Goal: Information Seeking & Learning: Learn about a topic

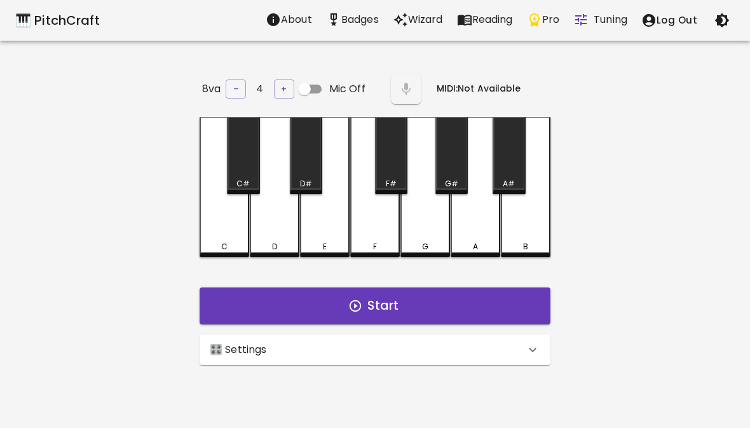
click at [496, 334] on div "🎛️ Settings" at bounding box center [374, 349] width 351 height 30
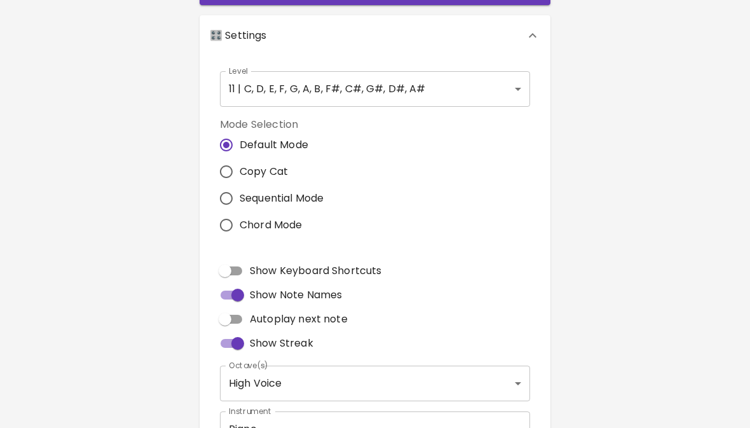
scroll to position [287, 0]
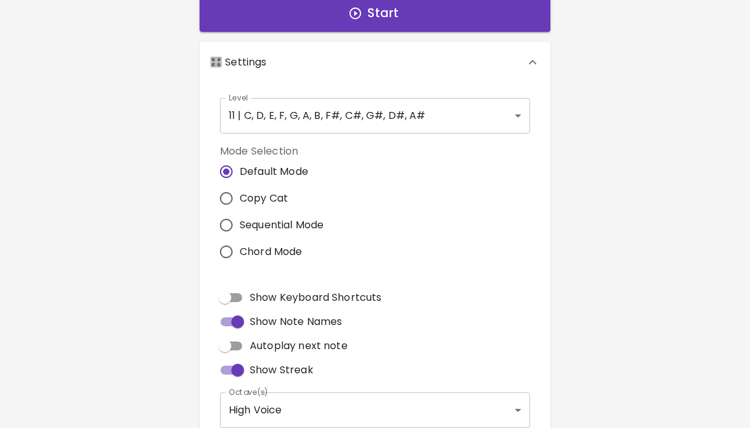
click at [283, 195] on span "Copy Cat" at bounding box center [264, 198] width 48 height 15
click at [240, 195] on input "Copy Cat" at bounding box center [226, 198] width 27 height 27
radio input "true"
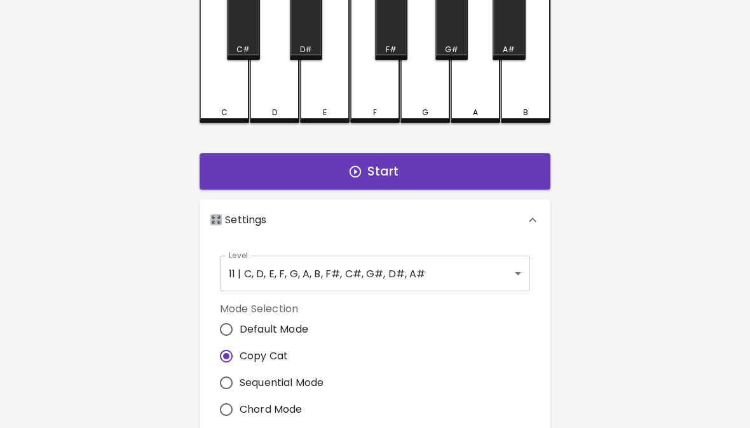
click at [487, 276] on body "🎹 PitchCraft About Badges Wizard Reading Pro Tuning Log Out 8va – 4 + MIDI: Not…" at bounding box center [375, 297] width 750 height 830
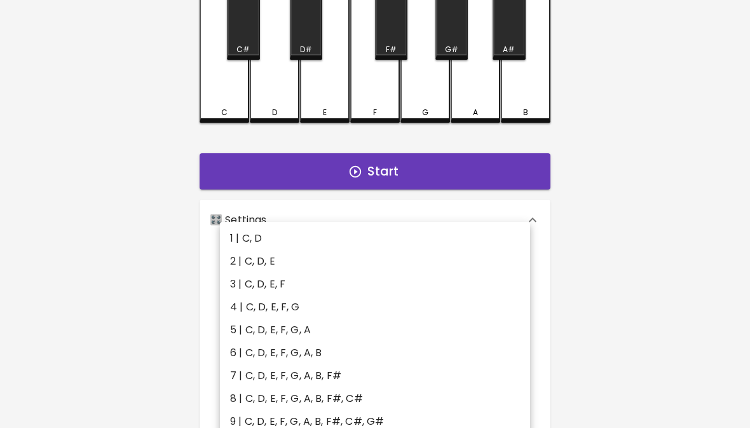
click at [382, 358] on li "6 | C, D, E, F, G, A, B" at bounding box center [375, 352] width 310 height 23
type input "11"
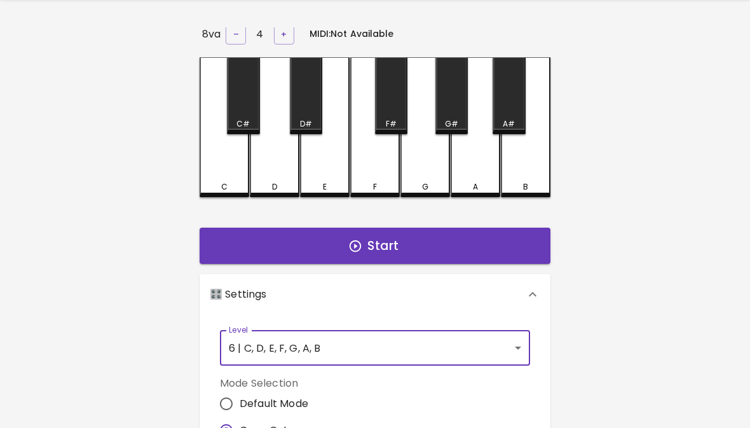
click at [447, 245] on button "Start" at bounding box center [374, 246] width 351 height 37
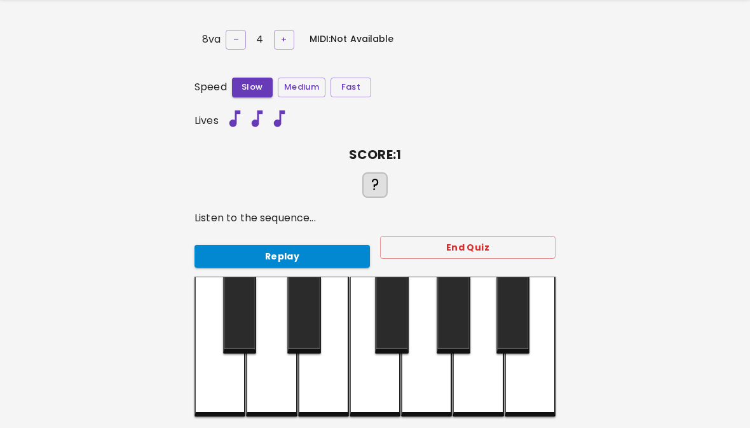
scroll to position [0, 0]
click at [314, 254] on button "Replay" at bounding box center [281, 257] width 175 height 24
click at [307, 388] on div at bounding box center [323, 346] width 51 height 140
click at [321, 394] on div at bounding box center [323, 346] width 51 height 140
click at [314, 257] on button "Replay" at bounding box center [281, 257] width 175 height 24
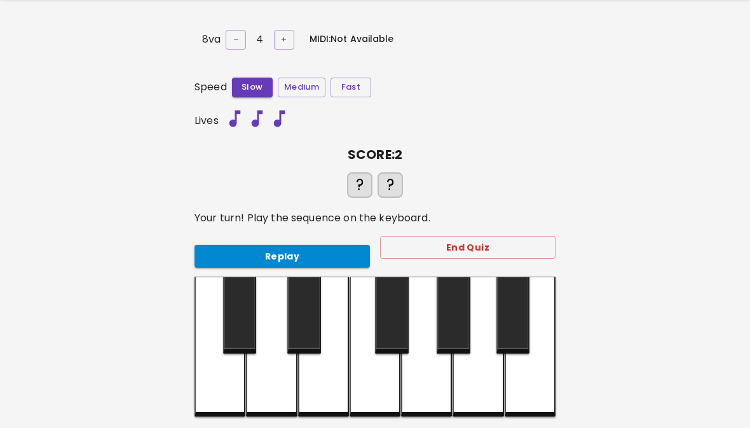
click at [316, 252] on button "Replay" at bounding box center [281, 257] width 175 height 24
click at [272, 383] on div at bounding box center [271, 346] width 51 height 140
click at [482, 252] on button "End Quiz" at bounding box center [467, 248] width 175 height 24
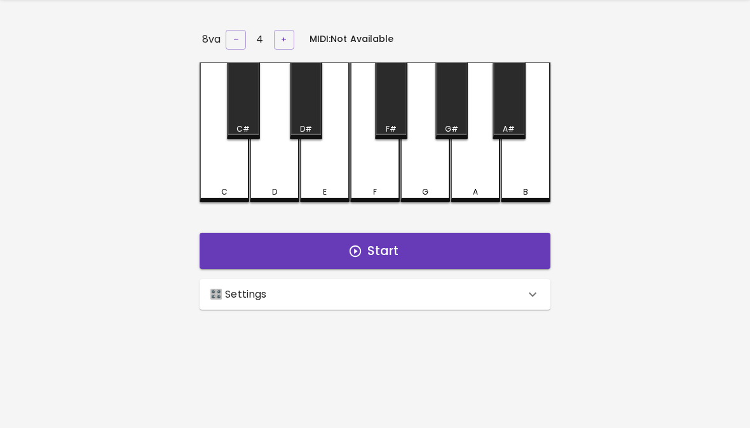
click at [453, 238] on button "Start" at bounding box center [374, 251] width 351 height 37
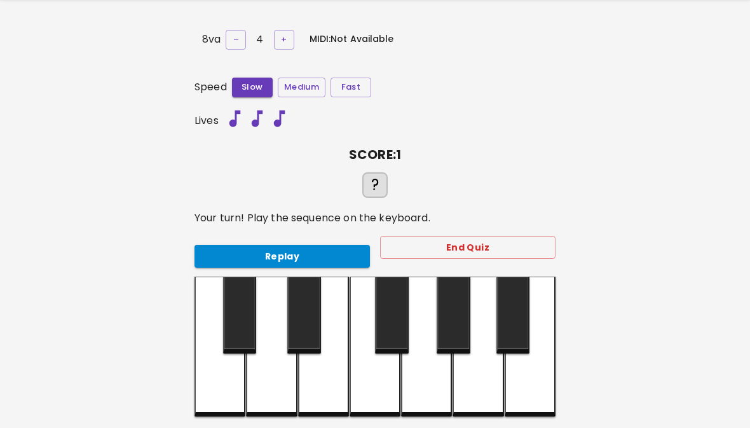
click at [229, 394] on div at bounding box center [219, 346] width 51 height 140
click at [463, 242] on button "End Quiz" at bounding box center [467, 248] width 175 height 24
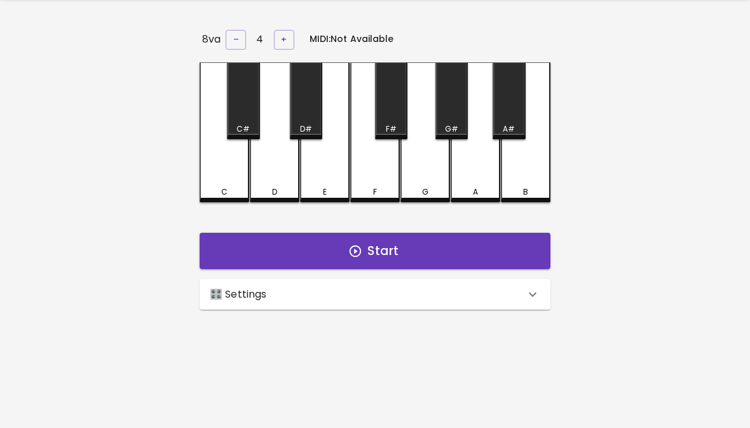
click at [410, 245] on button "Start" at bounding box center [374, 251] width 351 height 37
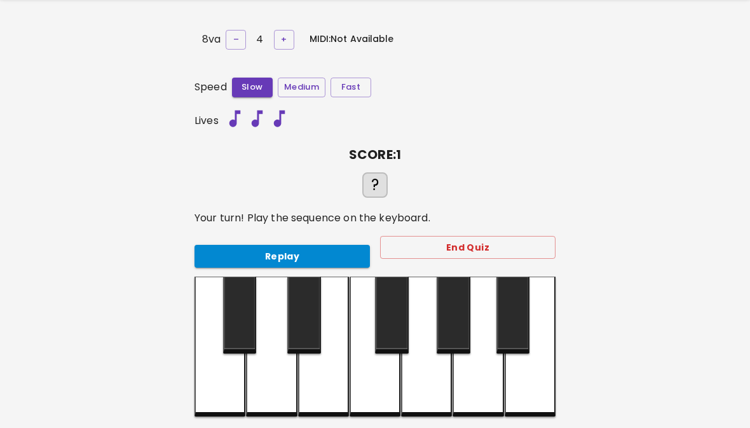
click at [299, 253] on button "Replay" at bounding box center [281, 257] width 175 height 24
click at [269, 391] on div at bounding box center [271, 346] width 51 height 140
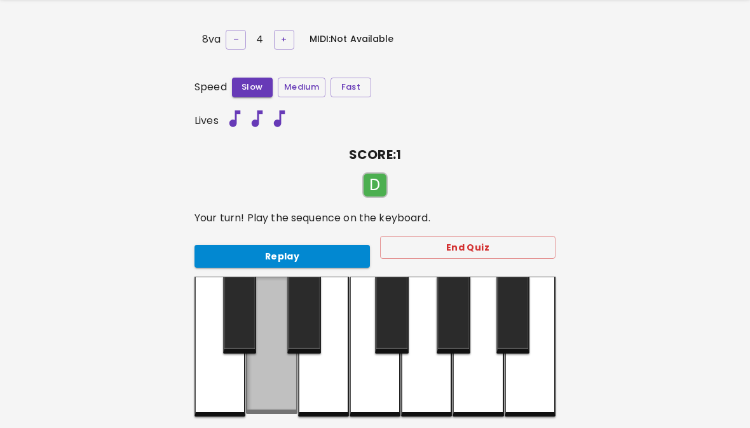
click at [275, 382] on div at bounding box center [271, 344] width 51 height 137
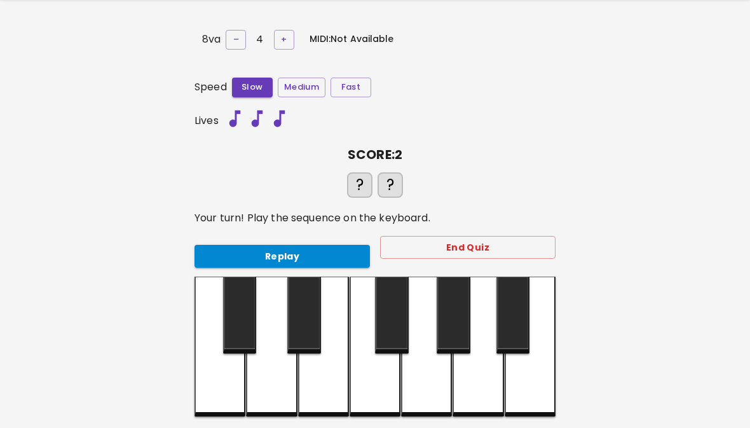
click at [302, 262] on button "Replay" at bounding box center [281, 257] width 175 height 24
click at [270, 390] on div at bounding box center [271, 346] width 51 height 140
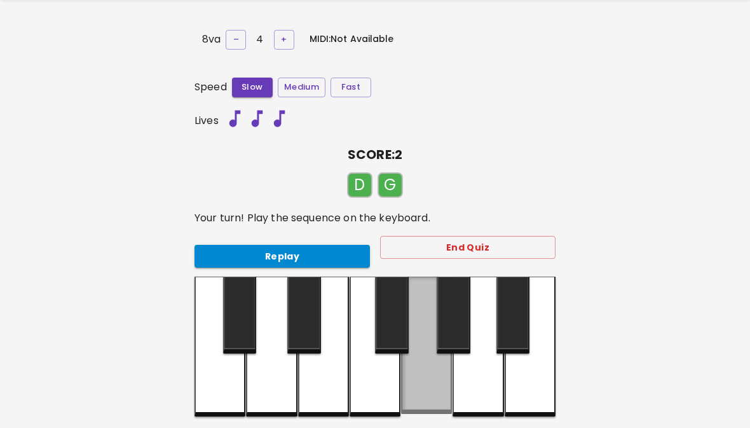
click at [413, 399] on div at bounding box center [426, 344] width 51 height 137
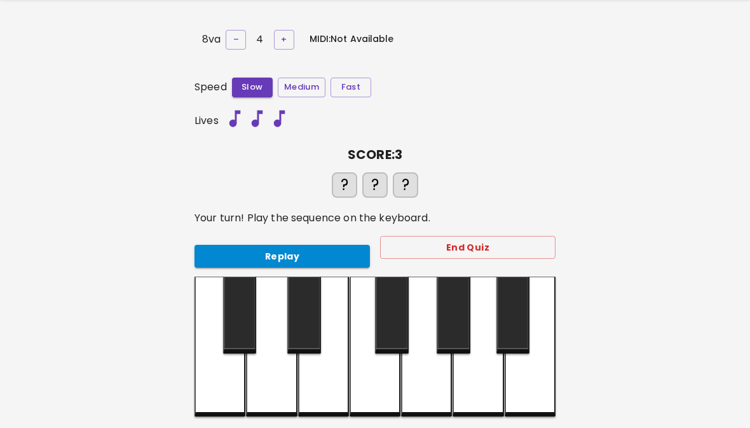
click at [325, 245] on button "Replay" at bounding box center [281, 257] width 175 height 24
click at [280, 388] on div at bounding box center [271, 346] width 51 height 140
click at [419, 371] on div at bounding box center [426, 346] width 51 height 140
click at [333, 389] on div at bounding box center [323, 346] width 51 height 140
click at [354, 258] on button "Replay" at bounding box center [281, 257] width 175 height 24
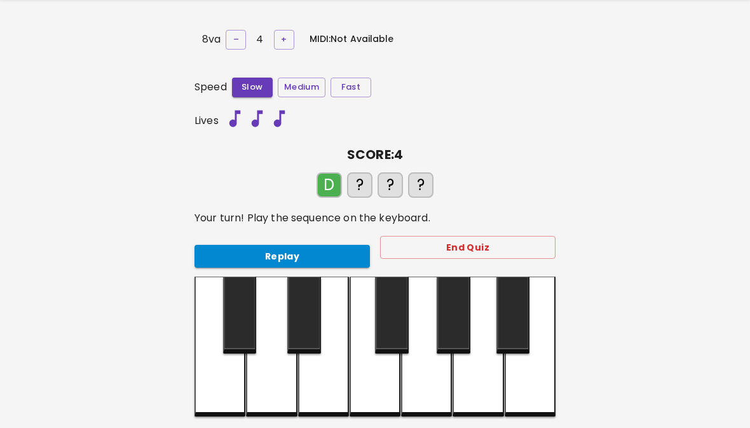
click at [275, 388] on div at bounding box center [271, 346] width 51 height 140
click at [436, 377] on div at bounding box center [426, 346] width 51 height 140
click at [324, 379] on div at bounding box center [323, 346] width 51 height 140
click at [542, 382] on div at bounding box center [529, 346] width 51 height 140
click at [257, 405] on div at bounding box center [271, 346] width 51 height 140
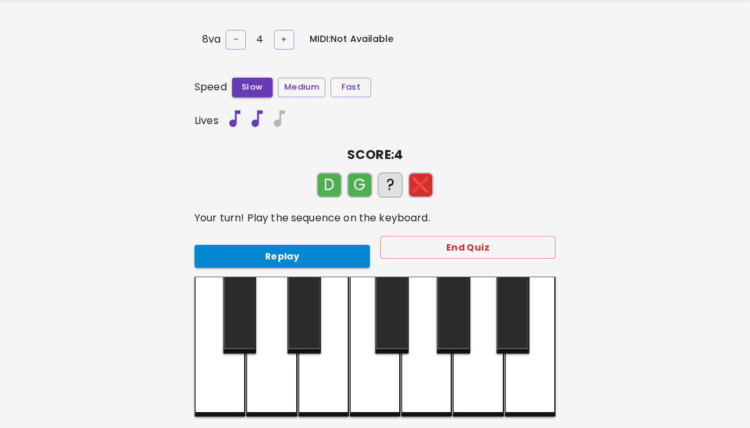
click at [428, 380] on div at bounding box center [426, 346] width 51 height 140
click at [321, 392] on div at bounding box center [323, 346] width 51 height 140
click at [483, 386] on div at bounding box center [477, 346] width 51 height 140
click at [278, 395] on div at bounding box center [271, 346] width 51 height 140
click at [431, 380] on div at bounding box center [426, 346] width 51 height 140
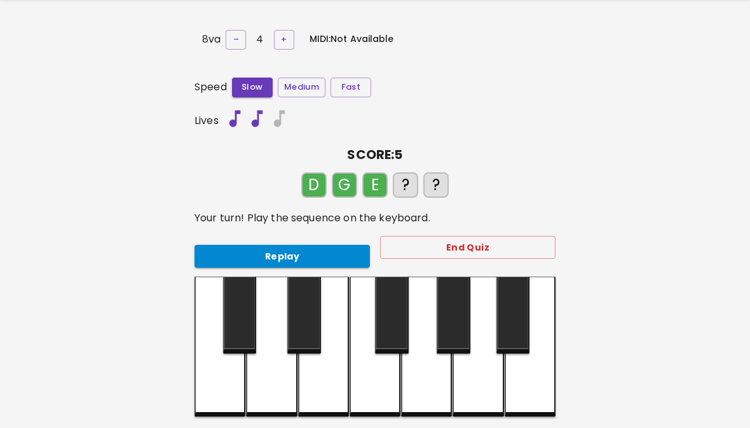
click at [313, 393] on div at bounding box center [323, 346] width 51 height 140
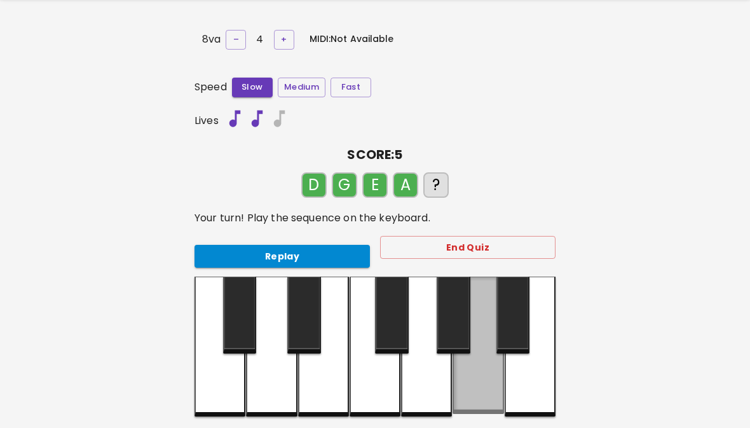
click at [487, 381] on div at bounding box center [477, 344] width 51 height 137
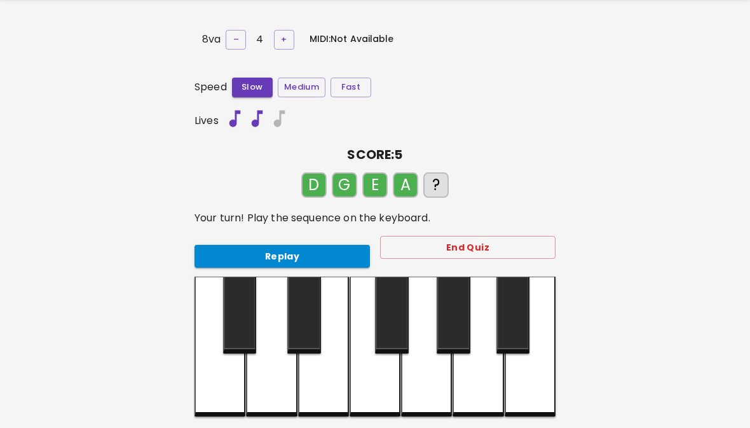
click at [295, 245] on button "Replay" at bounding box center [281, 257] width 175 height 24
click at [482, 398] on div at bounding box center [477, 346] width 51 height 140
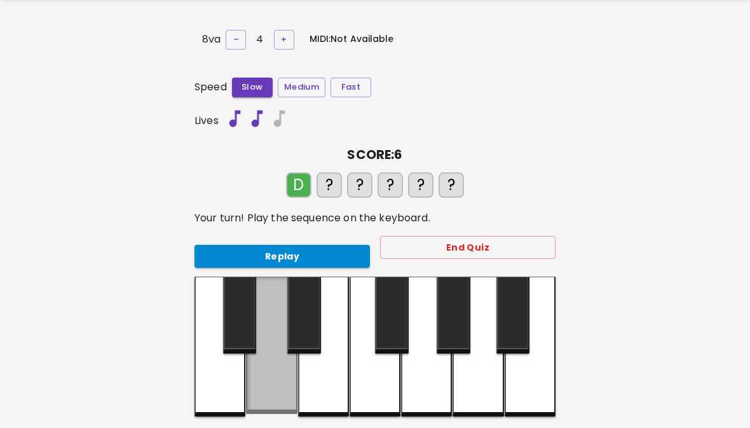
click at [274, 391] on div at bounding box center [271, 344] width 51 height 137
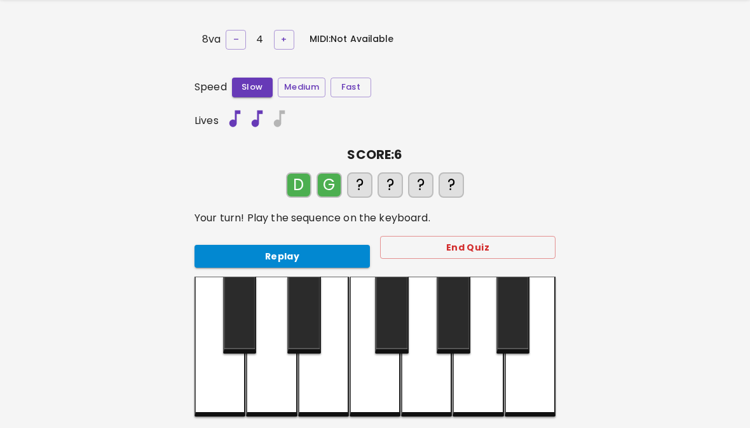
click at [423, 377] on div at bounding box center [426, 346] width 51 height 140
click at [323, 384] on div at bounding box center [323, 346] width 51 height 140
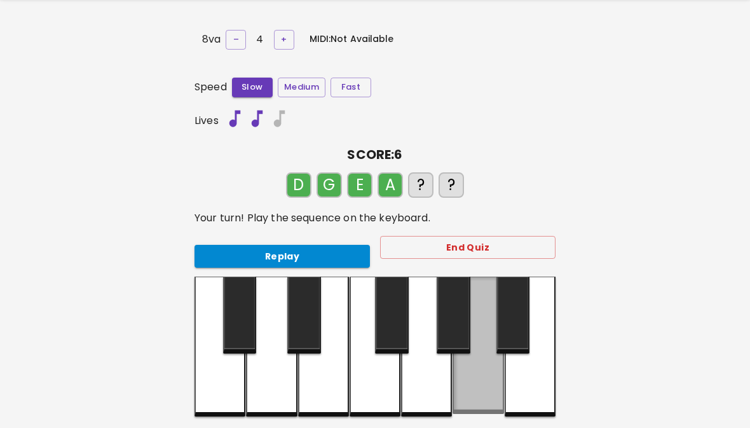
click at [482, 374] on div at bounding box center [477, 344] width 51 height 137
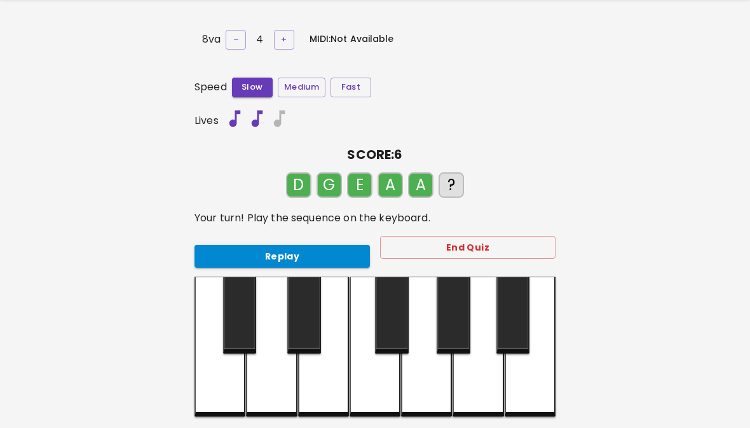
click at [478, 379] on div at bounding box center [477, 346] width 51 height 140
click at [338, 238] on div "Replay" at bounding box center [277, 251] width 186 height 34
click at [337, 238] on div "Replay" at bounding box center [277, 251] width 186 height 34
click at [339, 257] on button "Replay" at bounding box center [281, 257] width 175 height 24
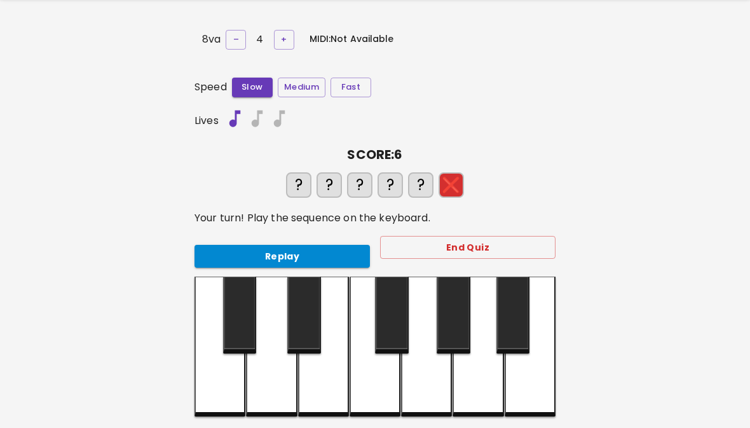
click at [378, 384] on div at bounding box center [374, 346] width 51 height 140
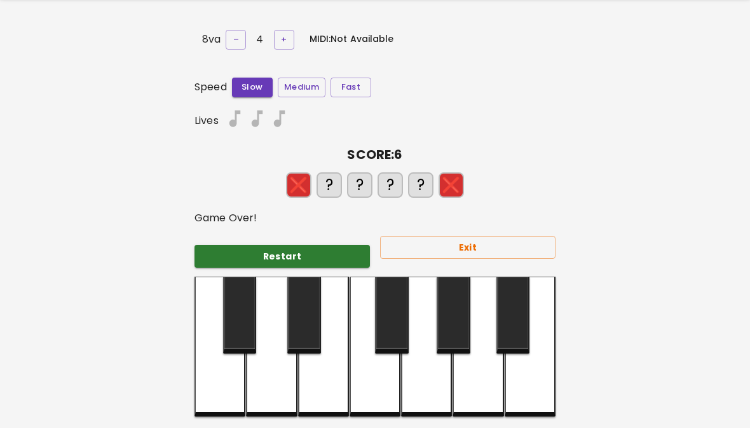
click at [419, 379] on div at bounding box center [426, 346] width 51 height 140
click at [303, 247] on button "Restart" at bounding box center [281, 257] width 175 height 24
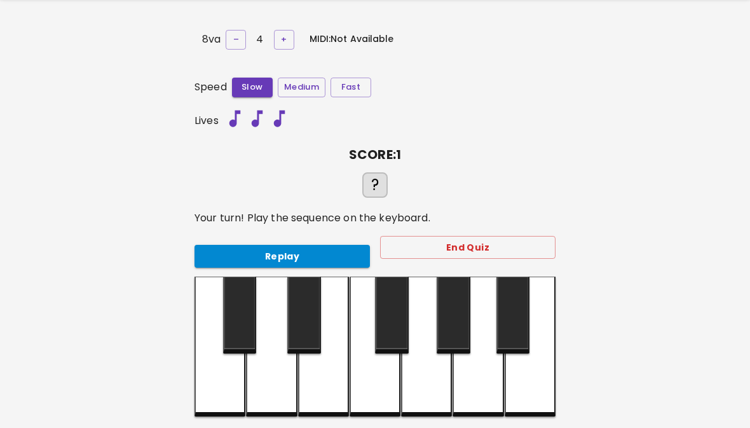
click at [306, 257] on button "Replay" at bounding box center [281, 257] width 175 height 24
click at [247, 257] on button "Replay" at bounding box center [281, 257] width 175 height 24
click at [435, 383] on div at bounding box center [426, 346] width 51 height 140
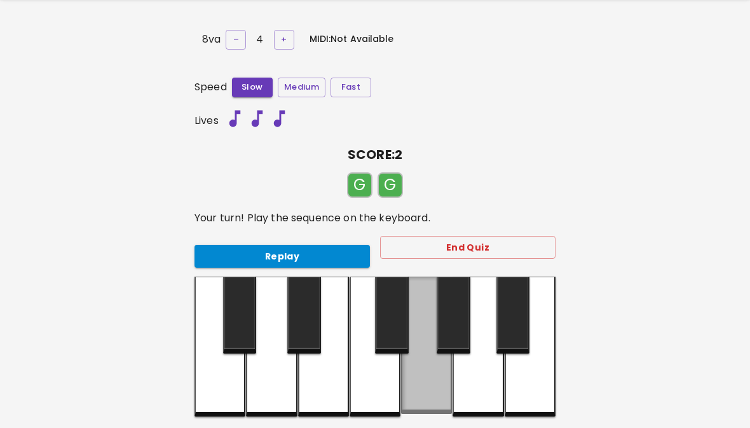
click at [437, 382] on div at bounding box center [426, 344] width 51 height 137
click at [433, 392] on div at bounding box center [426, 344] width 51 height 137
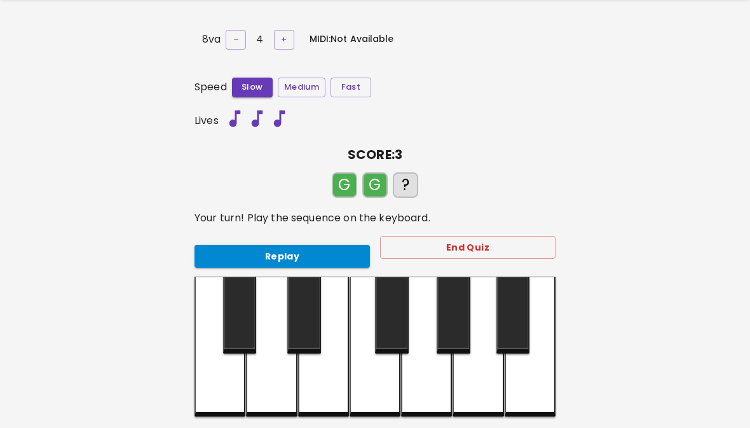
click at [246, 254] on button "Replay" at bounding box center [281, 257] width 175 height 24
click at [224, 237] on div "Replay" at bounding box center [277, 251] width 186 height 34
click at [224, 236] on div "Replay" at bounding box center [277, 251] width 186 height 34
click at [234, 254] on button "Replay" at bounding box center [281, 257] width 175 height 24
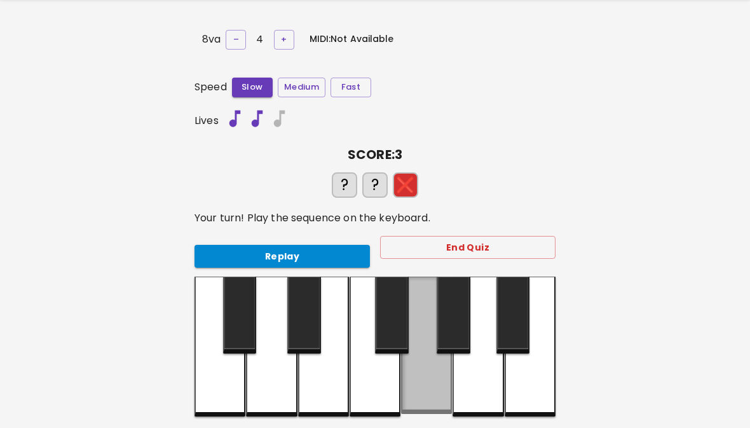
click at [437, 376] on div at bounding box center [426, 344] width 51 height 137
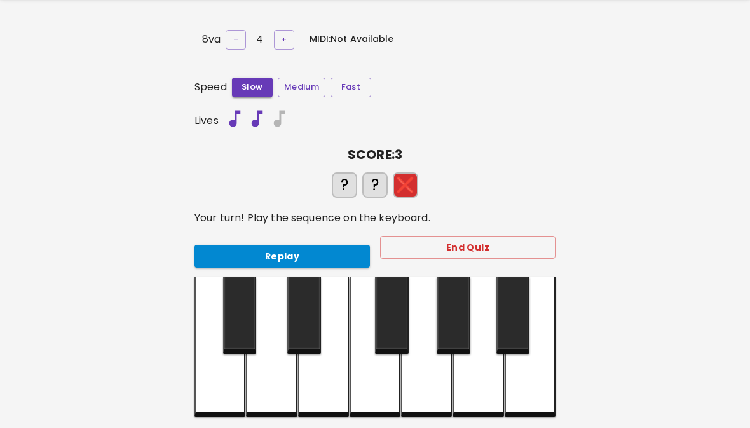
click at [436, 382] on div at bounding box center [426, 346] width 51 height 140
click at [544, 248] on button "End Quiz" at bounding box center [467, 248] width 175 height 24
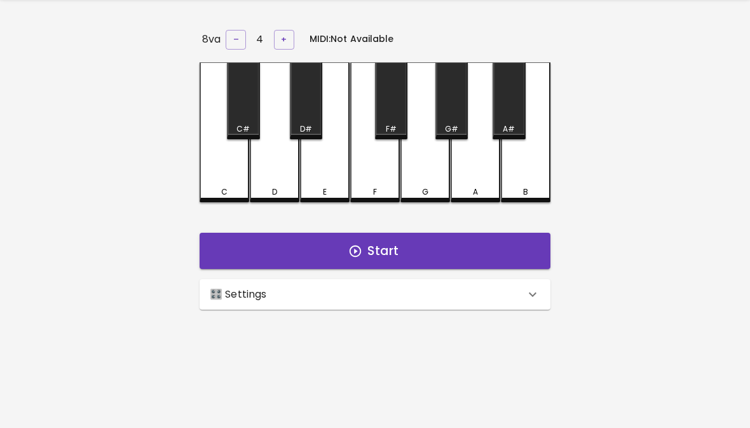
click at [436, 234] on button "Start" at bounding box center [374, 251] width 351 height 37
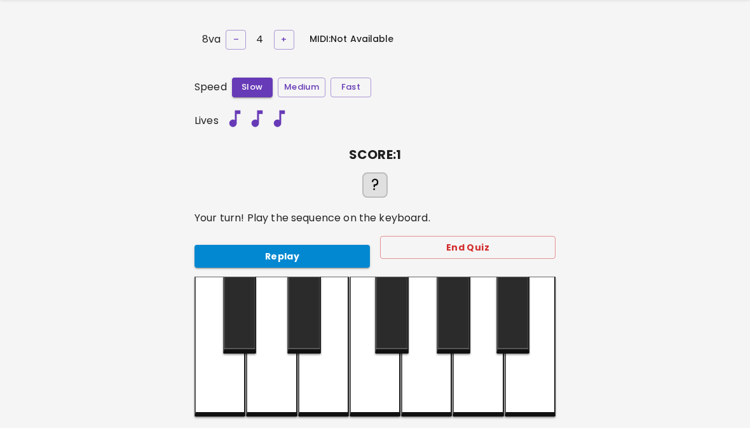
click at [317, 412] on div at bounding box center [323, 346] width 51 height 140
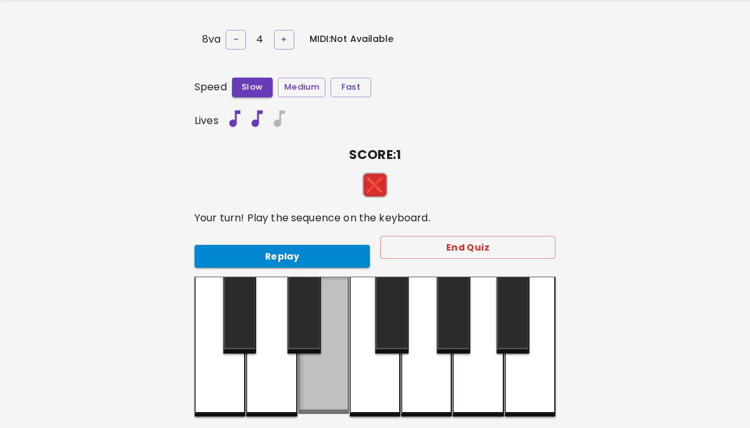
click at [316, 412] on div at bounding box center [323, 344] width 51 height 137
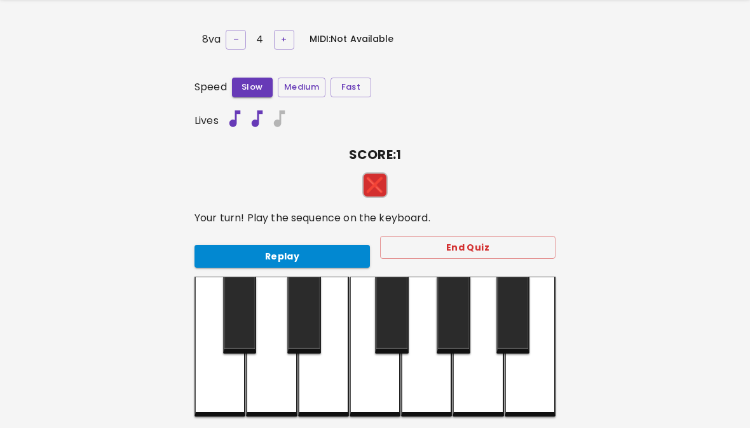
click at [225, 247] on button "Replay" at bounding box center [281, 257] width 175 height 24
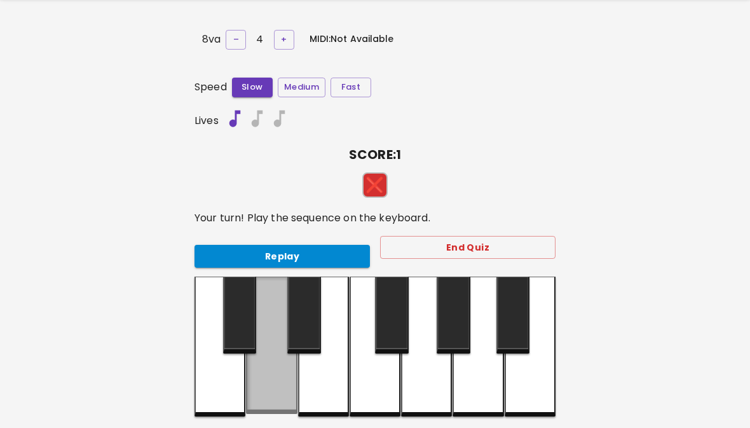
click at [285, 394] on div at bounding box center [271, 344] width 51 height 137
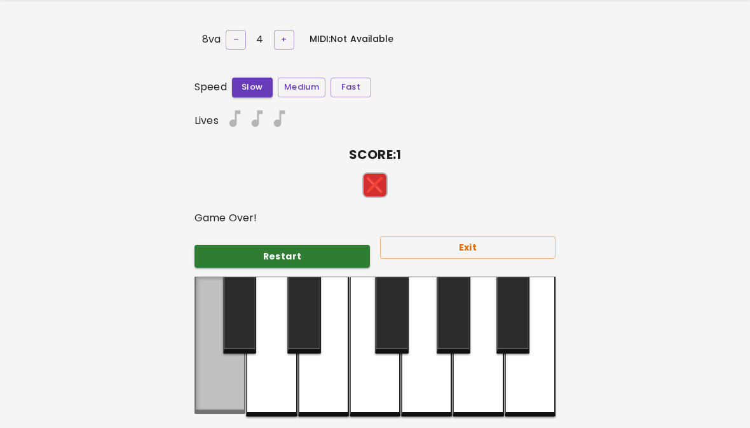
click at [224, 361] on div at bounding box center [219, 344] width 51 height 137
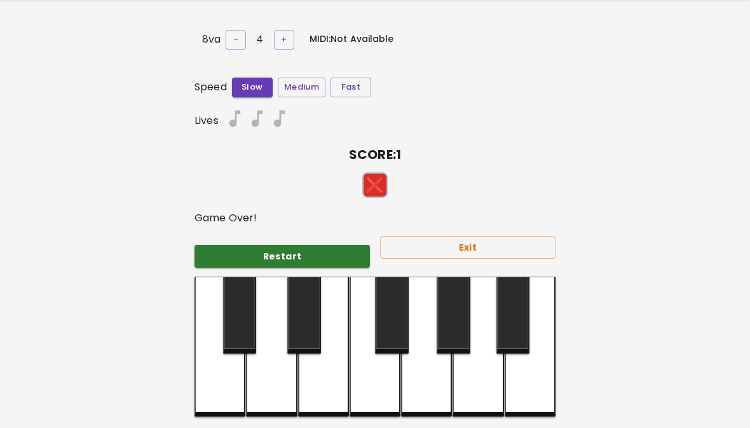
click at [365, 379] on div at bounding box center [374, 346] width 51 height 140
click at [423, 368] on div at bounding box center [426, 346] width 51 height 140
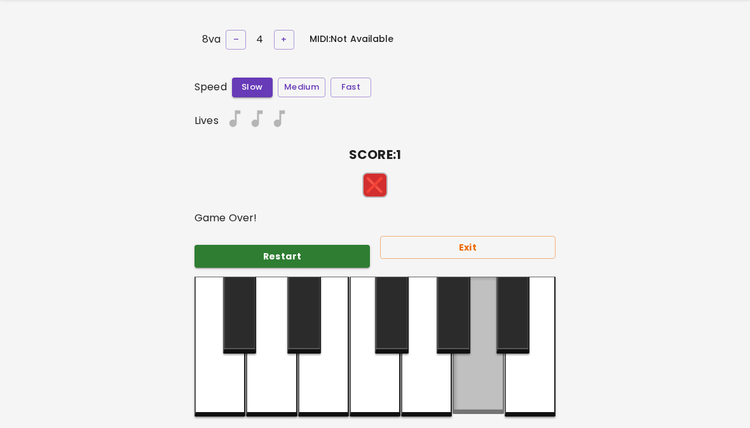
click at [487, 368] on div at bounding box center [477, 344] width 51 height 137
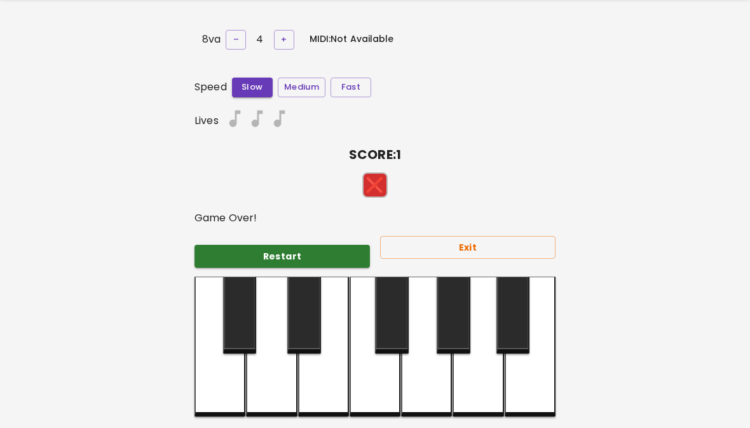
click at [535, 362] on div at bounding box center [529, 346] width 51 height 140
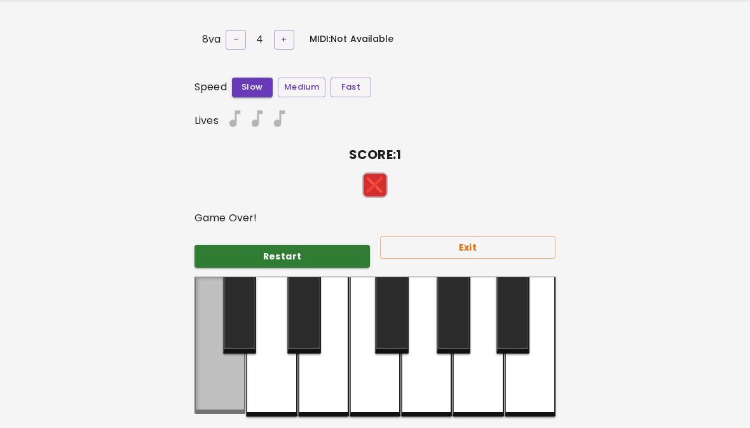
click at [203, 376] on div at bounding box center [219, 344] width 51 height 137
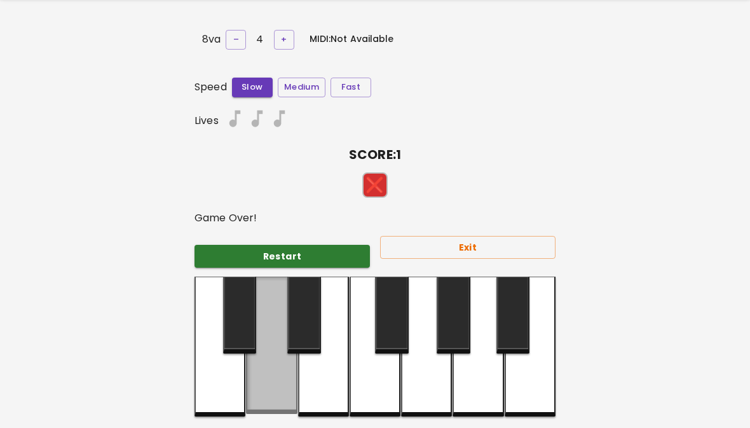
click at [252, 376] on div at bounding box center [271, 344] width 51 height 137
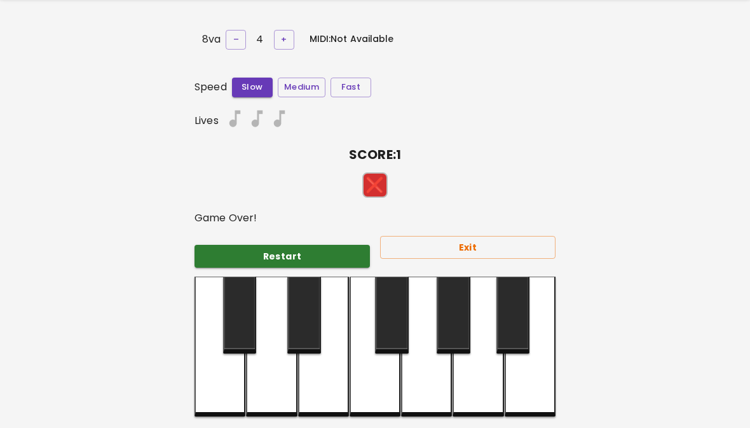
click at [457, 379] on div at bounding box center [477, 346] width 51 height 140
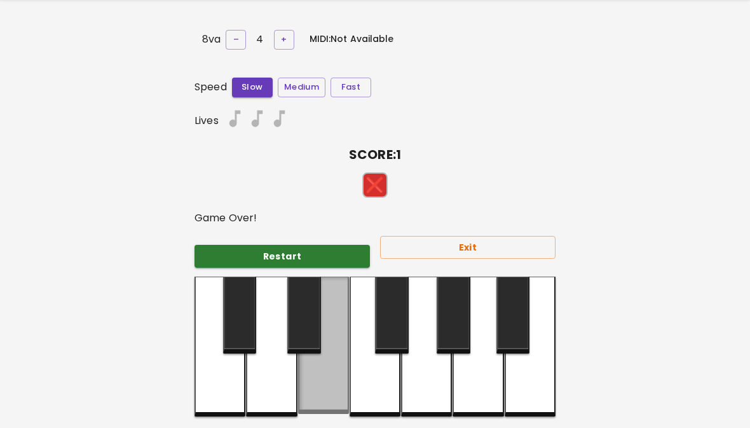
click at [316, 374] on div at bounding box center [323, 344] width 51 height 137
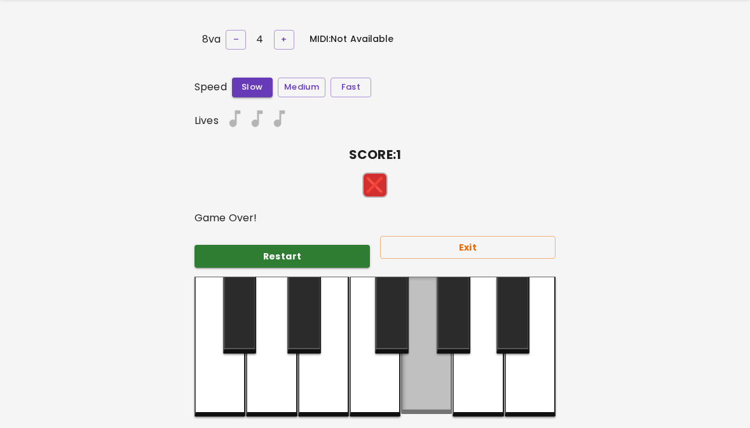
click at [429, 377] on div at bounding box center [426, 344] width 51 height 137
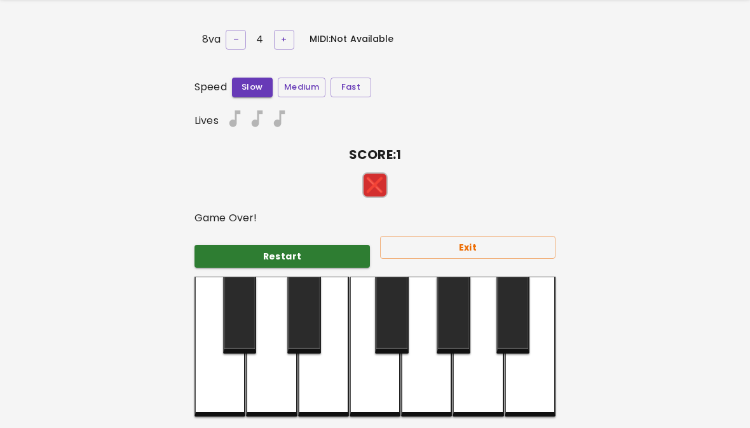
click at [371, 398] on div at bounding box center [374, 346] width 51 height 140
click at [228, 311] on div at bounding box center [240, 314] width 34 height 77
click at [393, 329] on div at bounding box center [392, 314] width 34 height 77
click at [464, 319] on div at bounding box center [453, 314] width 34 height 77
click at [233, 262] on button "Restart" at bounding box center [281, 257] width 175 height 24
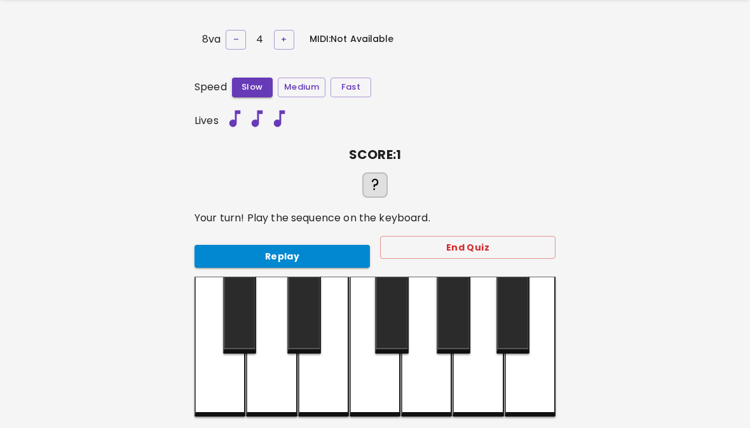
click at [220, 263] on button "Replay" at bounding box center [281, 257] width 175 height 24
click at [326, 389] on div at bounding box center [323, 346] width 51 height 140
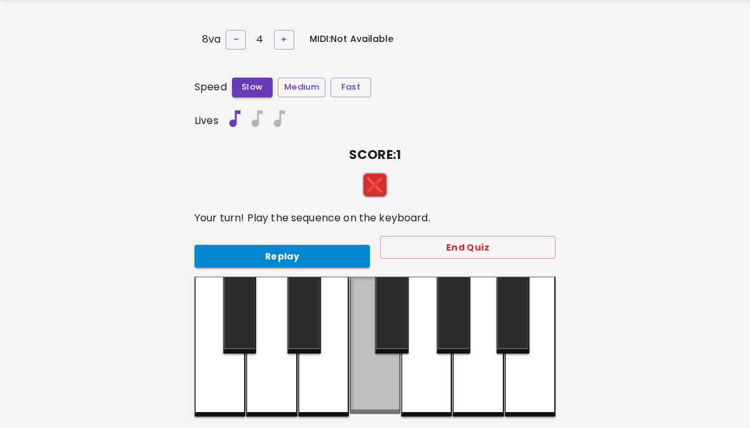
click at [387, 371] on div at bounding box center [374, 344] width 51 height 137
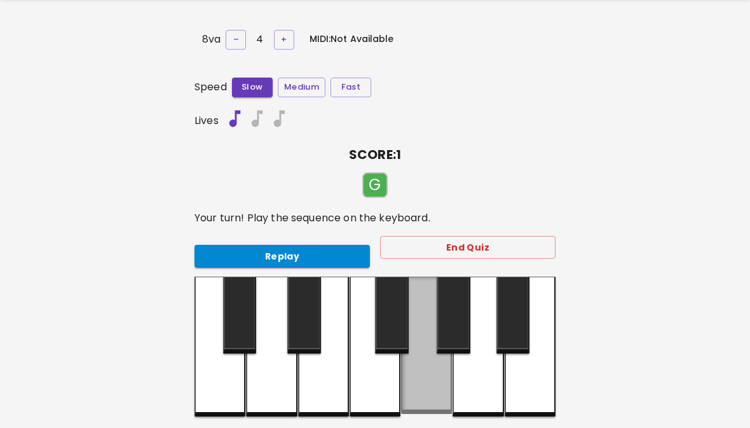
click at [427, 376] on div at bounding box center [426, 344] width 51 height 137
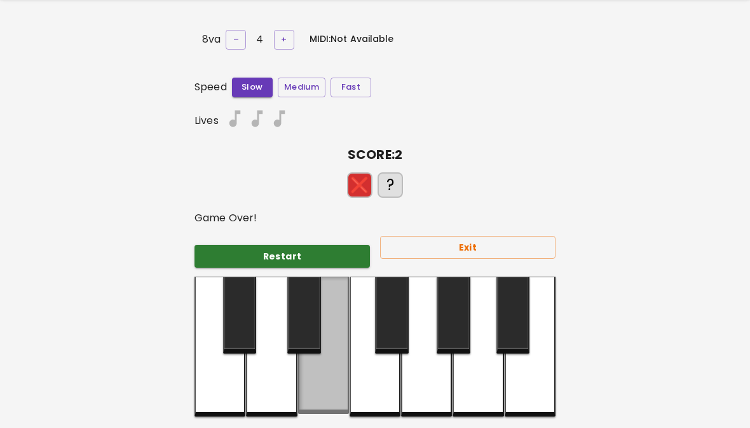
click at [314, 388] on div at bounding box center [323, 344] width 51 height 137
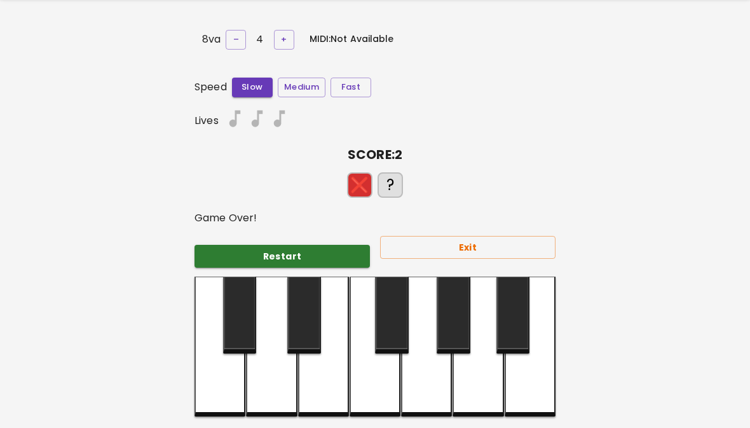
click at [210, 255] on button "Restart" at bounding box center [281, 257] width 175 height 24
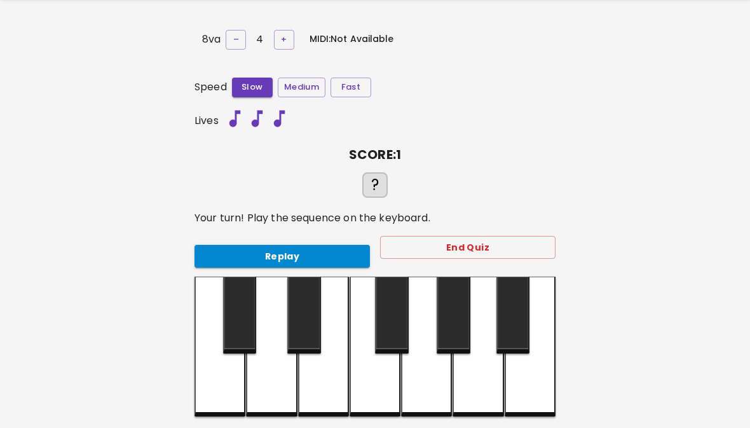
click at [222, 249] on button "Replay" at bounding box center [281, 257] width 175 height 24
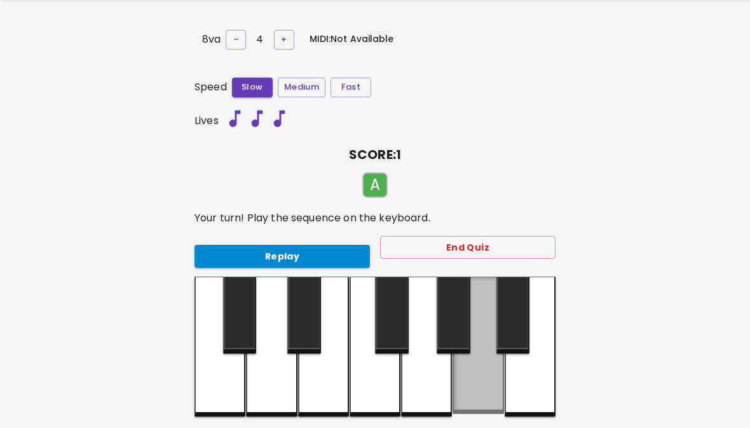
click at [483, 386] on div at bounding box center [477, 344] width 51 height 137
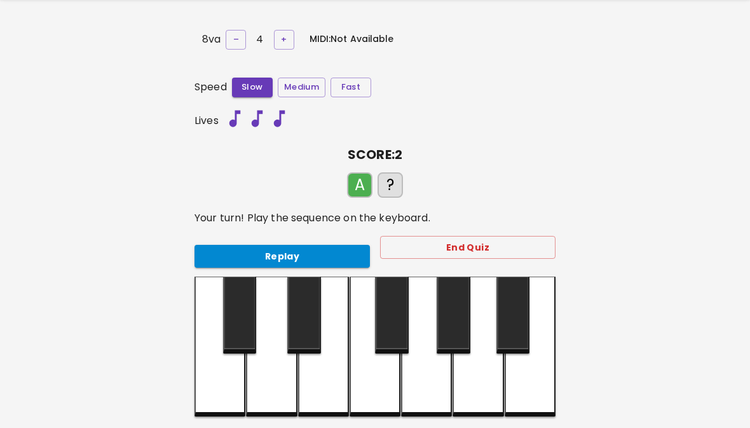
click at [477, 381] on div at bounding box center [477, 346] width 51 height 140
click at [231, 258] on button "Replay" at bounding box center [281, 257] width 175 height 24
click at [213, 382] on div at bounding box center [219, 346] width 51 height 140
click at [219, 372] on div at bounding box center [219, 346] width 51 height 140
click at [236, 249] on button "Replay" at bounding box center [281, 257] width 175 height 24
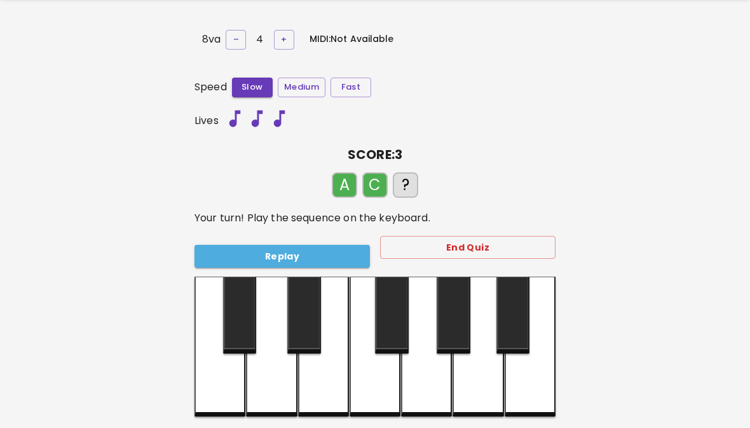
click at [235, 259] on button "Replay" at bounding box center [281, 257] width 175 height 24
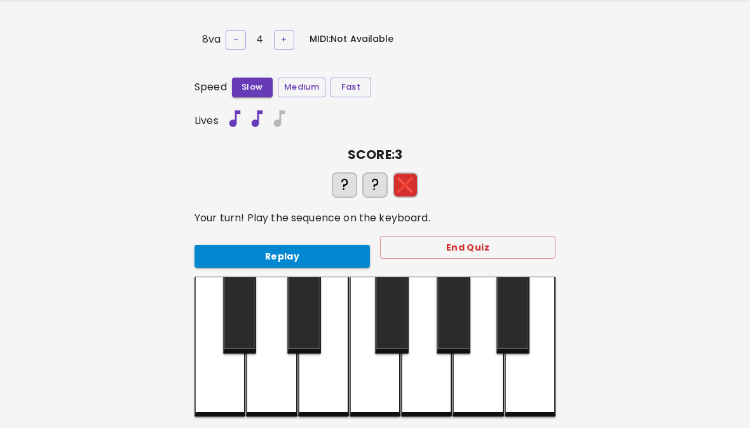
click at [319, 377] on div at bounding box center [323, 346] width 51 height 140
click at [480, 381] on div at bounding box center [477, 346] width 51 height 140
click at [205, 391] on div at bounding box center [219, 346] width 51 height 140
click at [309, 245] on button "Replay" at bounding box center [281, 257] width 175 height 24
click at [320, 260] on button "Replay" at bounding box center [281, 257] width 175 height 24
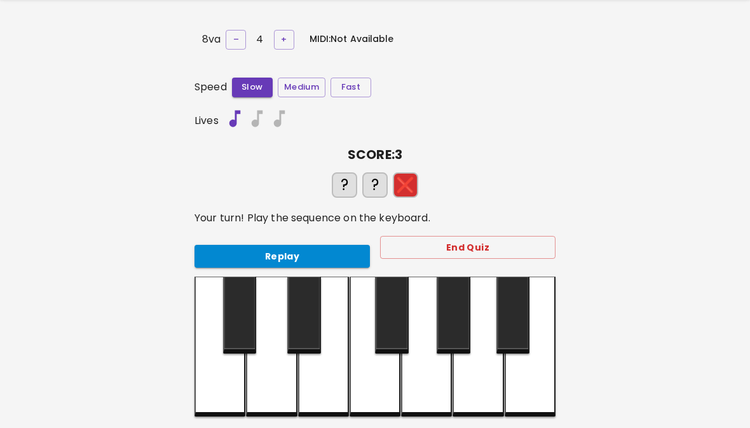
click at [318, 370] on div at bounding box center [323, 346] width 51 height 140
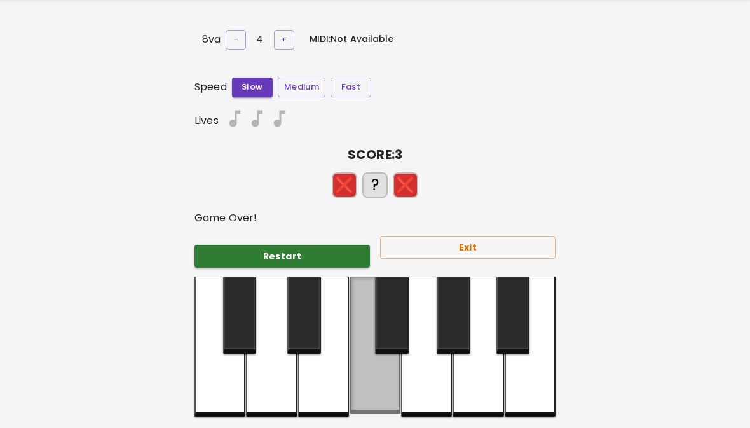
click at [396, 388] on div at bounding box center [374, 344] width 51 height 137
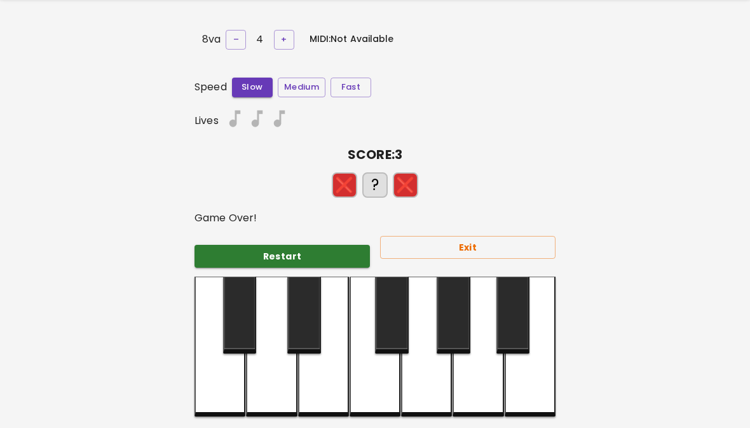
click at [470, 246] on button "Exit" at bounding box center [467, 248] width 175 height 24
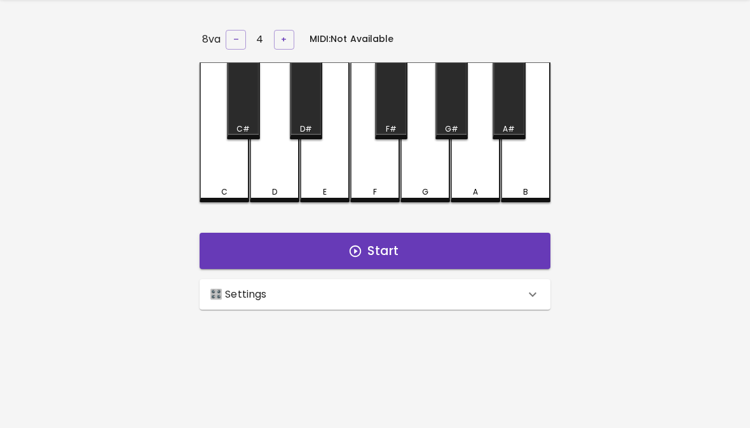
click at [469, 304] on div "🎛️ Settings" at bounding box center [374, 294] width 351 height 30
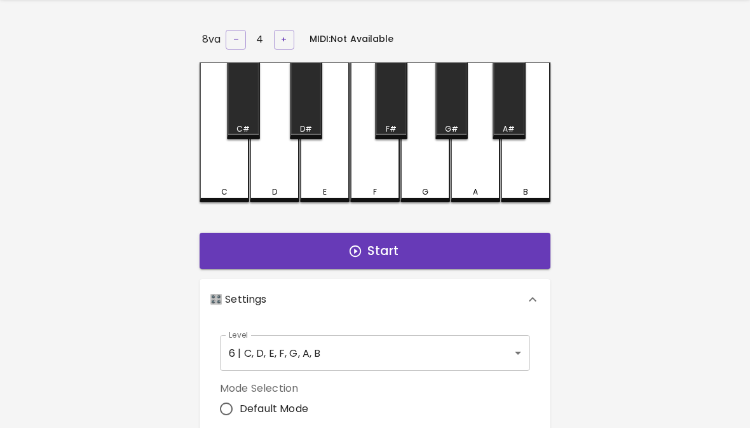
click at [470, 339] on body "🎹 PitchCraft About Badges Wizard Reading Pro Tuning Log Out 8va – 4 + MIDI: Not…" at bounding box center [375, 371] width 750 height 830
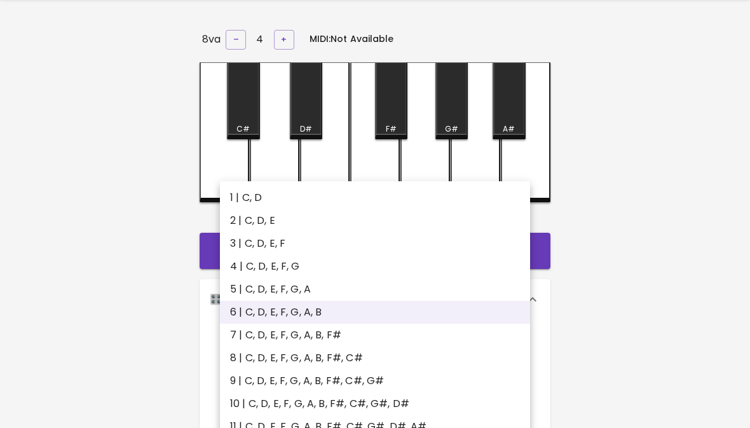
click at [460, 313] on li "6 | C, D, E, F, G, A, B" at bounding box center [375, 312] width 310 height 23
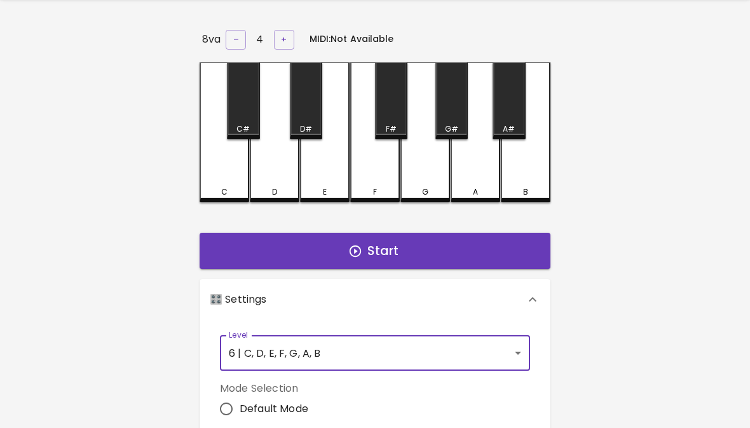
click at [504, 244] on button "Start" at bounding box center [374, 251] width 351 height 37
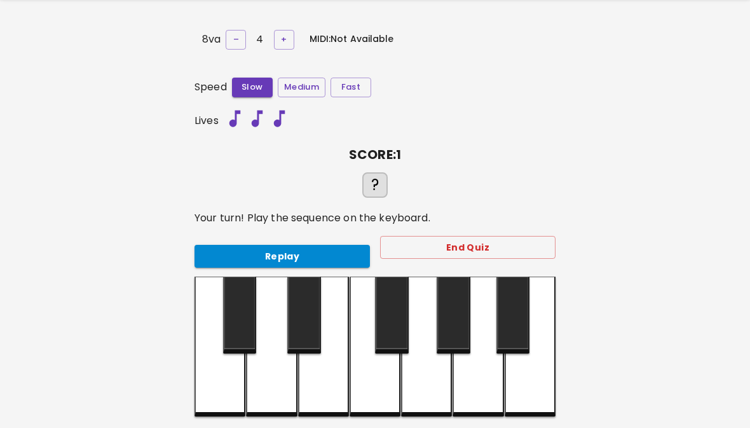
click at [450, 243] on button "End Quiz" at bounding box center [467, 248] width 175 height 24
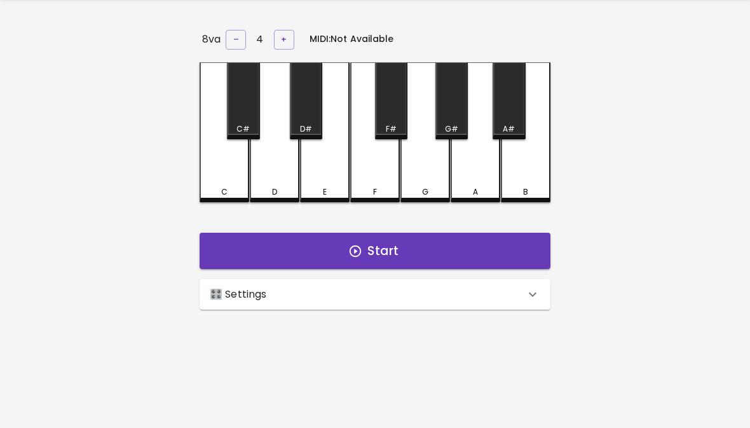
click at [374, 304] on div "🎛️ Settings" at bounding box center [374, 294] width 351 height 30
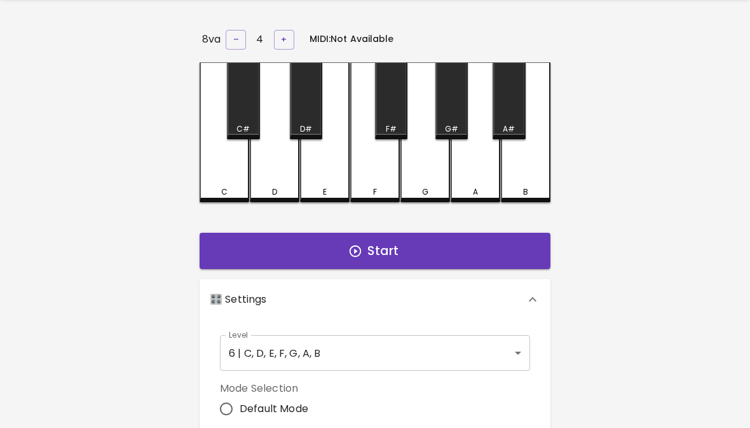
click at [284, 414] on label "Default Mode" at bounding box center [268, 408] width 111 height 27
click at [240, 414] on input "Default Mode" at bounding box center [226, 408] width 27 height 27
radio input "true"
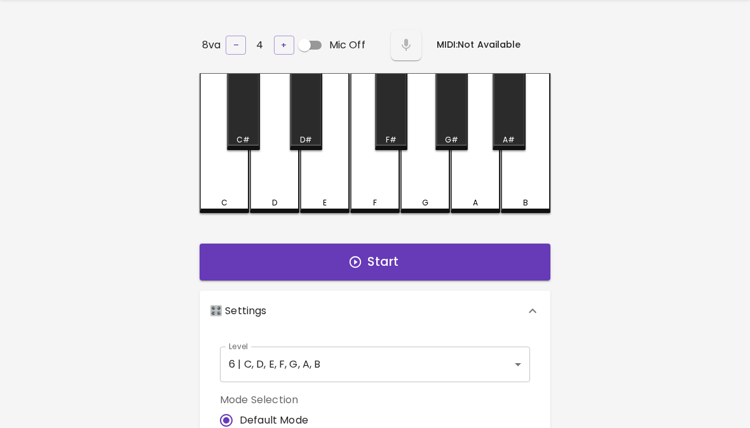
click at [384, 259] on button "Start" at bounding box center [374, 261] width 351 height 37
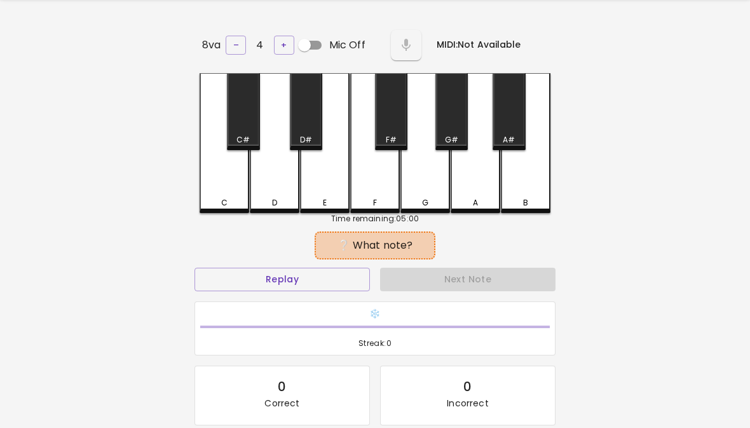
click at [369, 197] on div "F" at bounding box center [374, 202] width 47 height 11
click at [222, 269] on button "Replay" at bounding box center [281, 279] width 175 height 24
click at [224, 283] on button "Replay" at bounding box center [281, 279] width 175 height 24
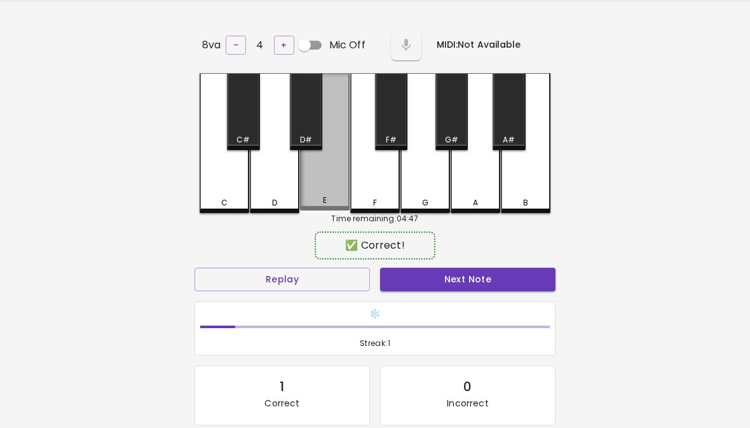
click at [328, 191] on div "E" at bounding box center [325, 141] width 50 height 137
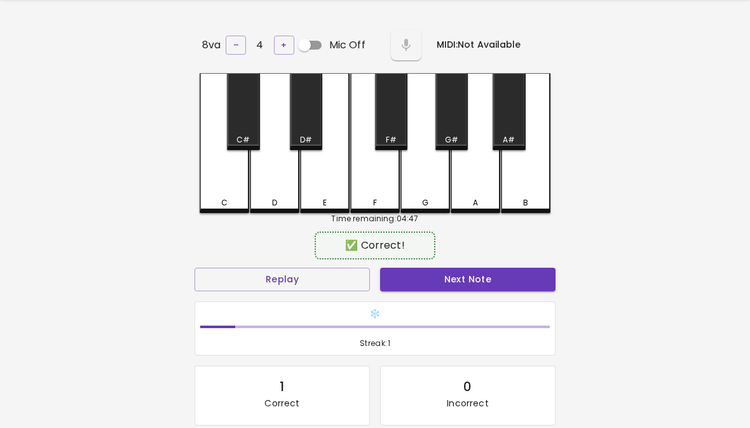
click at [426, 268] on button "Next Note" at bounding box center [467, 279] width 175 height 24
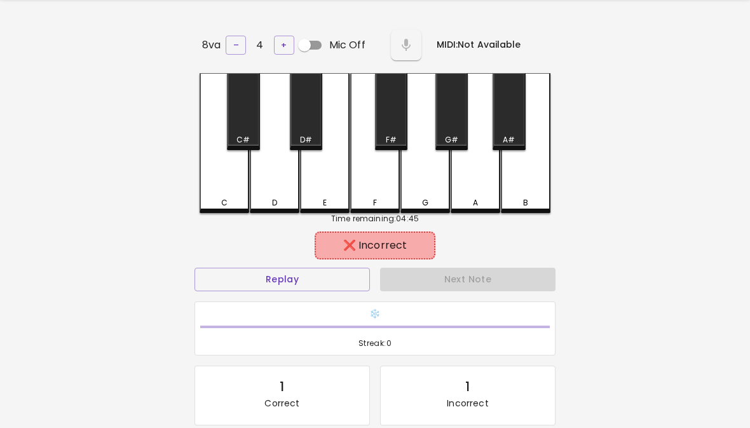
click at [212, 181] on div "C" at bounding box center [224, 143] width 50 height 140
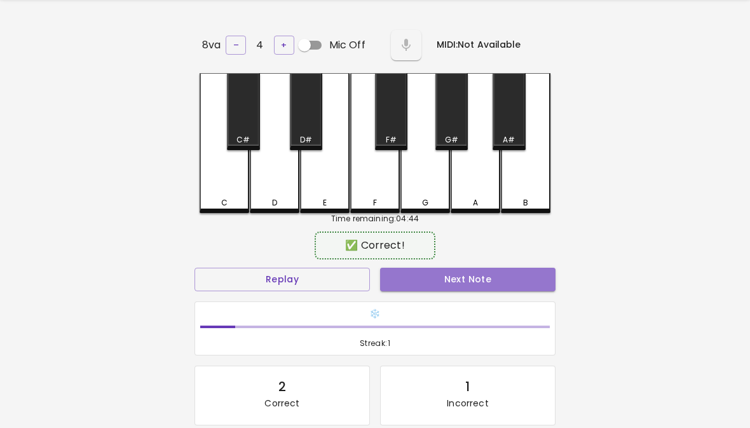
click at [486, 285] on button "Next Note" at bounding box center [467, 279] width 175 height 24
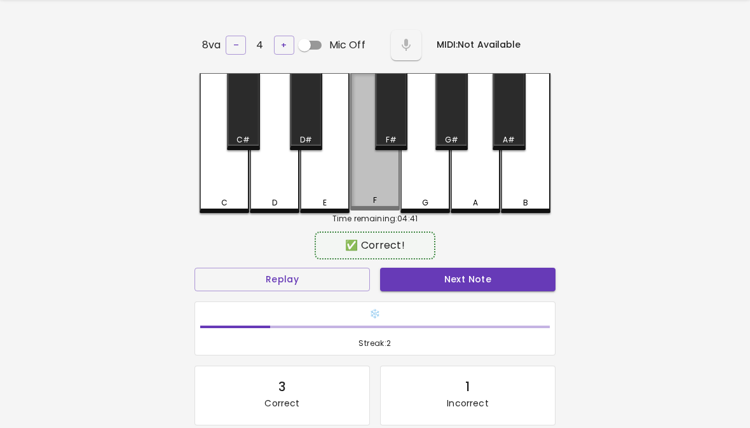
click at [361, 184] on div "F" at bounding box center [375, 141] width 50 height 137
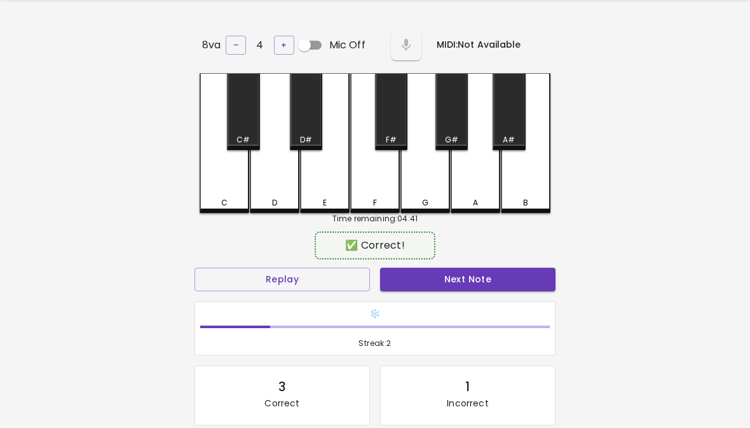
click at [480, 287] on button "Next Note" at bounding box center [467, 279] width 175 height 24
click at [480, 192] on div "A" at bounding box center [475, 143] width 50 height 140
click at [494, 302] on div "❄️ Streak: 3" at bounding box center [375, 328] width 360 height 53
click at [506, 281] on button "Next Note" at bounding box center [467, 279] width 175 height 24
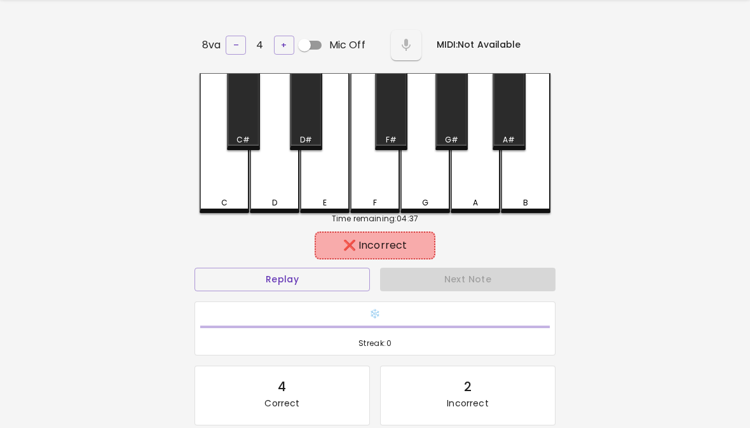
click at [425, 179] on div "G" at bounding box center [425, 143] width 50 height 140
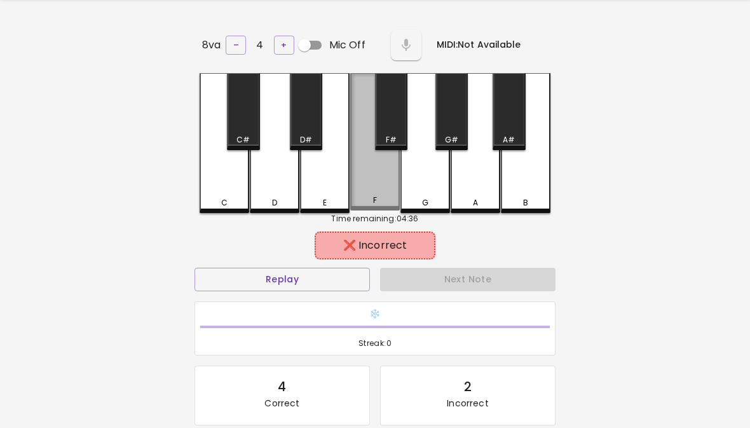
click at [371, 187] on div "F" at bounding box center [375, 141] width 50 height 137
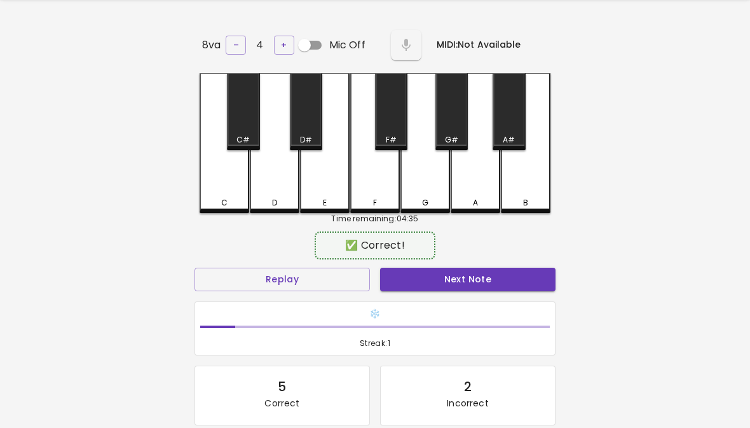
click at [466, 267] on button "Next Note" at bounding box center [467, 279] width 175 height 24
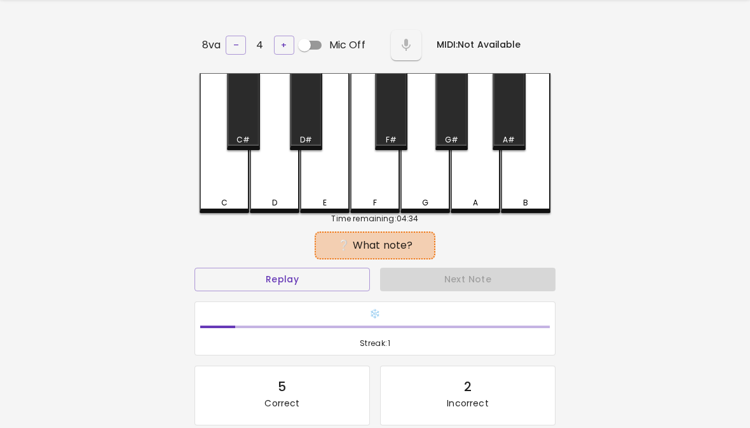
click at [193, 186] on div "8va – 4 + Mic Off MIDI: Not Available C C# D D# E F F# G G# A A# B Time remaini…" at bounding box center [374, 267] width 381 height 480
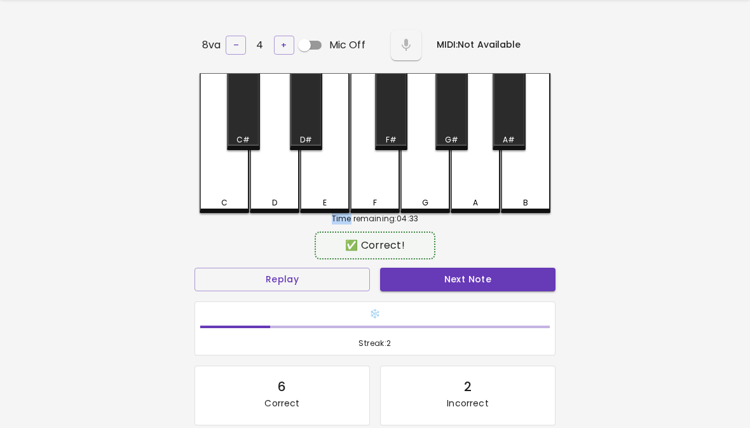
click at [492, 275] on button "Next Note" at bounding box center [467, 279] width 175 height 24
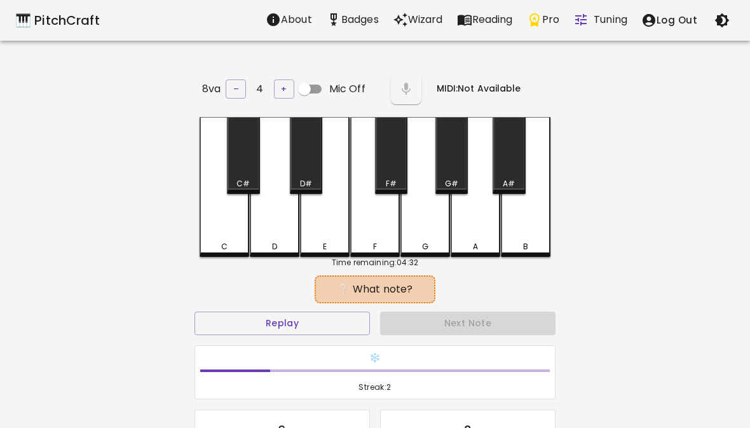
click at [254, 322] on button "Replay" at bounding box center [281, 323] width 175 height 24
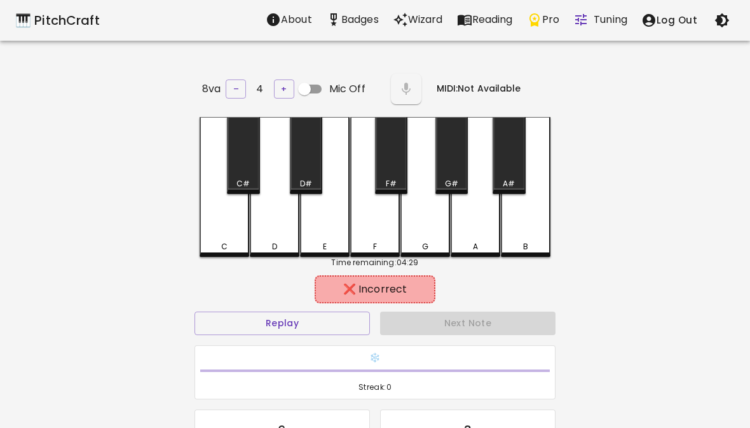
click at [478, 233] on div "A" at bounding box center [475, 187] width 50 height 140
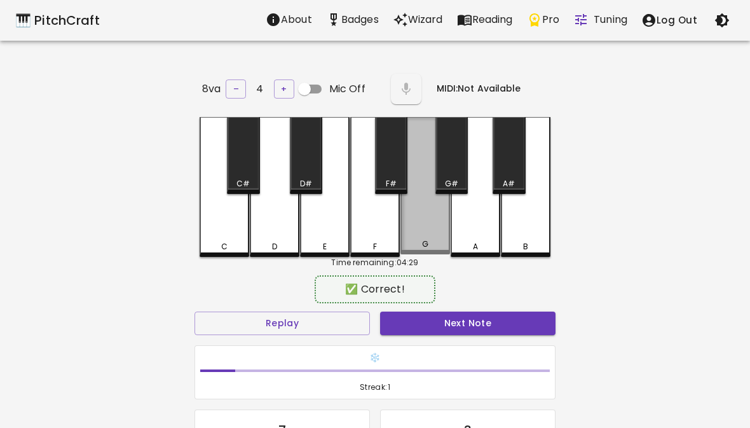
click at [409, 243] on div "G" at bounding box center [425, 243] width 47 height 11
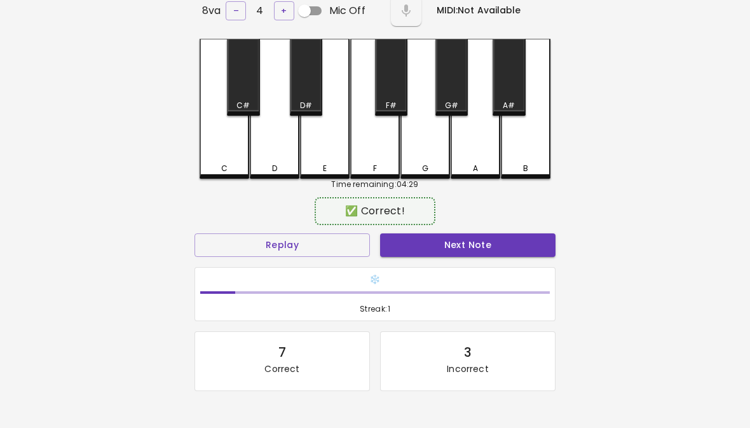
scroll to position [127, 0]
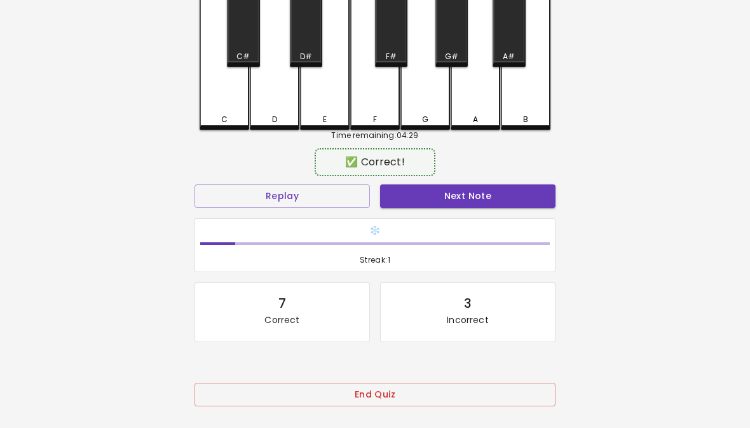
click at [361, 384] on button "End Quiz" at bounding box center [374, 394] width 361 height 24
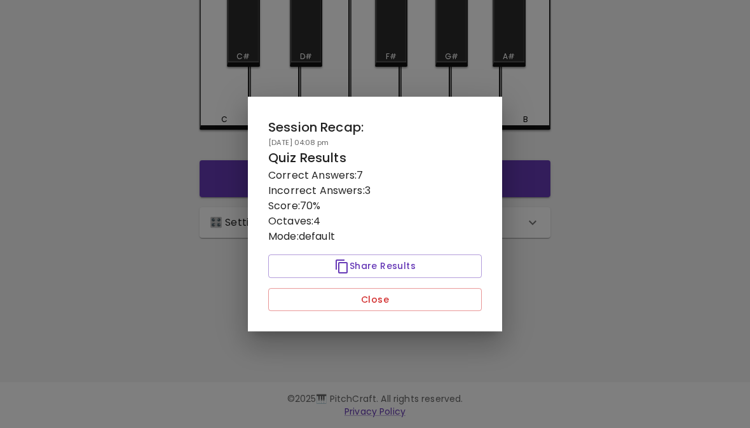
click at [405, 332] on div "Session Recap: 10/04/2025 - 04:08 pm Quiz Results Correct Answers: 7 Incorrect …" at bounding box center [375, 214] width 254 height 235
click at [406, 311] on button "Close" at bounding box center [374, 300] width 213 height 24
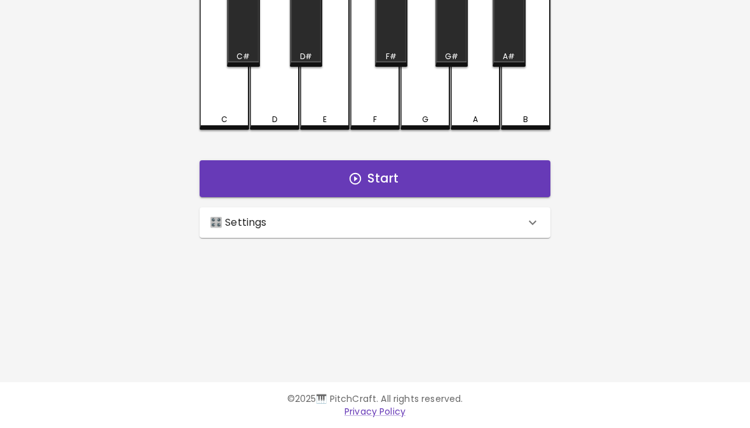
click at [464, 226] on div "🎛️ Settings" at bounding box center [367, 222] width 315 height 15
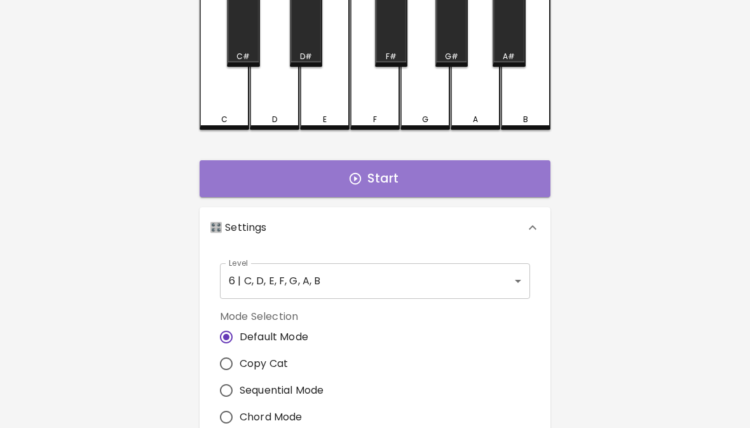
click at [534, 165] on button "Start" at bounding box center [374, 178] width 351 height 37
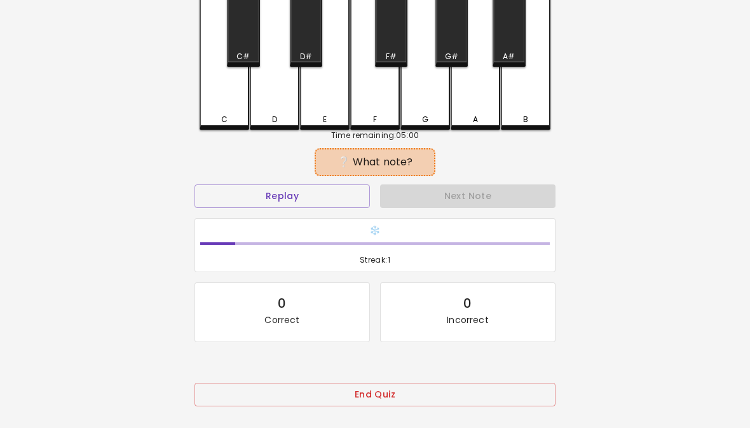
click at [322, 204] on button "Replay" at bounding box center [281, 196] width 175 height 24
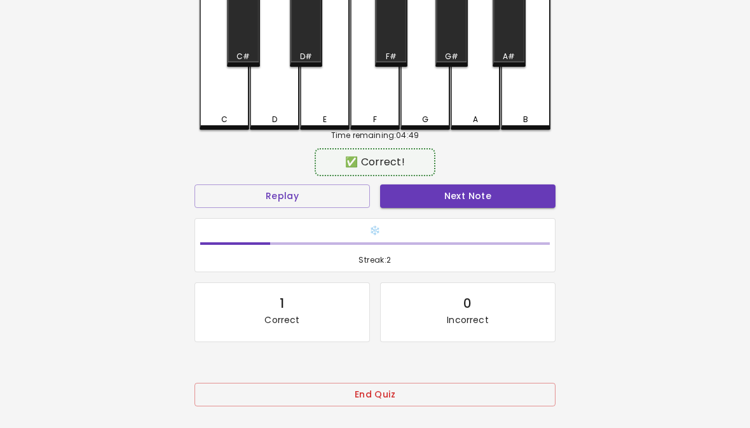
click at [320, 101] on div "E" at bounding box center [325, 60] width 50 height 140
click at [490, 204] on button "Next Note" at bounding box center [467, 196] width 175 height 24
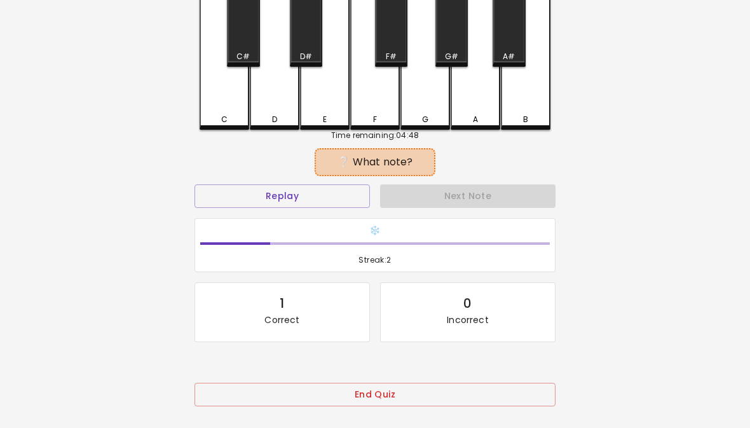
click at [231, 203] on button "Replay" at bounding box center [281, 196] width 175 height 24
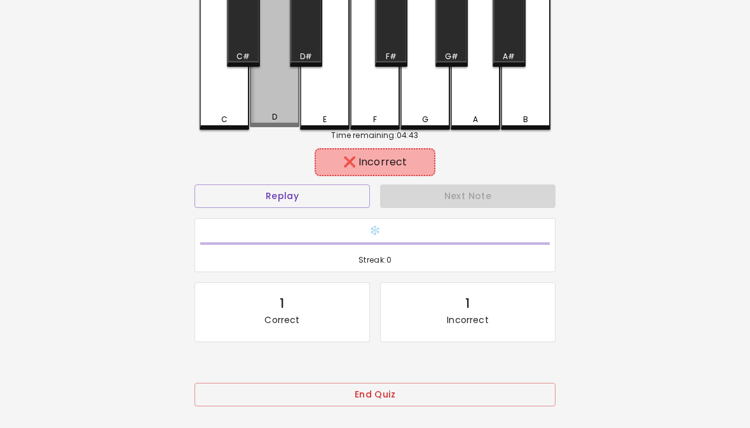
click at [294, 86] on div "D" at bounding box center [275, 58] width 50 height 137
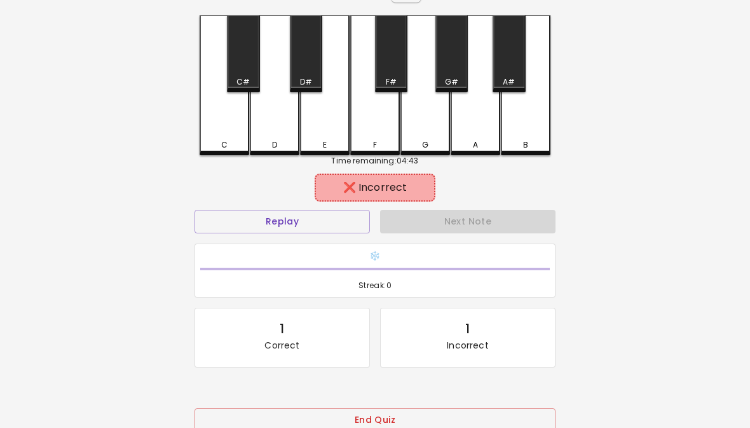
click at [480, 420] on button "End Quiz" at bounding box center [374, 421] width 361 height 24
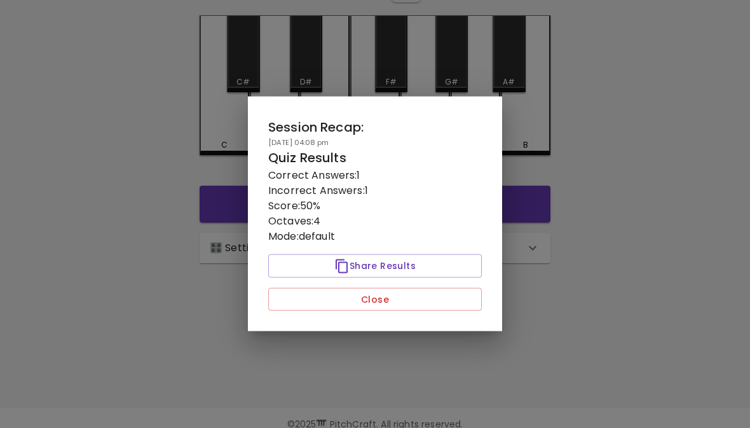
scroll to position [102, 0]
click at [463, 332] on div "Session Recap: 10/04/2025 - 04:08 pm Quiz Results Correct Answers: 1 Incorrect …" at bounding box center [375, 214] width 254 height 235
click at [452, 332] on div "Session Recap: 10/04/2025 - 04:08 pm Quiz Results Correct Answers: 1 Incorrect …" at bounding box center [375, 214] width 254 height 235
click at [451, 332] on div "Session Recap: 10/04/2025 - 04:08 pm Quiz Results Correct Answers: 1 Incorrect …" at bounding box center [375, 214] width 254 height 235
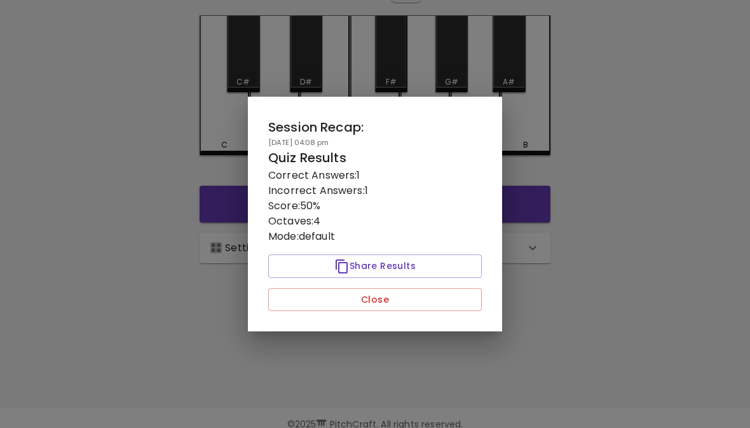
click at [449, 311] on button "Close" at bounding box center [374, 300] width 213 height 24
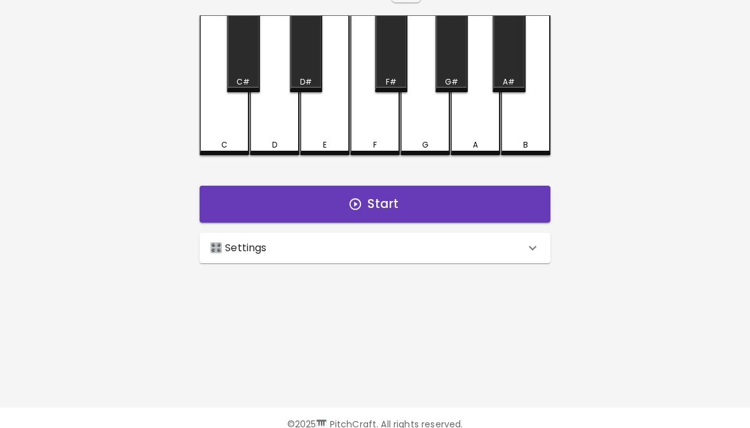
click at [499, 248] on div "🎛️ Settings" at bounding box center [367, 247] width 315 height 15
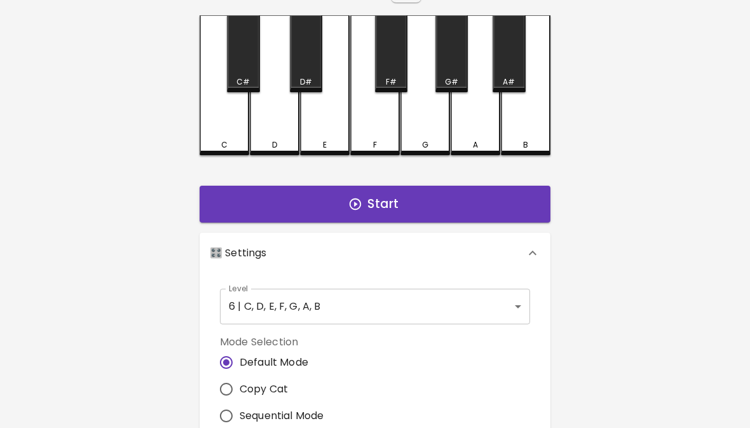
click at [368, 388] on div "Mode Selection Default Mode Copy Cat Sequential Mode Chord Mode" at bounding box center [375, 395] width 320 height 132
click at [271, 375] on label "Copy Cat" at bounding box center [268, 388] width 111 height 27
click at [240, 375] on input "Copy Cat" at bounding box center [226, 388] width 27 height 27
radio input "true"
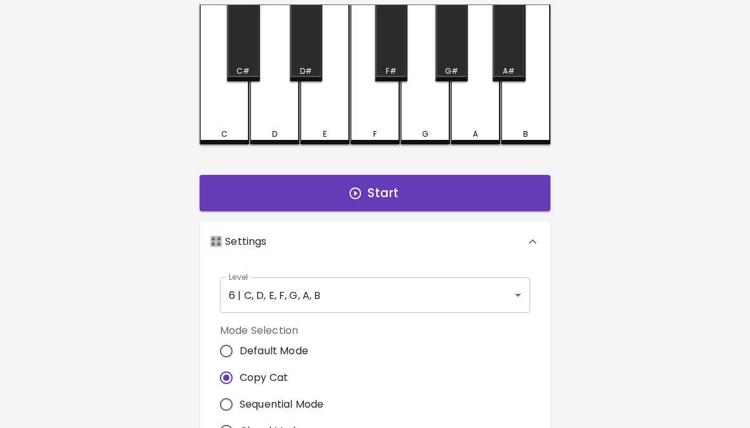
click at [280, 393] on label "Sequential Mode" at bounding box center [268, 404] width 111 height 27
click at [240, 393] on input "Sequential Mode" at bounding box center [226, 404] width 27 height 27
radio input "true"
click at [281, 376] on span "Copy Cat" at bounding box center [264, 377] width 48 height 15
click at [240, 376] on input "Copy Cat" at bounding box center [226, 377] width 27 height 27
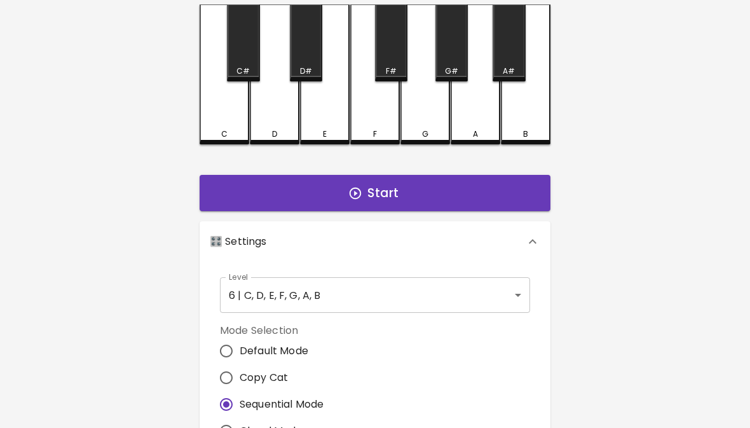
radio input "true"
click at [480, 170] on div "Start" at bounding box center [374, 193] width 361 height 47
click at [461, 182] on button "Start" at bounding box center [374, 193] width 351 height 37
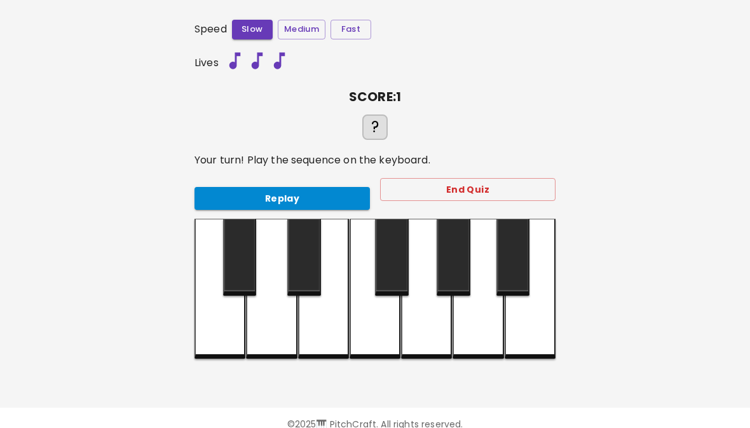
click at [274, 339] on div at bounding box center [271, 289] width 51 height 140
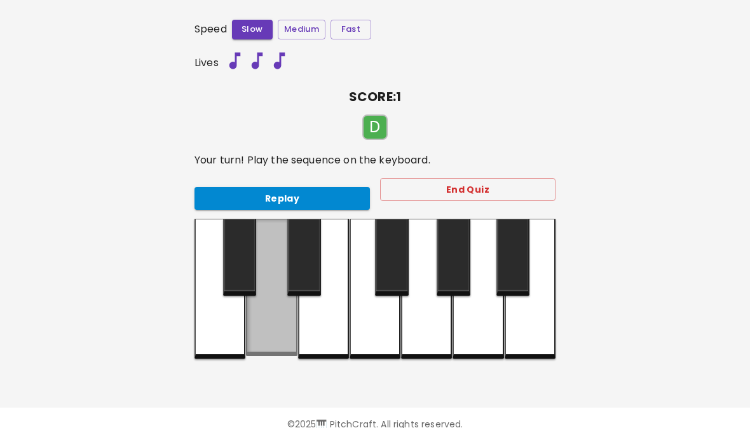
click at [273, 338] on div at bounding box center [271, 287] width 51 height 137
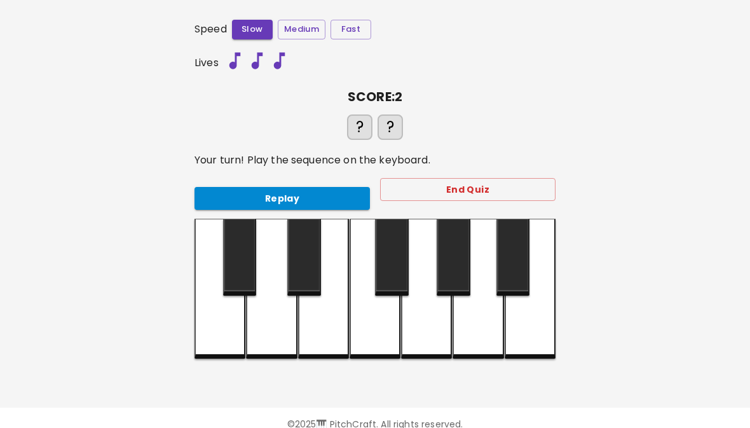
click at [311, 190] on button "Replay" at bounding box center [281, 199] width 175 height 24
click at [321, 187] on button "Replay" at bounding box center [281, 199] width 175 height 24
click at [274, 332] on div at bounding box center [271, 289] width 51 height 140
click at [489, 328] on div at bounding box center [477, 289] width 51 height 140
click at [434, 334] on div at bounding box center [426, 289] width 51 height 140
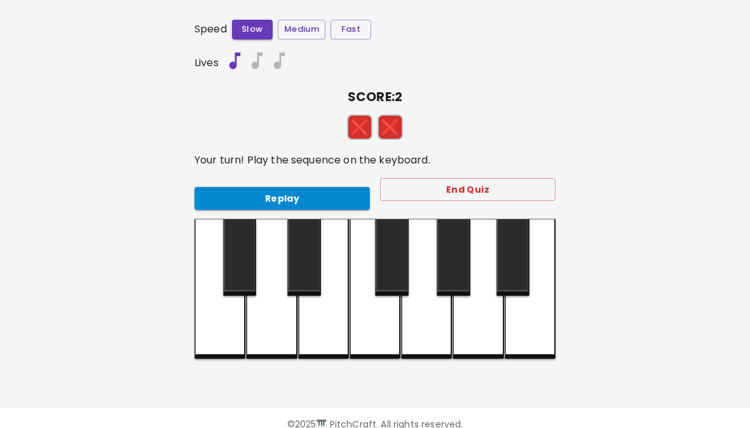
click at [489, 186] on button "End Quiz" at bounding box center [467, 190] width 175 height 24
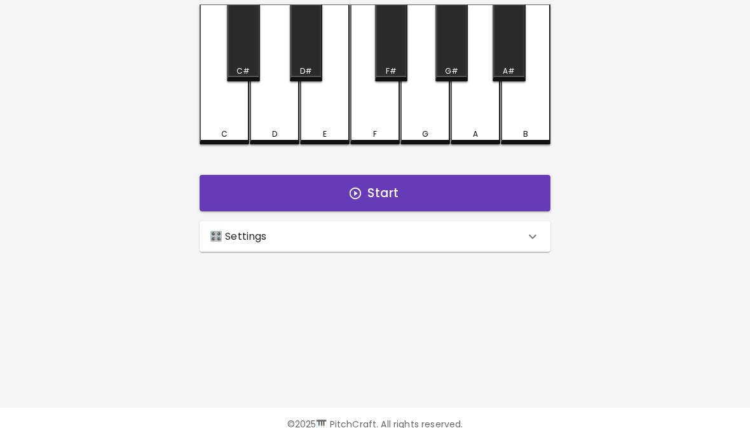
click at [466, 179] on button "Start" at bounding box center [374, 193] width 351 height 37
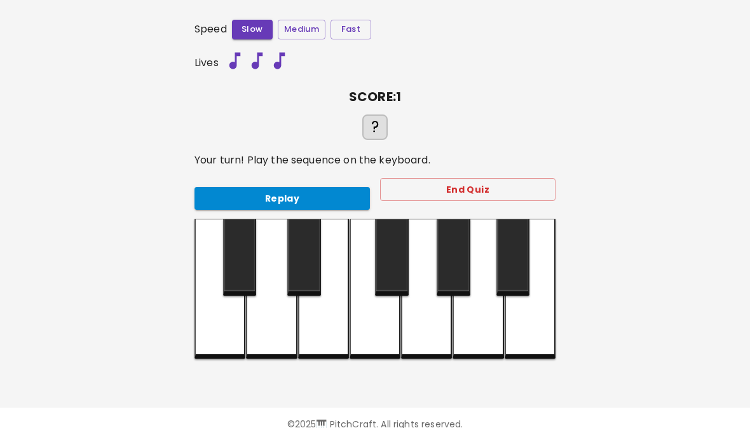
click at [216, 335] on div at bounding box center [219, 289] width 51 height 140
click at [330, 187] on button "Replay" at bounding box center [281, 199] width 175 height 24
click at [306, 187] on button "Replay" at bounding box center [281, 199] width 175 height 24
click at [212, 321] on div at bounding box center [219, 289] width 51 height 140
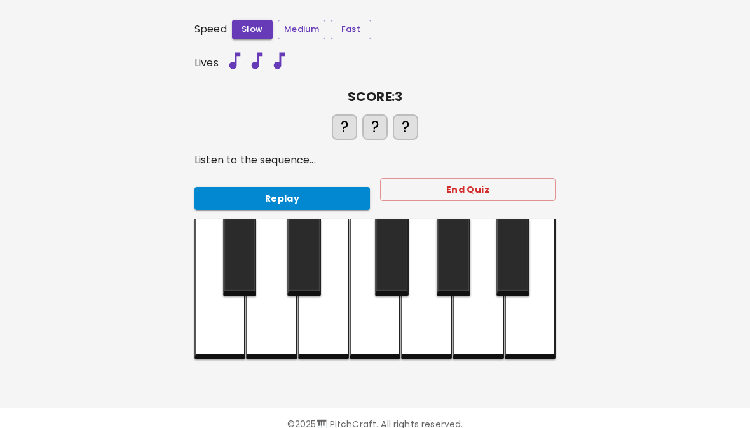
click at [478, 331] on div at bounding box center [477, 289] width 51 height 140
click at [208, 316] on div at bounding box center [219, 289] width 51 height 140
click at [483, 329] on div at bounding box center [477, 289] width 51 height 140
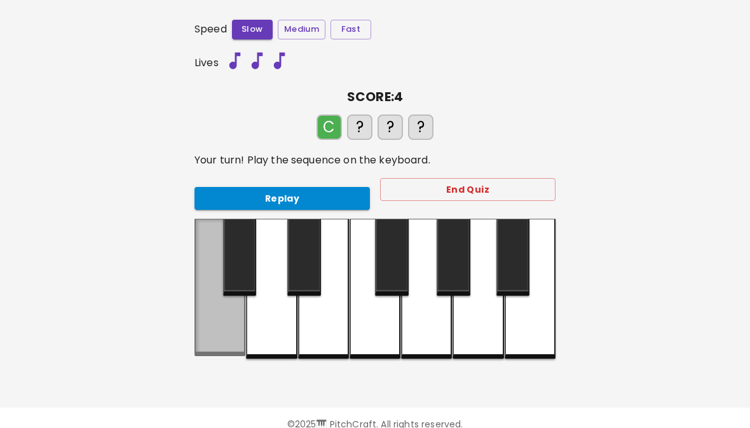
click at [215, 322] on div at bounding box center [219, 287] width 51 height 137
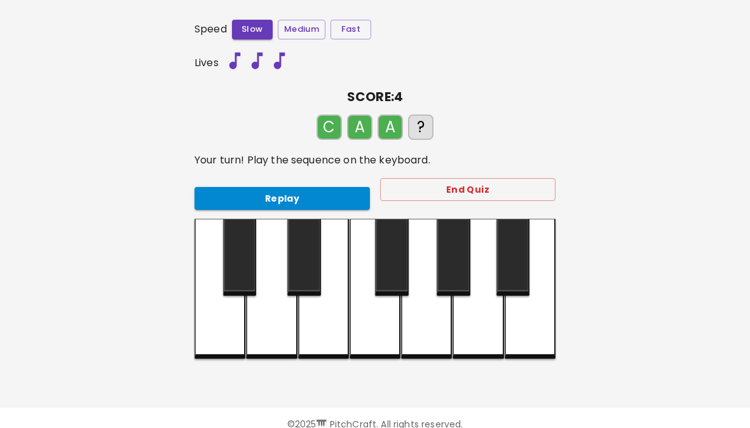
click at [480, 321] on div at bounding box center [477, 289] width 51 height 140
click at [540, 332] on div at bounding box center [529, 289] width 51 height 140
click at [211, 321] on div at bounding box center [219, 289] width 51 height 140
click at [484, 317] on div at bounding box center [477, 289] width 51 height 140
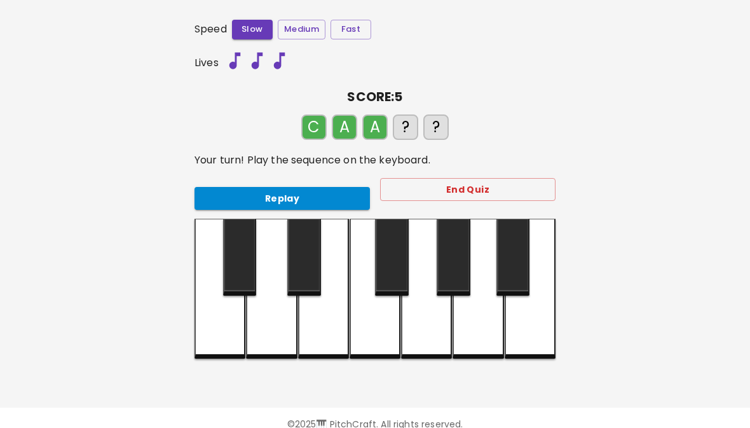
click at [480, 321] on div at bounding box center [477, 289] width 51 height 140
click at [535, 321] on div at bounding box center [529, 289] width 51 height 140
click at [308, 195] on button "Replay" at bounding box center [281, 199] width 175 height 24
click at [329, 196] on button "Replay" at bounding box center [281, 199] width 175 height 24
click at [328, 325] on div at bounding box center [323, 289] width 51 height 140
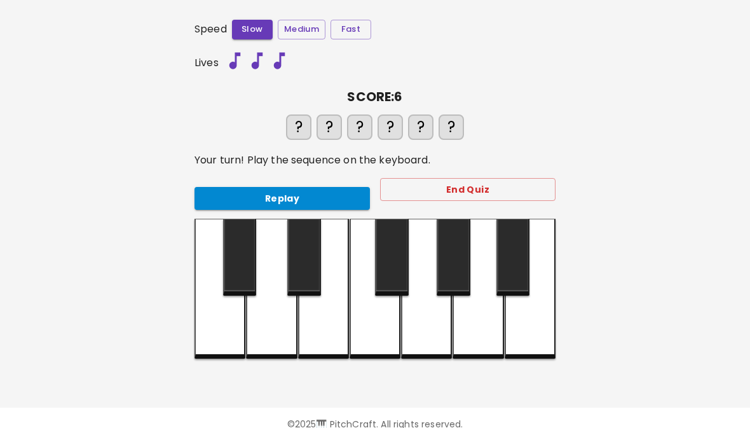
click at [323, 196] on button "Replay" at bounding box center [281, 199] width 175 height 24
click at [309, 192] on button "Replay" at bounding box center [281, 199] width 175 height 24
click at [236, 187] on button "Replay" at bounding box center [281, 199] width 175 height 24
click at [206, 323] on div at bounding box center [219, 289] width 51 height 140
click at [483, 319] on div at bounding box center [477, 289] width 51 height 140
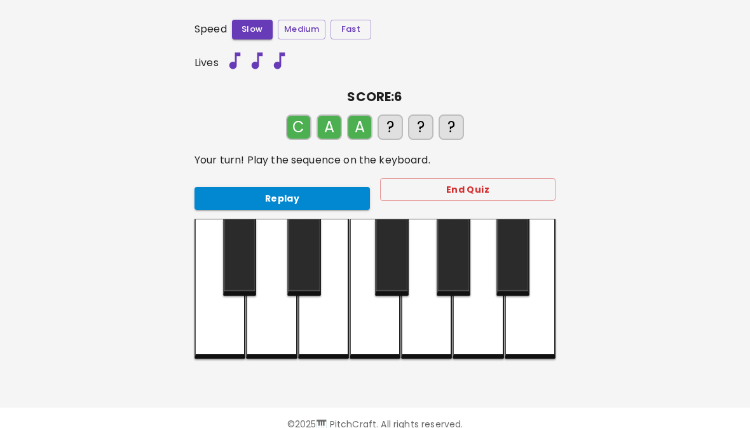
click at [485, 320] on div at bounding box center [477, 289] width 51 height 140
click at [321, 197] on button "Replay" at bounding box center [281, 199] width 175 height 24
click at [321, 332] on div at bounding box center [323, 289] width 51 height 140
click at [327, 201] on button "Replay" at bounding box center [281, 199] width 175 height 24
click at [212, 325] on div at bounding box center [219, 289] width 51 height 140
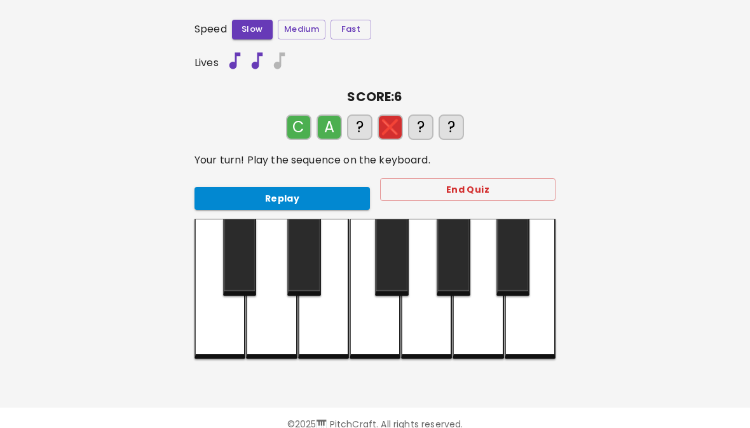
click at [475, 330] on div at bounding box center [477, 289] width 51 height 140
click at [485, 325] on div at bounding box center [477, 289] width 51 height 140
click at [373, 323] on div at bounding box center [374, 289] width 51 height 140
click at [450, 192] on button "End Quiz" at bounding box center [467, 190] width 175 height 24
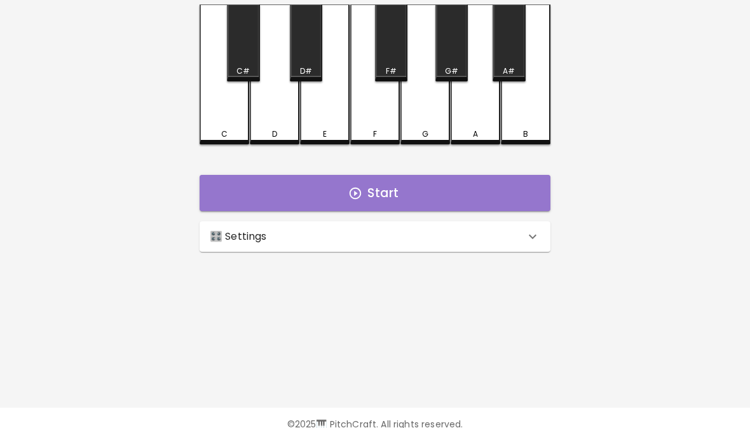
click at [466, 189] on button "Start" at bounding box center [374, 193] width 351 height 37
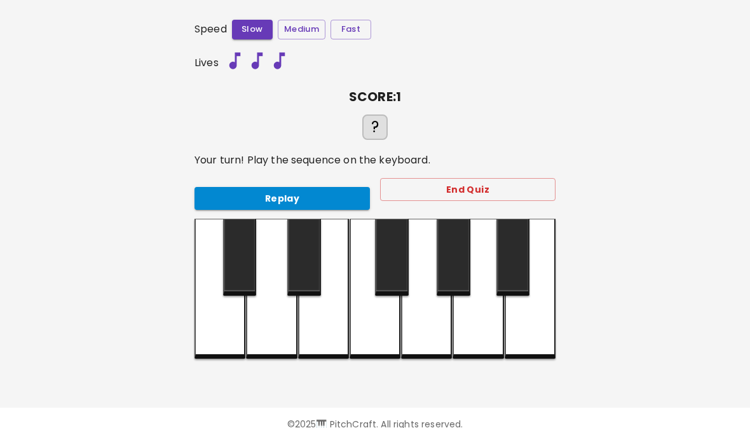
click at [375, 332] on div at bounding box center [374, 289] width 51 height 140
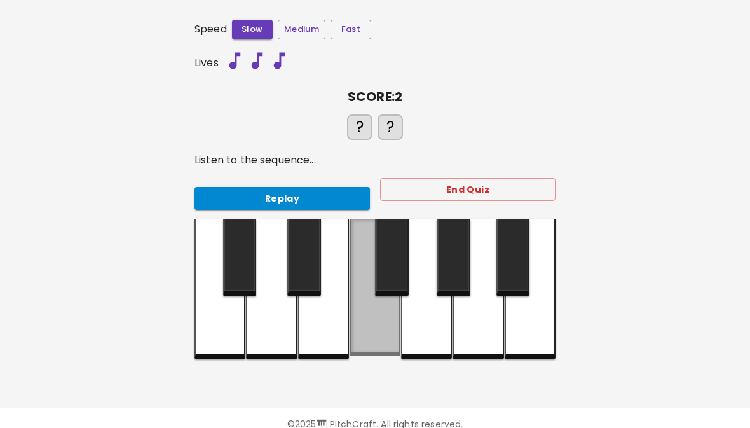
click at [374, 332] on div at bounding box center [374, 287] width 51 height 137
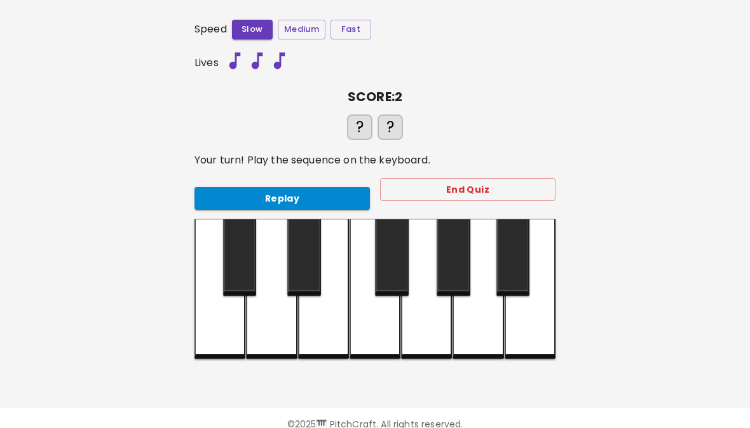
click at [332, 177] on div "Replay" at bounding box center [277, 194] width 186 height 34
click at [374, 332] on div at bounding box center [374, 289] width 51 height 140
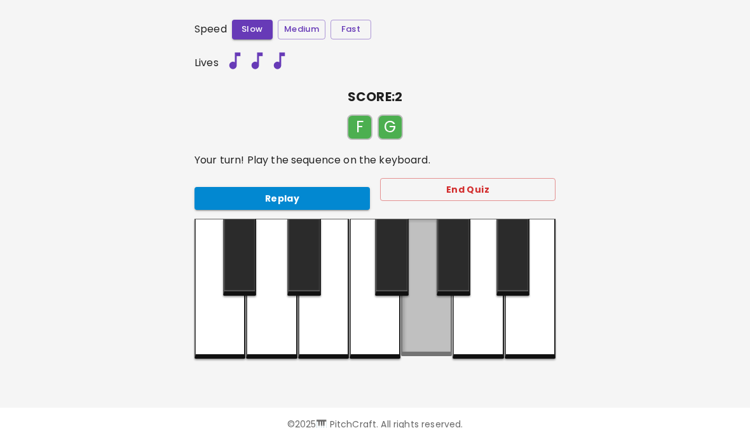
click at [429, 328] on div at bounding box center [426, 287] width 51 height 137
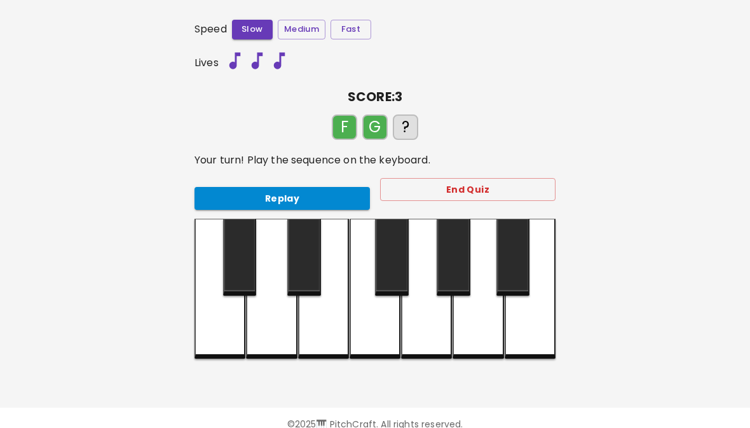
click at [377, 329] on div at bounding box center [374, 289] width 51 height 140
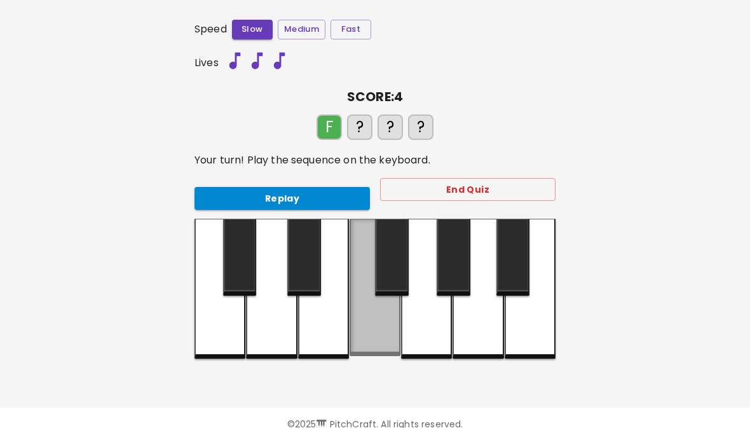
click at [376, 332] on div at bounding box center [374, 287] width 51 height 137
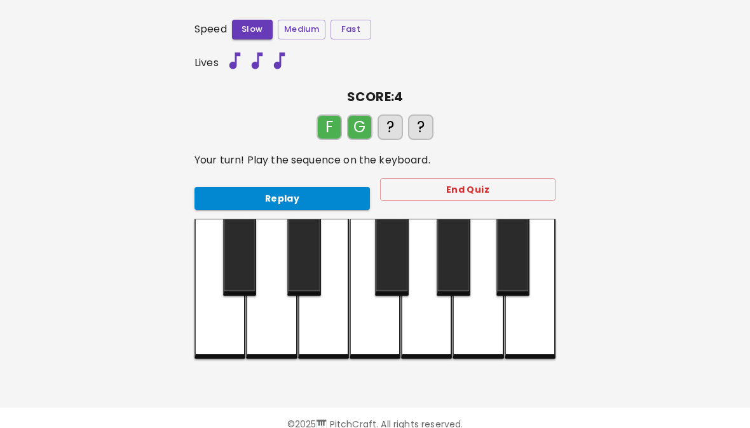
click at [425, 331] on div at bounding box center [426, 289] width 51 height 140
click at [396, 333] on div at bounding box center [374, 289] width 51 height 140
click at [307, 187] on button "Replay" at bounding box center [281, 199] width 175 height 24
click at [278, 331] on div at bounding box center [271, 289] width 51 height 140
click at [373, 325] on div at bounding box center [374, 289] width 51 height 140
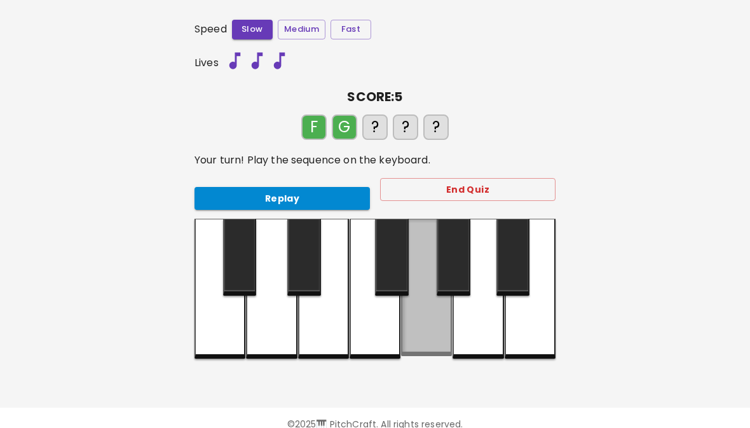
click at [433, 317] on div at bounding box center [426, 287] width 51 height 137
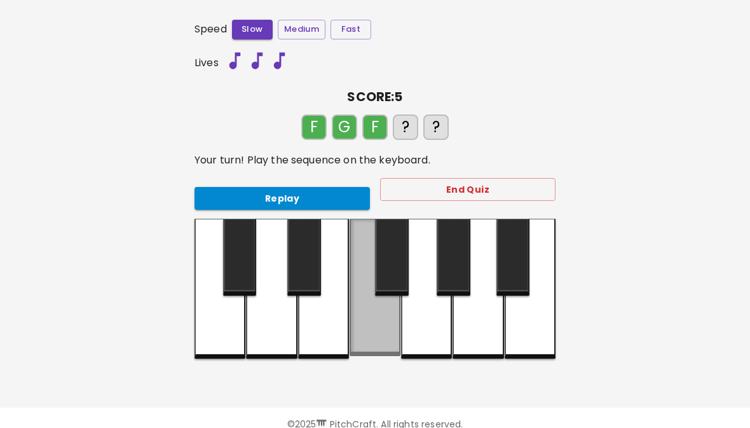
click at [379, 315] on div at bounding box center [374, 287] width 51 height 137
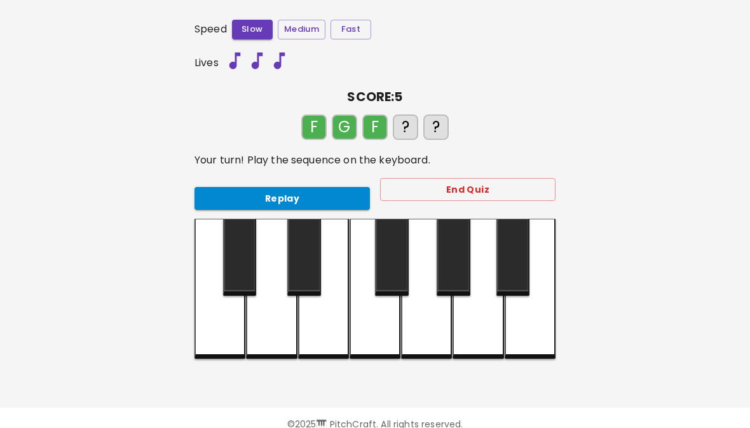
click at [270, 328] on div at bounding box center [271, 289] width 51 height 140
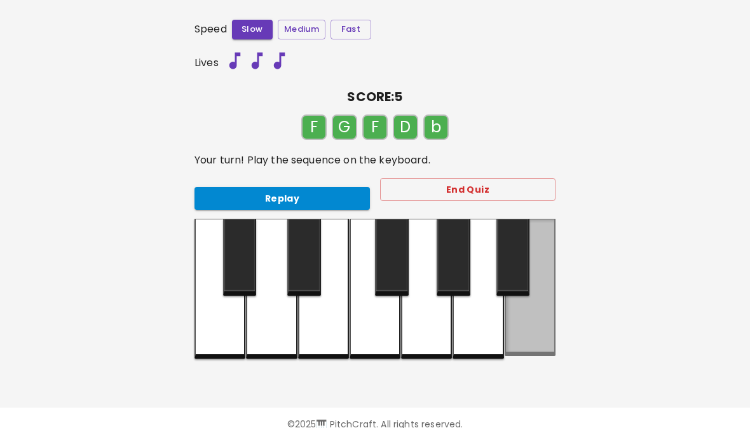
click at [547, 306] on div at bounding box center [529, 287] width 51 height 137
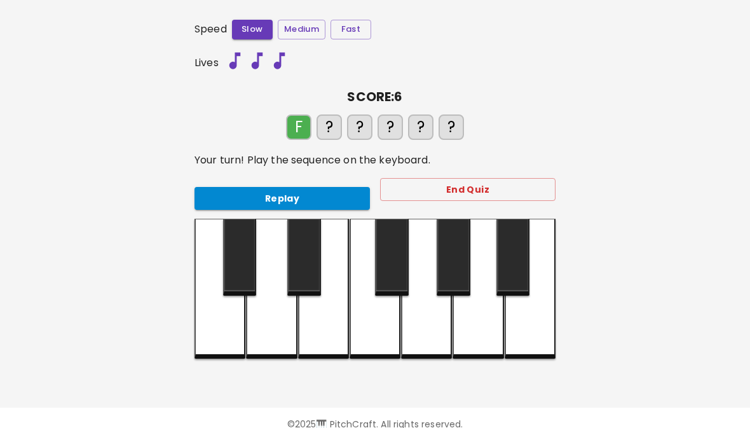
click at [373, 334] on div at bounding box center [374, 289] width 51 height 140
click at [424, 323] on div at bounding box center [426, 289] width 51 height 140
click at [377, 328] on div at bounding box center [374, 289] width 51 height 140
click at [265, 314] on div at bounding box center [271, 289] width 51 height 140
click at [525, 328] on div at bounding box center [529, 289] width 51 height 140
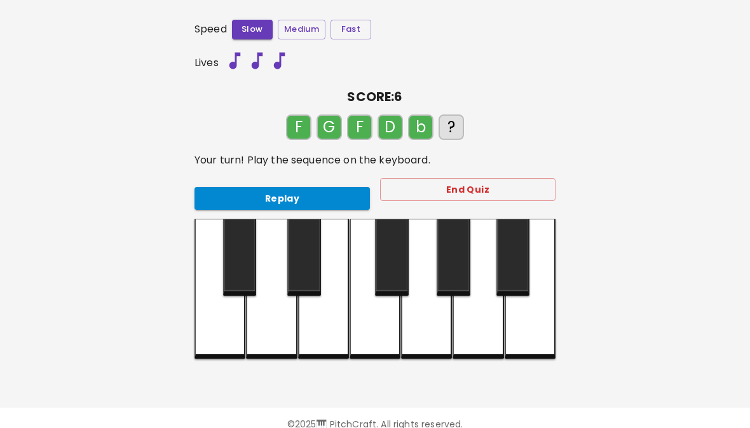
click at [320, 187] on button "Replay" at bounding box center [281, 199] width 175 height 24
click at [312, 198] on button "Replay" at bounding box center [281, 199] width 175 height 24
click at [327, 193] on button "Replay" at bounding box center [281, 199] width 175 height 24
click at [328, 330] on div at bounding box center [323, 289] width 51 height 140
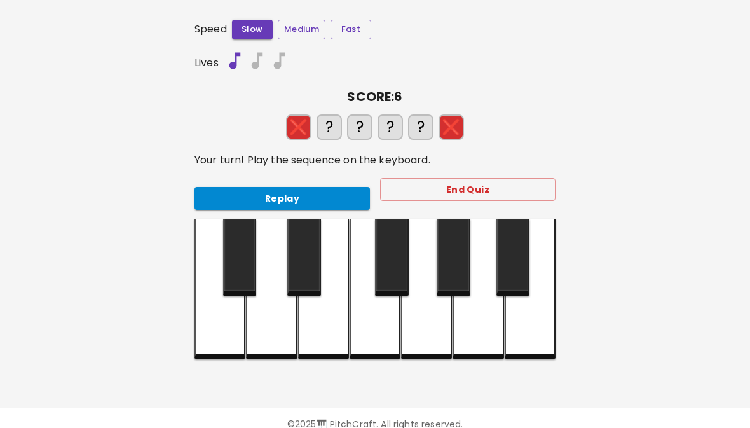
click at [278, 331] on div at bounding box center [271, 289] width 51 height 140
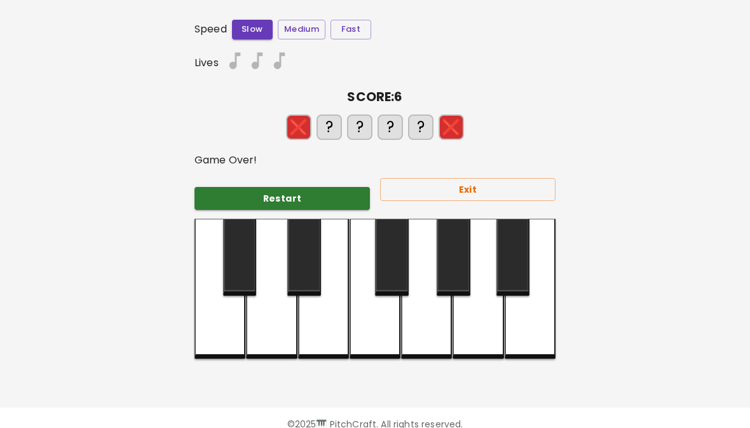
click at [329, 320] on div at bounding box center [323, 289] width 51 height 140
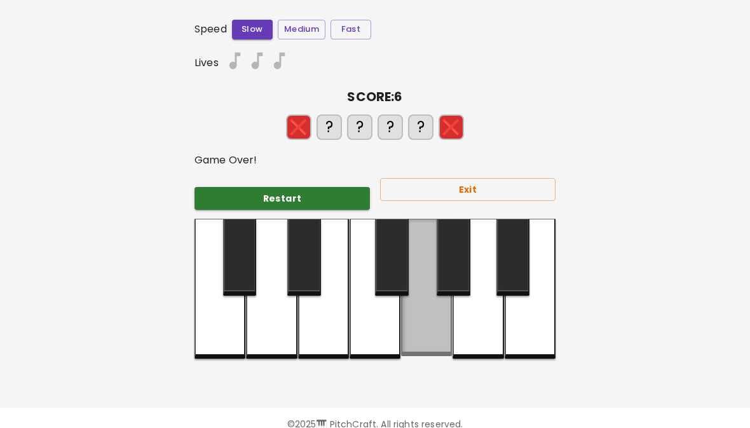
click at [424, 316] on div at bounding box center [426, 287] width 51 height 137
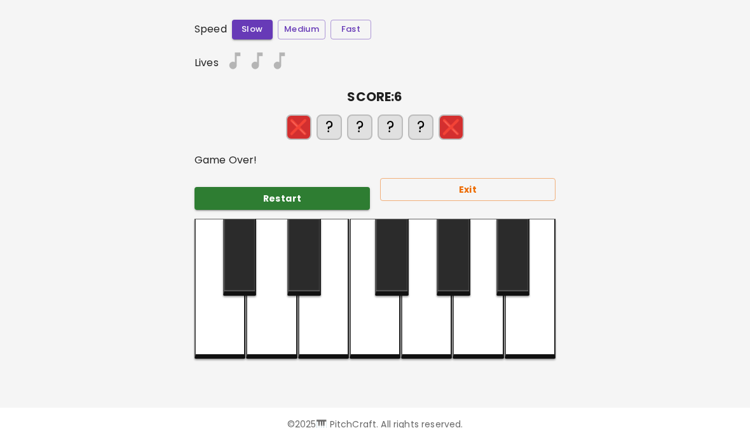
click at [327, 190] on button "Restart" at bounding box center [281, 199] width 175 height 24
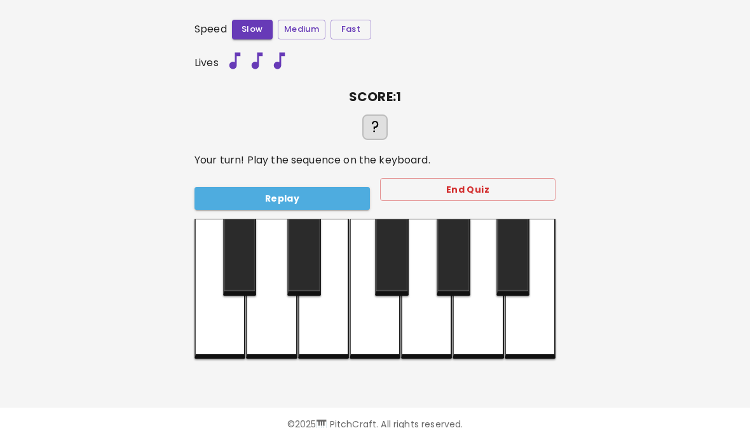
click at [312, 195] on button "Replay" at bounding box center [281, 199] width 175 height 24
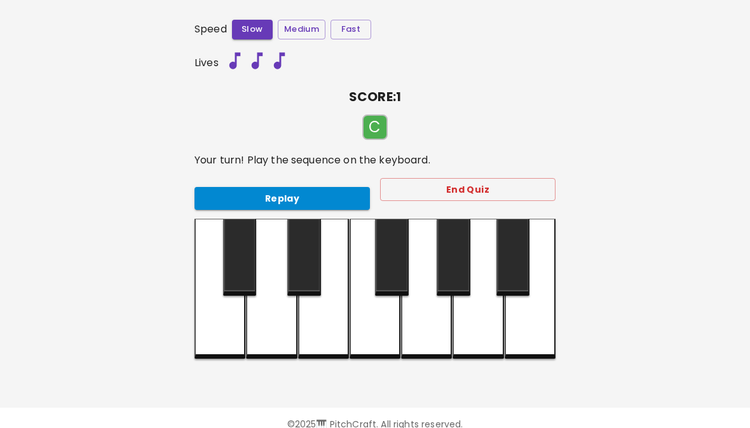
click at [210, 332] on div at bounding box center [219, 289] width 51 height 140
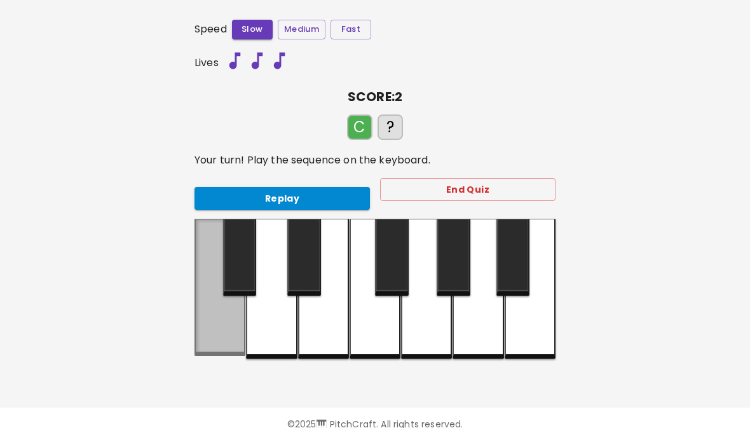
click at [207, 340] on div at bounding box center [219, 287] width 51 height 137
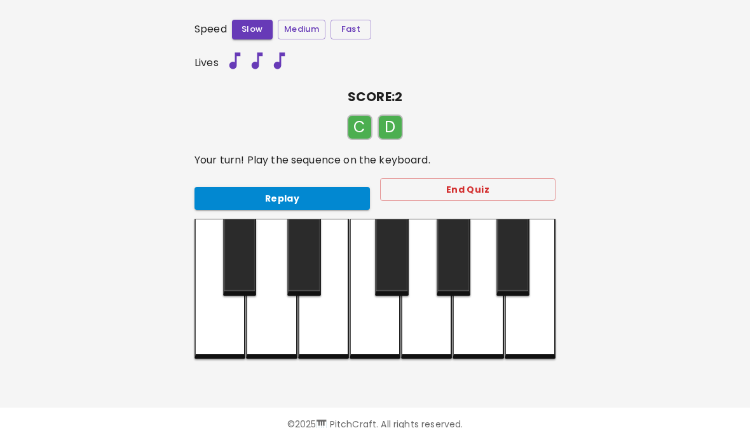
click at [287, 327] on div at bounding box center [271, 289] width 51 height 140
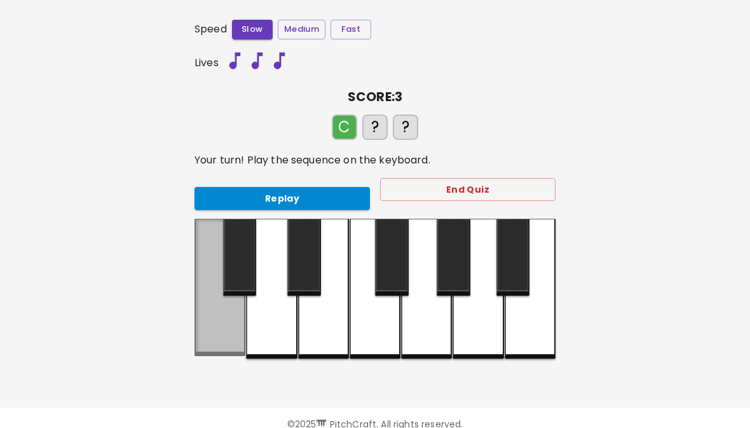
click at [218, 335] on div at bounding box center [219, 287] width 51 height 137
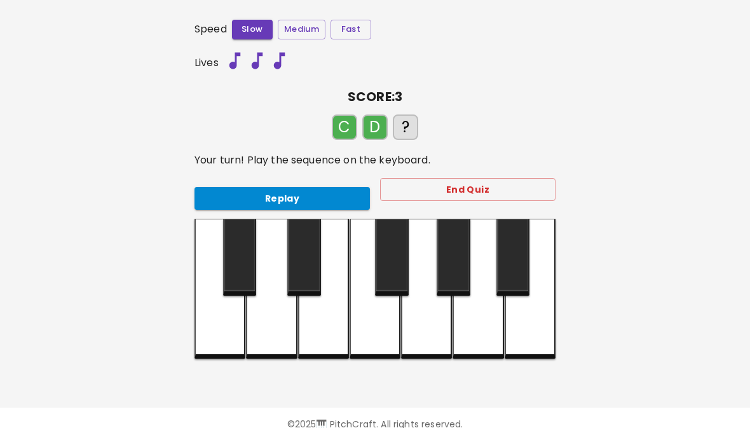
click at [259, 331] on div at bounding box center [271, 289] width 51 height 140
click at [335, 320] on div at bounding box center [323, 289] width 51 height 140
click at [220, 332] on div at bounding box center [219, 289] width 51 height 140
click at [288, 332] on div at bounding box center [271, 289] width 51 height 140
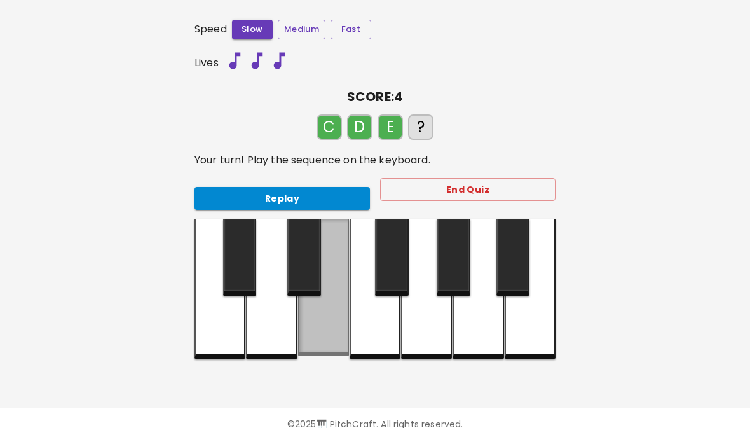
click at [339, 313] on div at bounding box center [323, 287] width 51 height 137
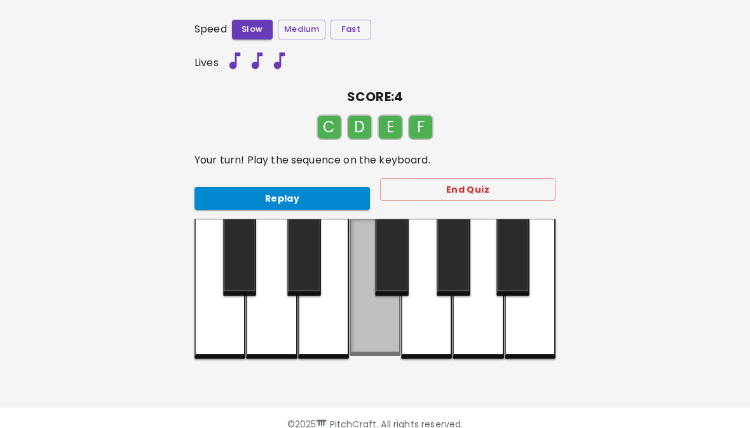
click at [382, 317] on div at bounding box center [374, 287] width 51 height 137
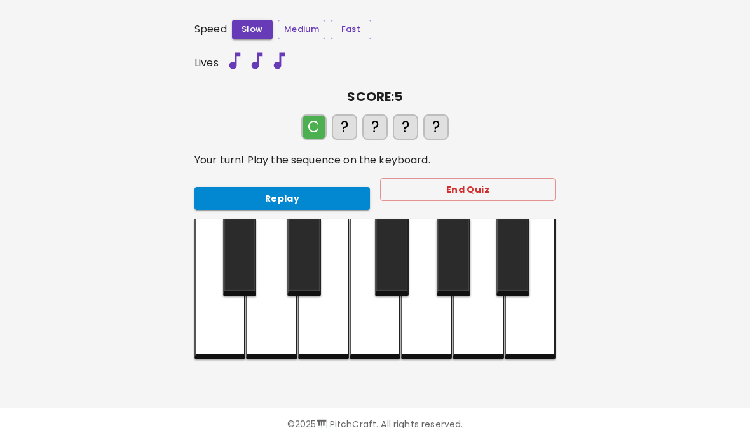
click at [218, 334] on div at bounding box center [219, 289] width 51 height 140
click at [265, 327] on div at bounding box center [271, 289] width 51 height 140
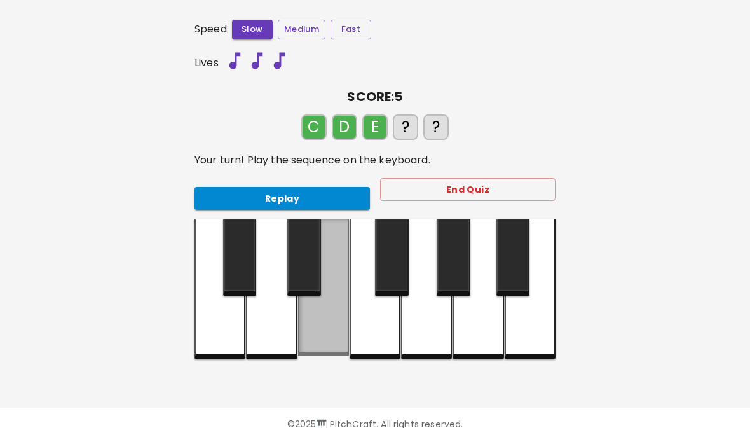
click at [318, 321] on div at bounding box center [323, 287] width 51 height 137
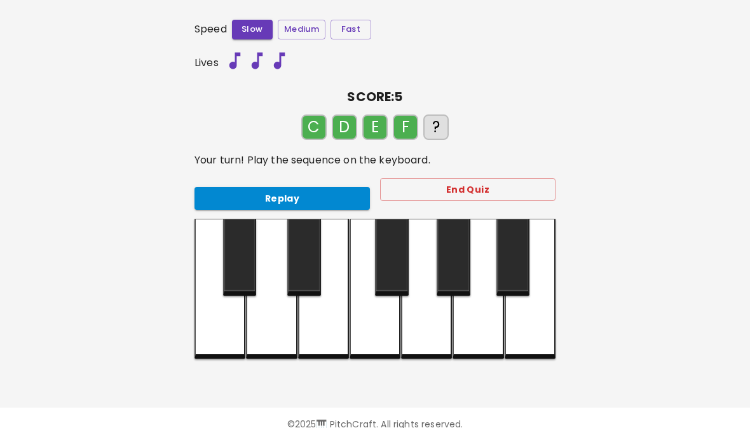
click at [376, 321] on div at bounding box center [374, 289] width 51 height 140
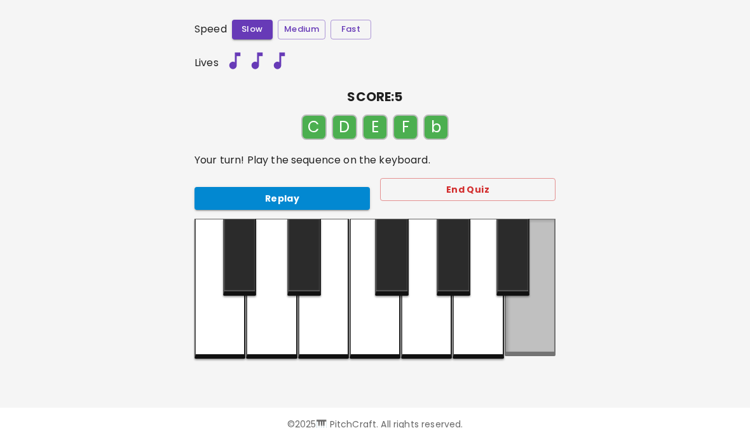
click at [536, 320] on div at bounding box center [529, 287] width 51 height 137
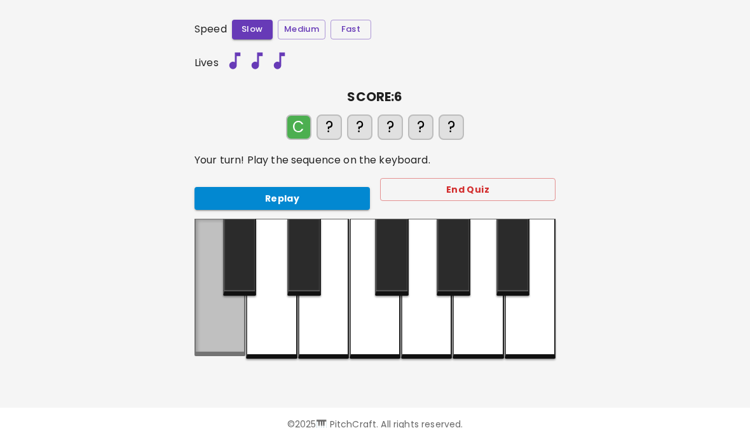
click at [213, 334] on div at bounding box center [219, 287] width 51 height 137
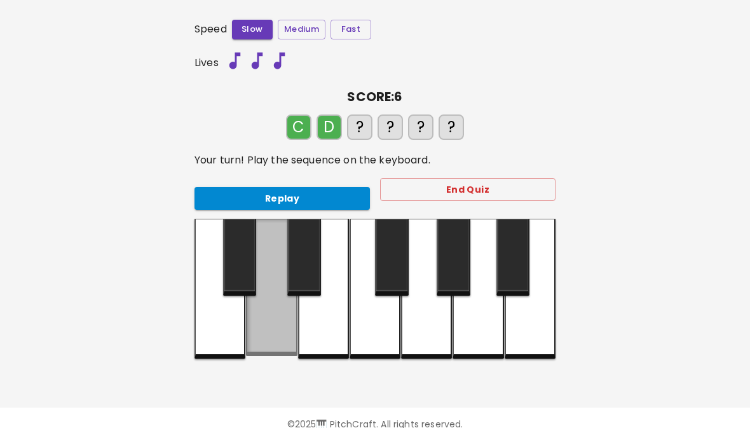
click at [264, 337] on div at bounding box center [271, 287] width 51 height 137
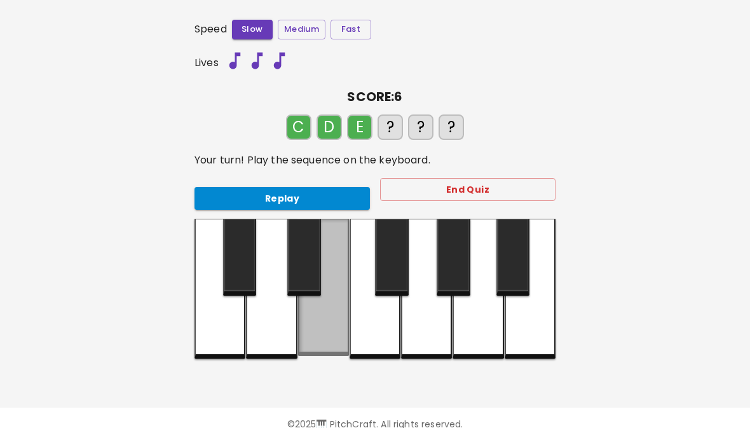
click at [322, 318] on div at bounding box center [323, 287] width 51 height 137
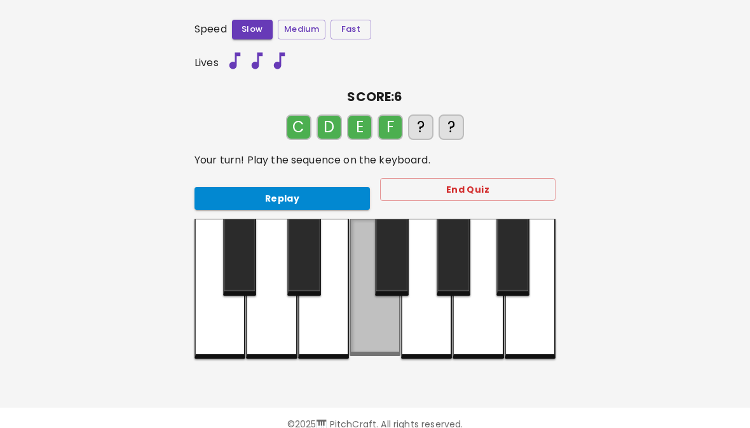
click at [377, 330] on div at bounding box center [374, 287] width 51 height 137
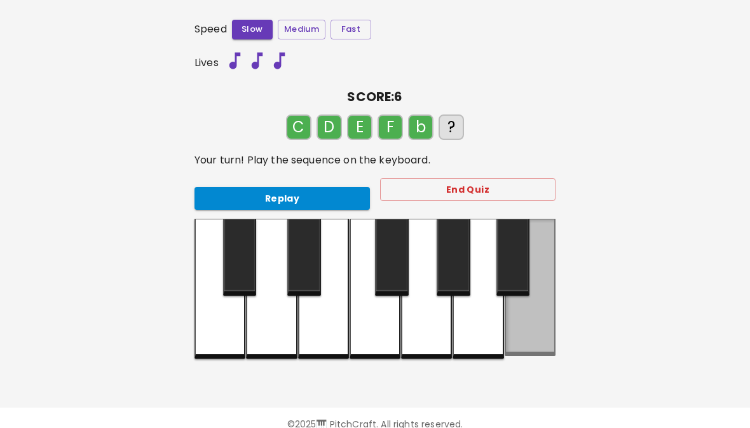
click at [533, 320] on div at bounding box center [529, 287] width 51 height 137
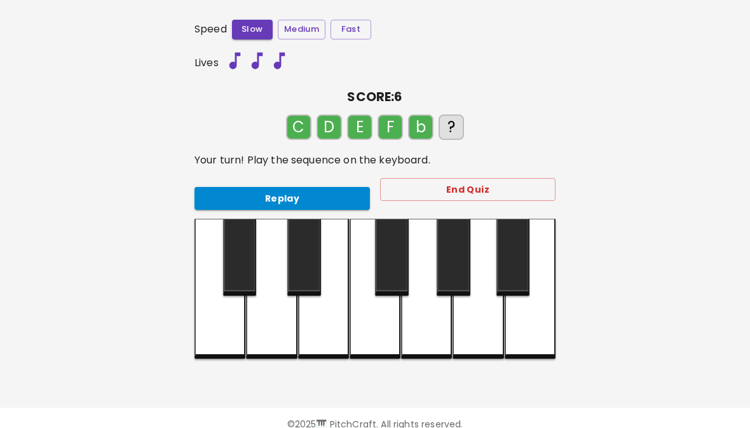
click at [297, 192] on button "Replay" at bounding box center [281, 199] width 175 height 24
click at [285, 187] on button "Replay" at bounding box center [281, 199] width 175 height 24
click at [357, 201] on button "Replay" at bounding box center [281, 199] width 175 height 24
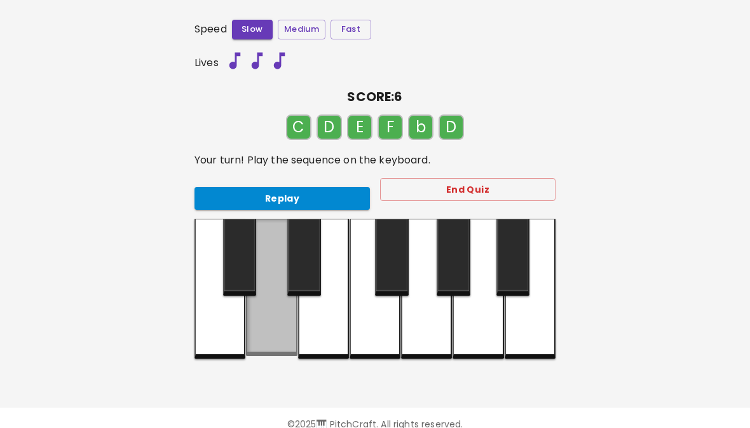
click at [274, 341] on div at bounding box center [271, 287] width 51 height 137
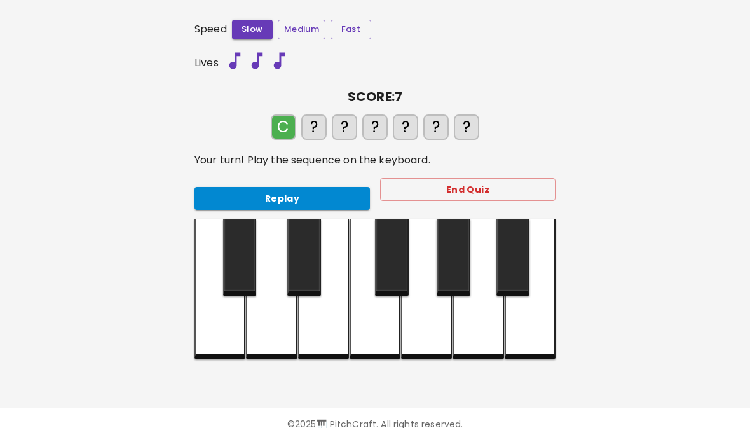
click at [222, 344] on div at bounding box center [219, 289] width 51 height 140
click at [262, 346] on div at bounding box center [271, 289] width 51 height 140
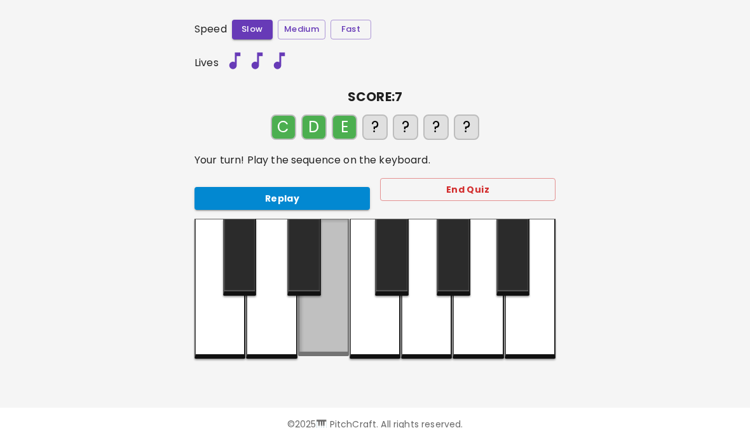
click at [326, 341] on div at bounding box center [323, 287] width 51 height 137
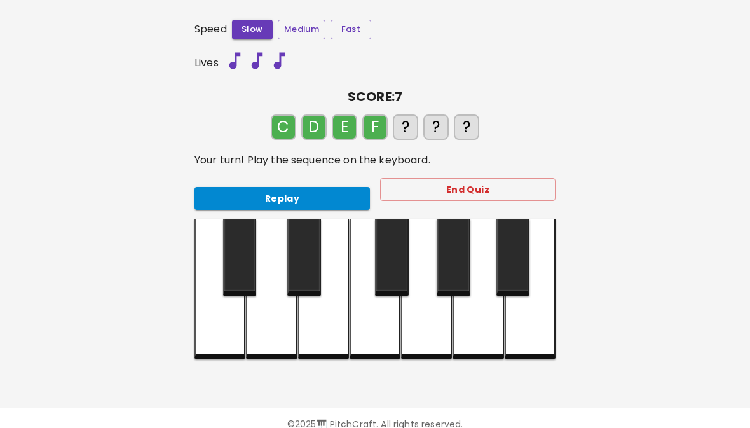
click at [371, 327] on div at bounding box center [374, 289] width 51 height 140
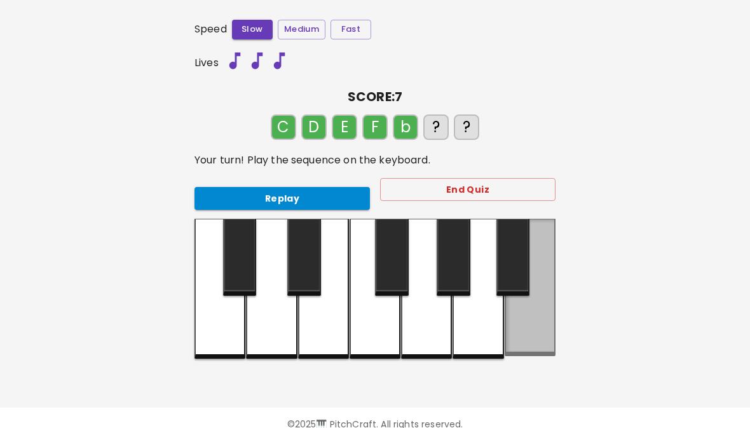
click at [535, 328] on div at bounding box center [529, 287] width 51 height 137
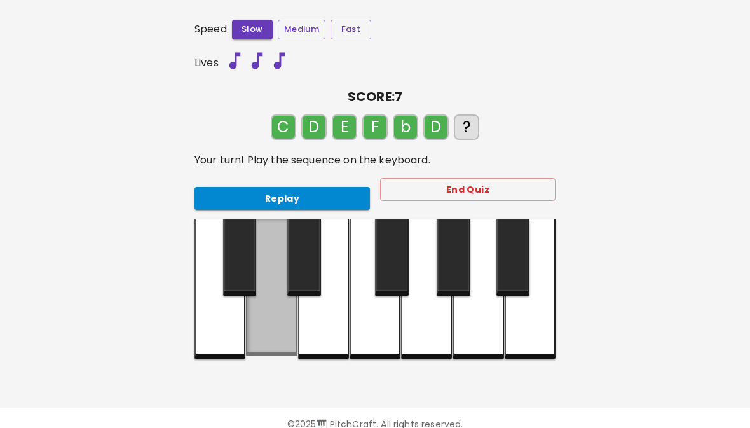
click at [266, 342] on div at bounding box center [271, 287] width 51 height 137
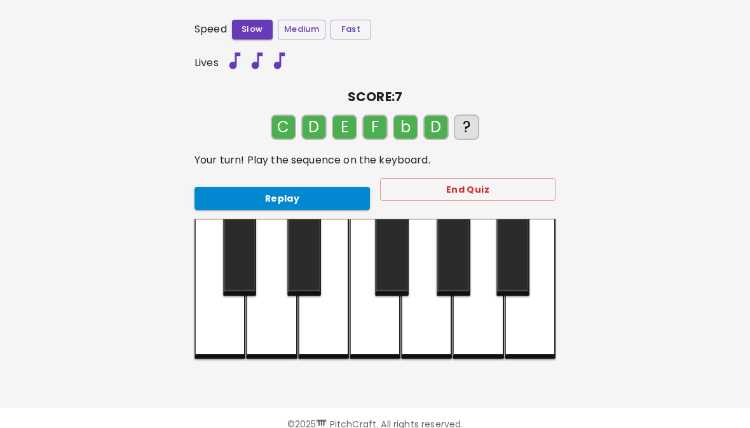
click at [349, 196] on button "Replay" at bounding box center [281, 199] width 175 height 24
click at [349, 193] on button "Replay" at bounding box center [281, 199] width 175 height 24
click at [319, 189] on button "Replay" at bounding box center [281, 199] width 175 height 24
click at [313, 194] on button "Replay" at bounding box center [281, 199] width 175 height 24
click at [248, 194] on button "Replay" at bounding box center [281, 199] width 175 height 24
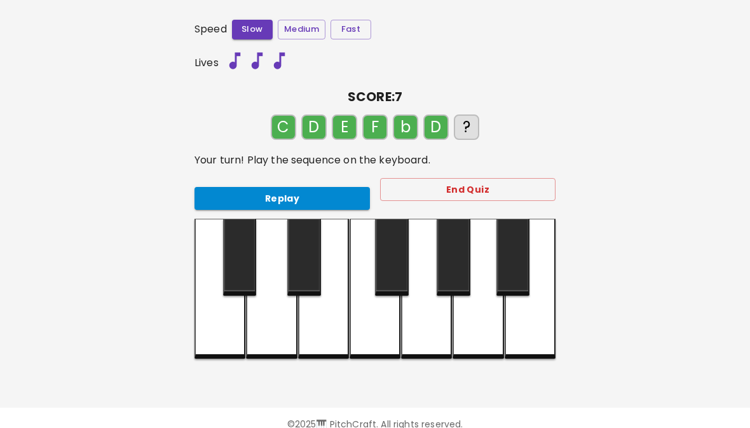
click at [233, 192] on button "Replay" at bounding box center [281, 199] width 175 height 24
click at [219, 340] on div at bounding box center [219, 289] width 51 height 140
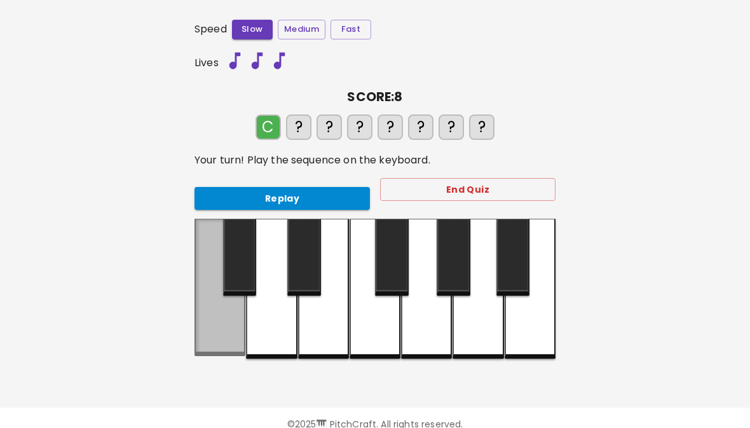
click at [208, 335] on div at bounding box center [219, 287] width 51 height 137
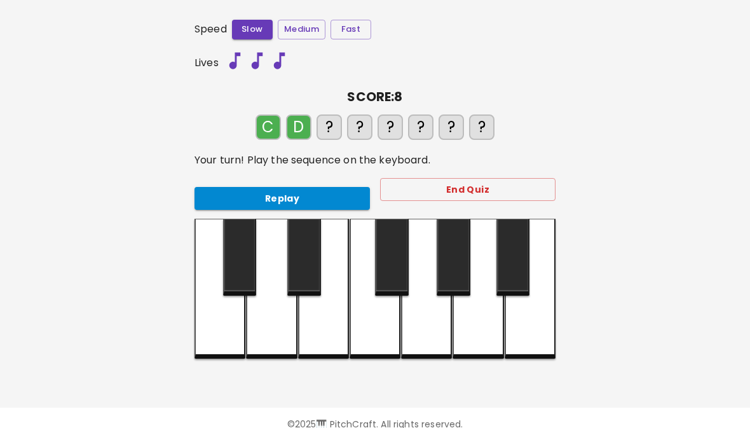
click at [262, 329] on div at bounding box center [271, 289] width 51 height 140
click at [325, 332] on div at bounding box center [323, 289] width 51 height 140
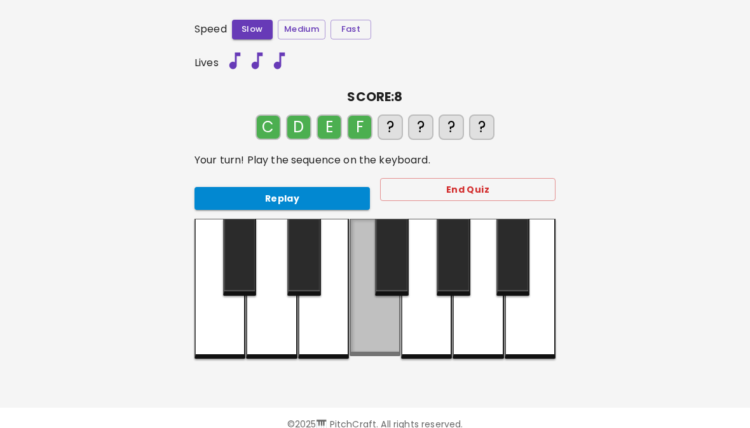
click at [375, 338] on div at bounding box center [374, 287] width 51 height 137
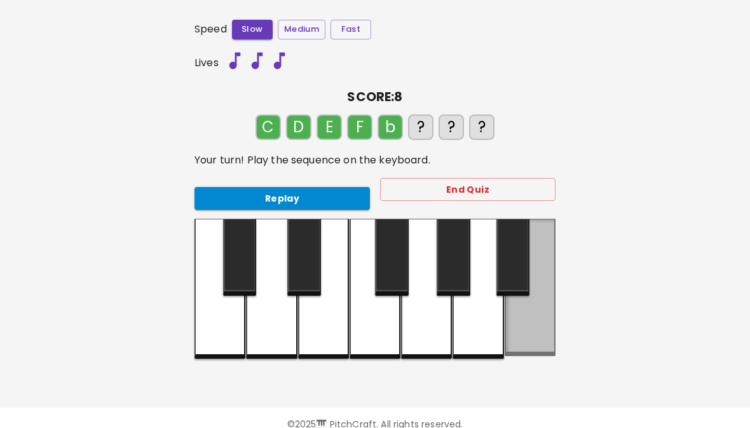
click at [541, 339] on div at bounding box center [529, 287] width 51 height 137
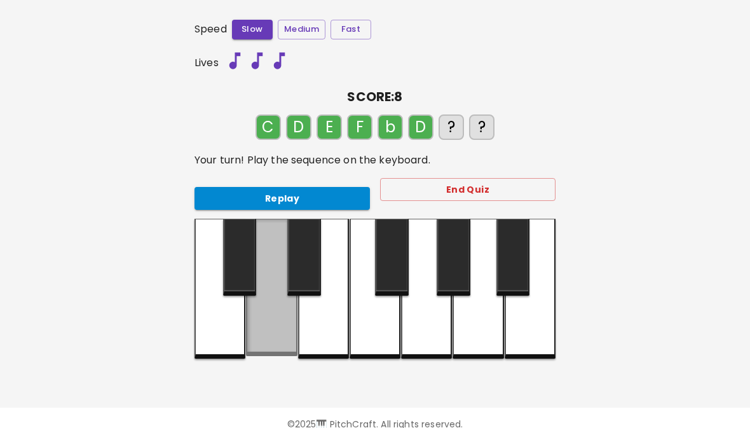
click at [269, 335] on div at bounding box center [271, 287] width 51 height 137
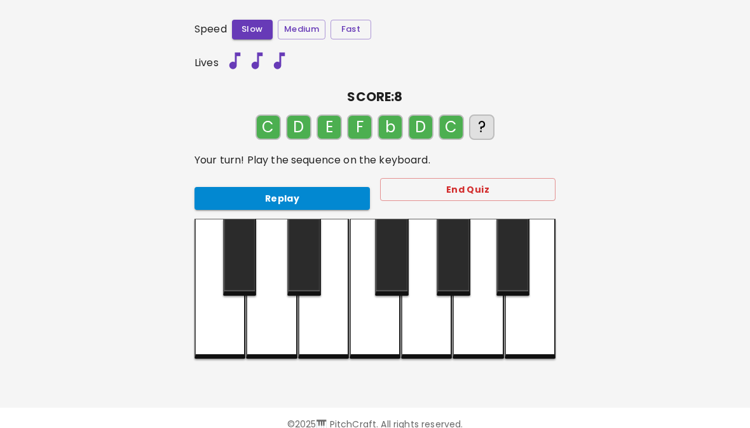
click at [215, 336] on div at bounding box center [219, 289] width 51 height 140
click at [219, 335] on div at bounding box center [219, 289] width 51 height 140
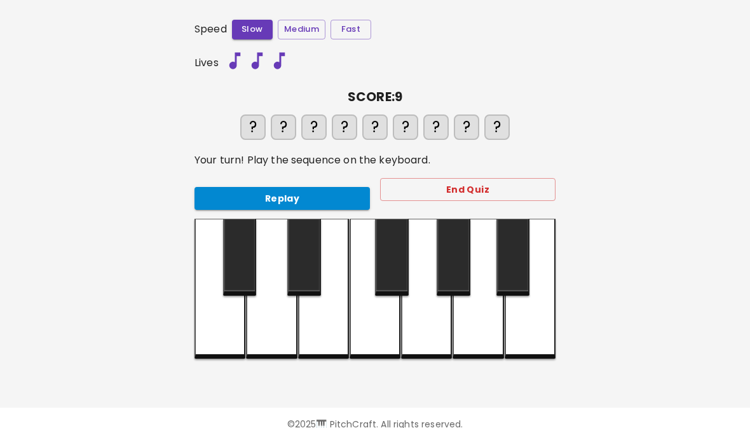
click at [270, 205] on button "Replay" at bounding box center [281, 199] width 175 height 24
click at [224, 338] on div at bounding box center [219, 289] width 51 height 140
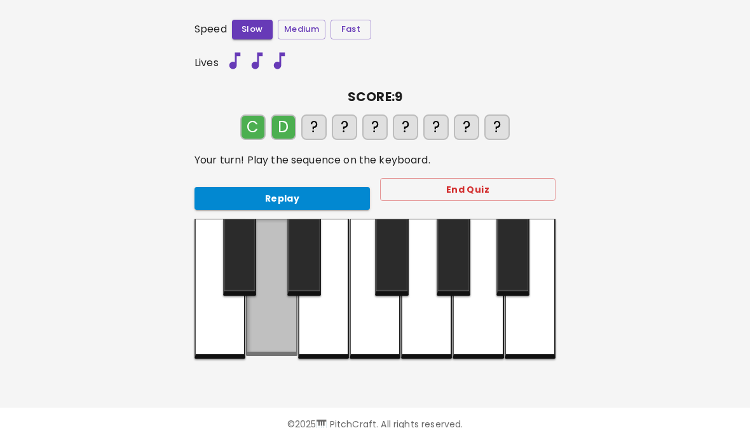
click at [271, 337] on div at bounding box center [271, 287] width 51 height 137
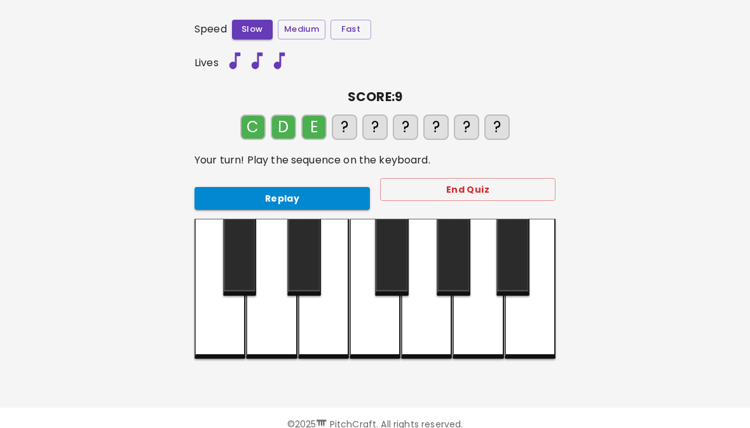
click at [316, 346] on div at bounding box center [323, 289] width 51 height 140
click at [370, 328] on div at bounding box center [374, 289] width 51 height 140
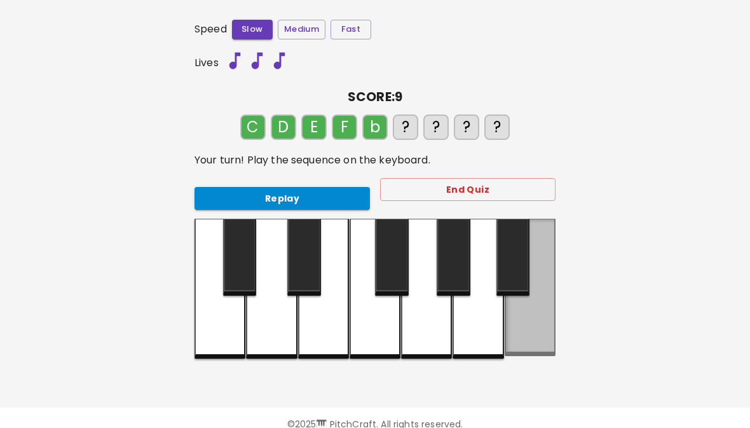
click at [541, 330] on div at bounding box center [529, 287] width 51 height 137
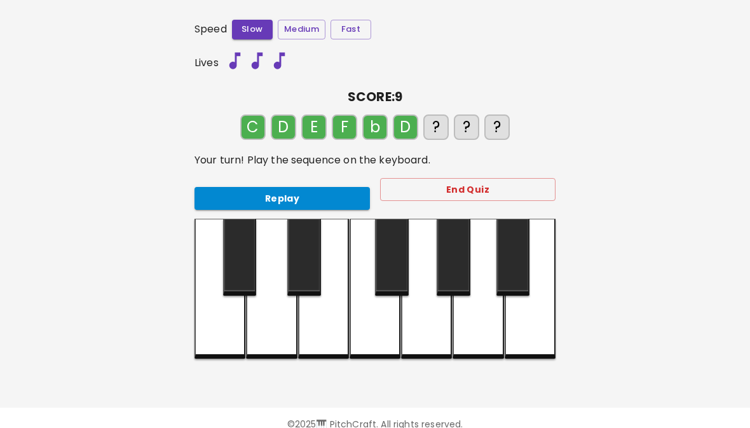
click at [279, 334] on div at bounding box center [271, 289] width 51 height 140
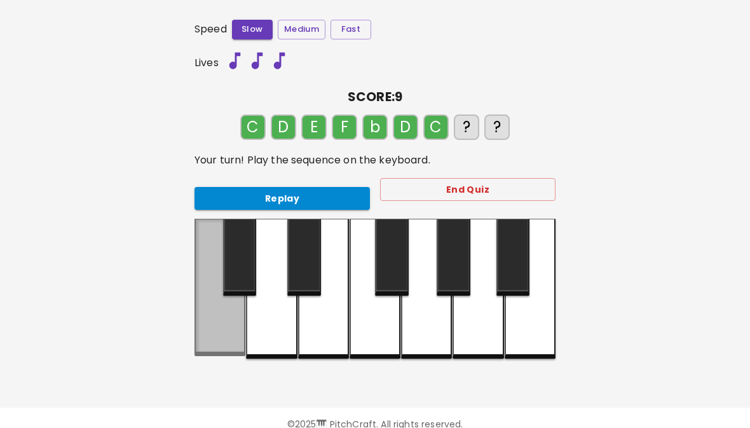
click at [213, 341] on div at bounding box center [219, 287] width 51 height 137
click at [217, 337] on div at bounding box center [219, 287] width 51 height 137
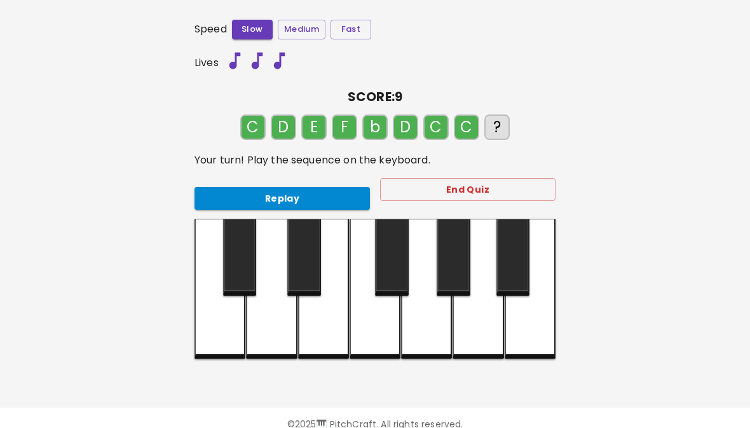
click at [744, 374] on div "🎹 PitchCraft About Badges Wizard Reading Pro Tuning Log Out 8va – 4 + MIDI: Not…" at bounding box center [375, 147] width 750 height 499
click at [310, 195] on button "Replay" at bounding box center [281, 199] width 175 height 24
click at [240, 194] on button "Replay" at bounding box center [281, 199] width 175 height 24
click at [354, 196] on button "Replay" at bounding box center [281, 199] width 175 height 24
click at [316, 342] on div at bounding box center [323, 289] width 51 height 140
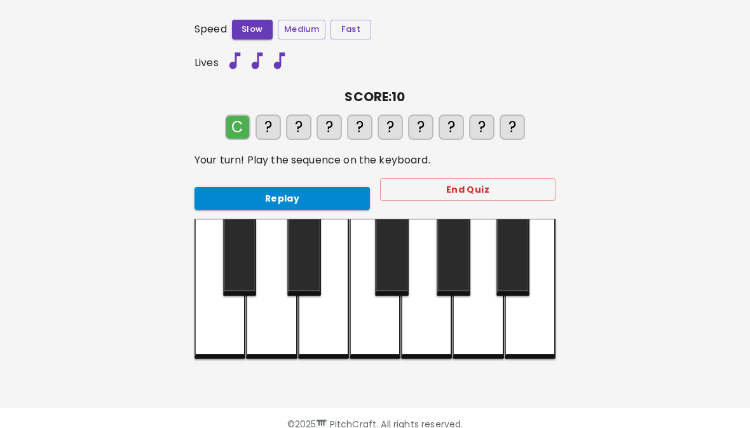
click at [215, 335] on div at bounding box center [219, 289] width 51 height 140
click at [262, 333] on div at bounding box center [271, 289] width 51 height 140
click at [327, 334] on div at bounding box center [323, 289] width 51 height 140
click at [377, 331] on div at bounding box center [374, 289] width 51 height 140
click at [537, 326] on div at bounding box center [529, 289] width 51 height 140
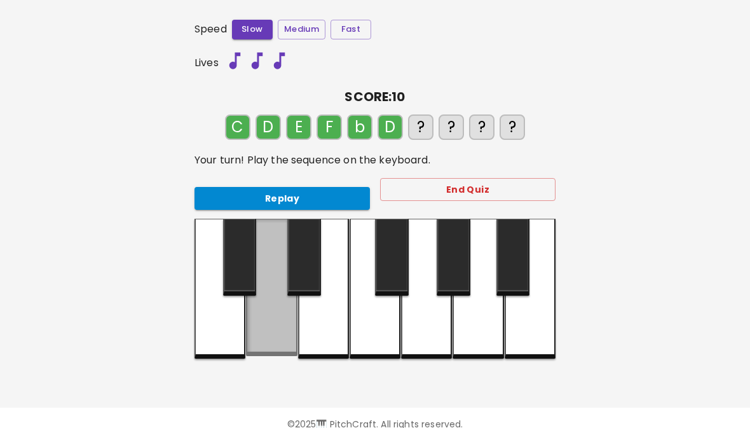
click at [273, 330] on div at bounding box center [271, 287] width 51 height 137
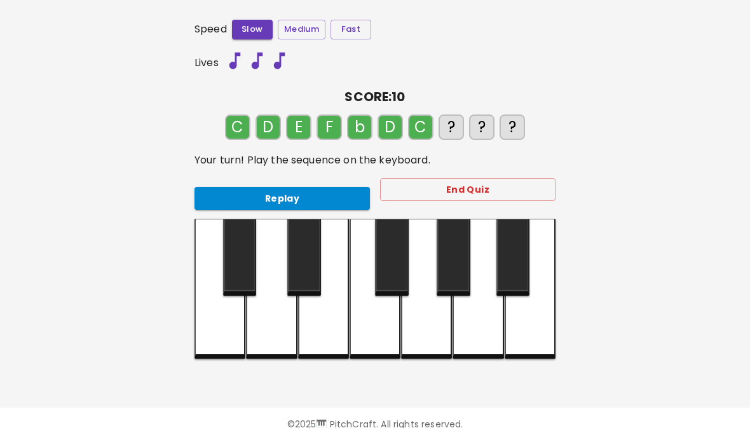
click at [214, 334] on div at bounding box center [219, 289] width 51 height 140
click at [210, 341] on div at bounding box center [219, 289] width 51 height 140
click at [337, 332] on div at bounding box center [323, 289] width 51 height 140
click at [355, 187] on button "Replay" at bounding box center [281, 199] width 175 height 24
click at [217, 330] on div at bounding box center [219, 289] width 51 height 140
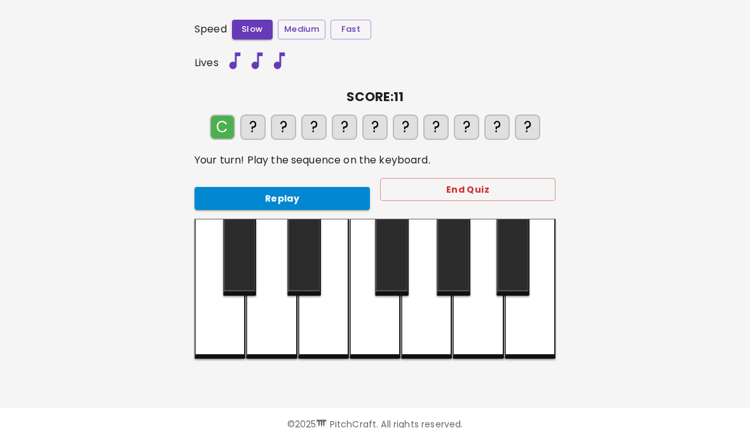
click at [206, 327] on div at bounding box center [219, 289] width 51 height 140
click at [272, 334] on div at bounding box center [271, 289] width 51 height 140
click at [327, 333] on div at bounding box center [323, 289] width 51 height 140
click at [373, 326] on div at bounding box center [374, 289] width 51 height 140
click at [550, 322] on div at bounding box center [529, 289] width 51 height 140
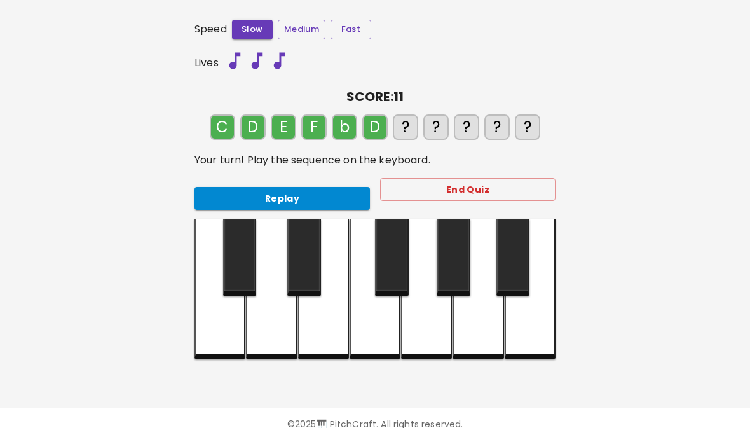
click at [264, 333] on div at bounding box center [271, 289] width 51 height 140
click at [215, 321] on div at bounding box center [219, 289] width 51 height 140
click at [224, 328] on div at bounding box center [219, 289] width 51 height 140
click at [323, 330] on div at bounding box center [323, 289] width 51 height 140
click at [215, 328] on div at bounding box center [219, 289] width 51 height 140
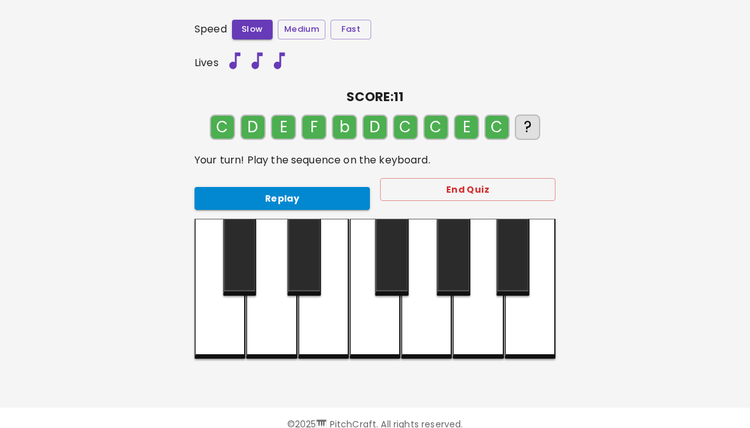
click at [312, 187] on button "Replay" at bounding box center [281, 199] width 175 height 24
click at [349, 192] on button "Replay" at bounding box center [281, 199] width 175 height 24
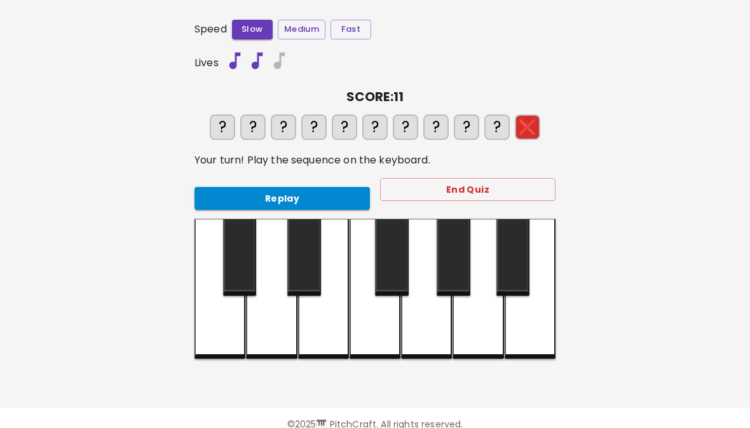
click at [325, 340] on div at bounding box center [323, 289] width 51 height 140
click at [214, 339] on div at bounding box center [219, 289] width 51 height 140
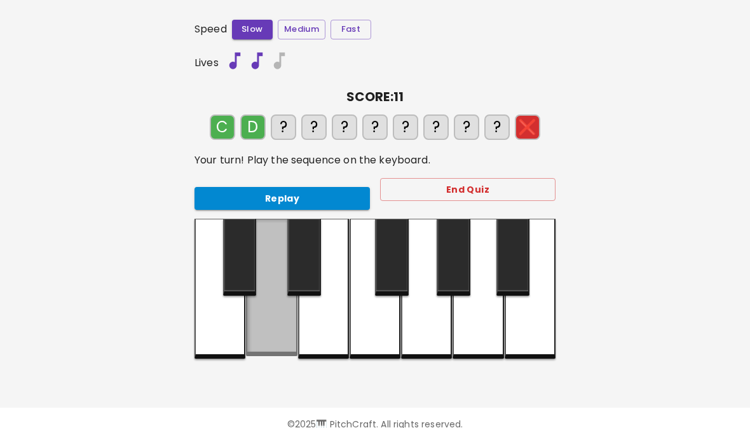
click at [265, 342] on div at bounding box center [271, 287] width 51 height 137
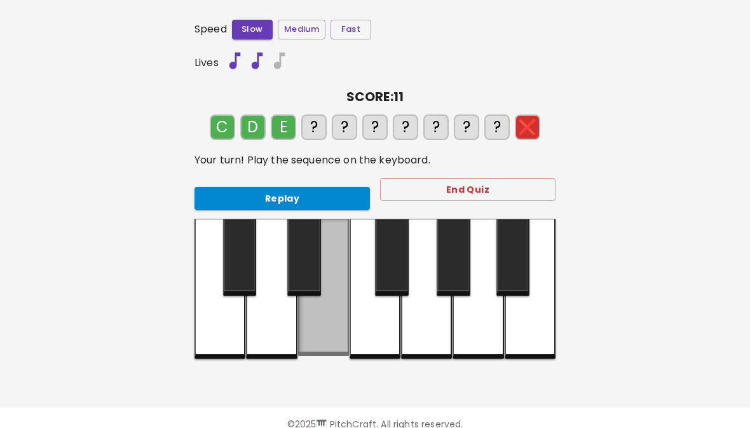
click at [321, 340] on div at bounding box center [323, 287] width 51 height 137
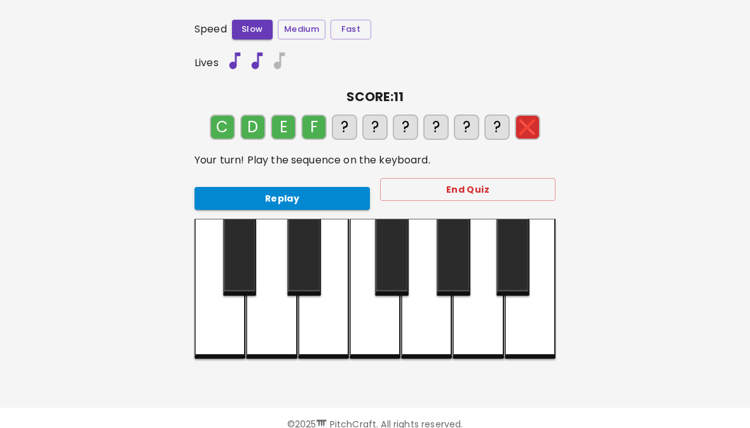
click at [376, 332] on div at bounding box center [374, 289] width 51 height 140
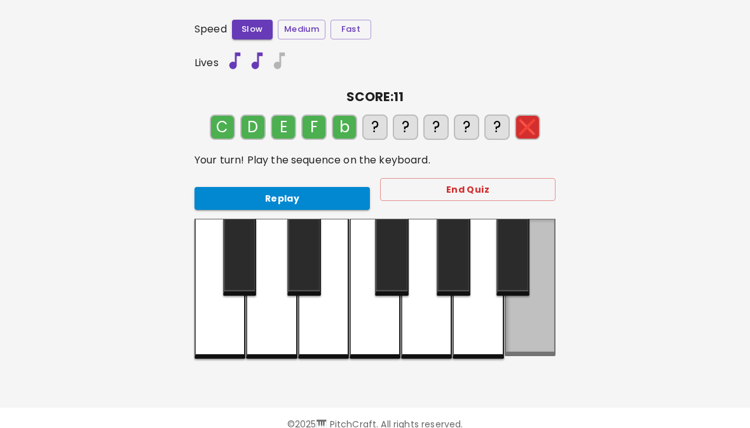
click at [539, 318] on div at bounding box center [529, 287] width 51 height 137
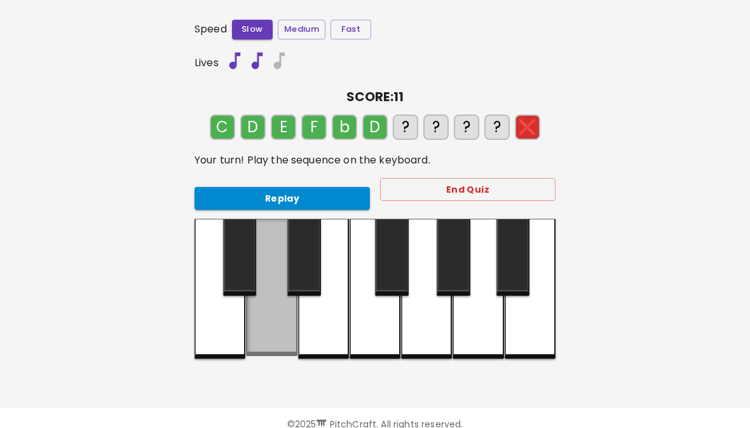
click at [276, 325] on div at bounding box center [271, 287] width 51 height 137
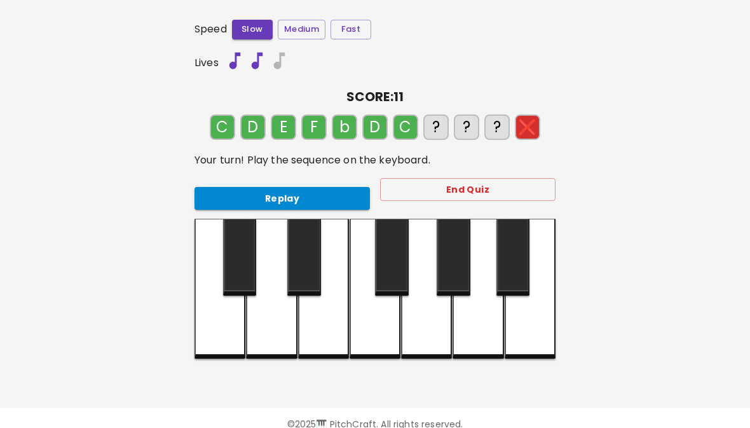
click at [208, 327] on div at bounding box center [219, 289] width 51 height 140
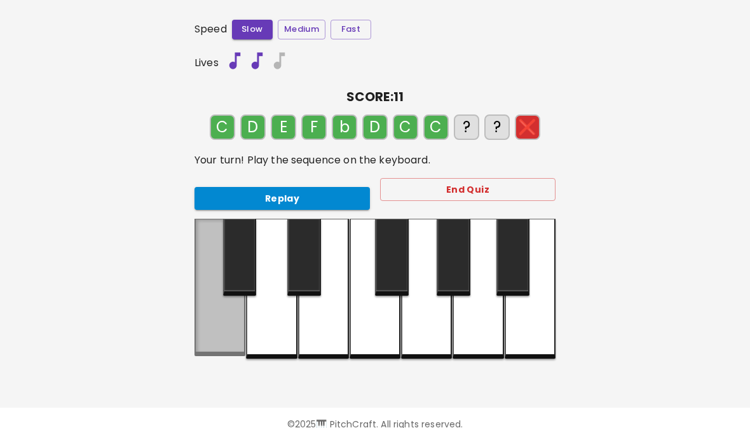
click at [213, 327] on div at bounding box center [219, 287] width 51 height 137
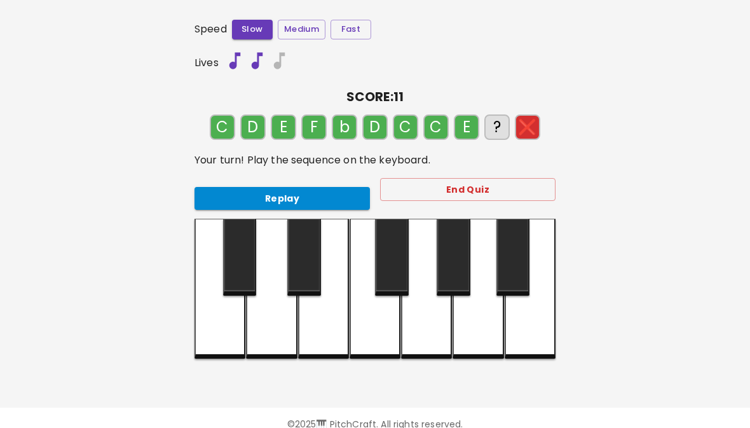
click at [332, 328] on div at bounding box center [323, 289] width 51 height 140
click at [212, 337] on div at bounding box center [219, 289] width 51 height 140
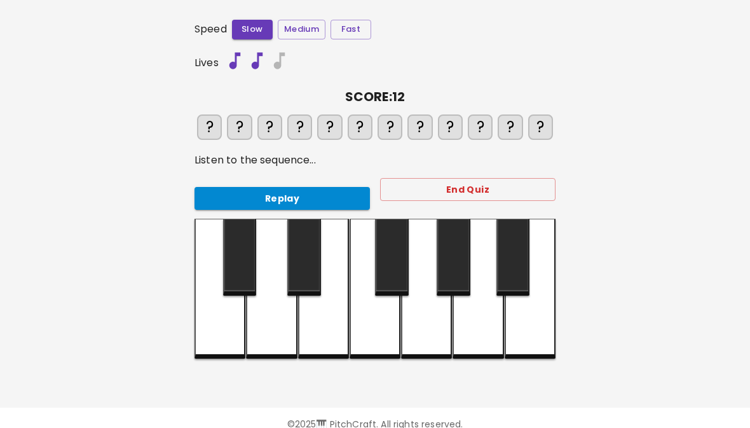
click at [379, 323] on div at bounding box center [374, 289] width 51 height 140
click at [217, 339] on div at bounding box center [219, 289] width 51 height 140
click at [263, 332] on div at bounding box center [271, 289] width 51 height 140
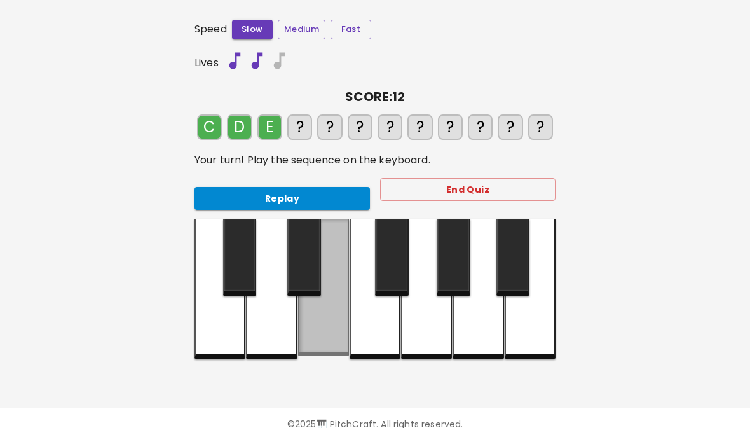
click at [323, 320] on div at bounding box center [323, 287] width 51 height 137
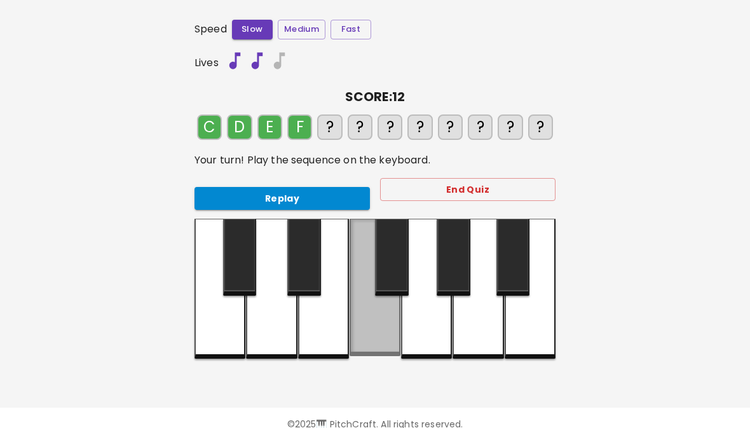
click at [382, 316] on div at bounding box center [374, 287] width 51 height 137
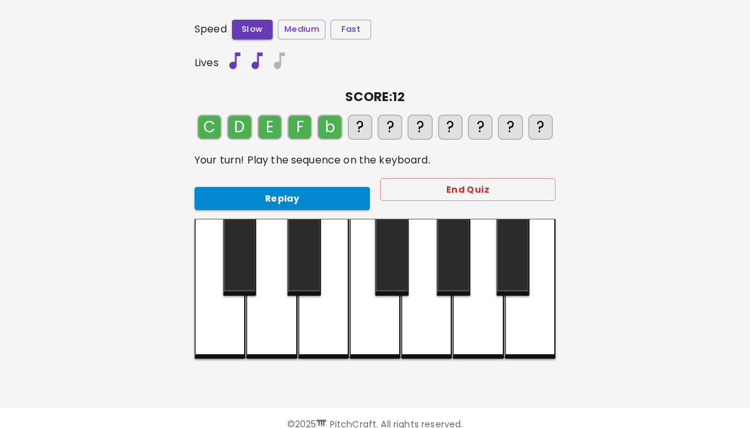
click at [546, 313] on div at bounding box center [529, 289] width 51 height 140
click at [272, 331] on div at bounding box center [271, 289] width 51 height 140
click at [204, 327] on div at bounding box center [219, 289] width 51 height 140
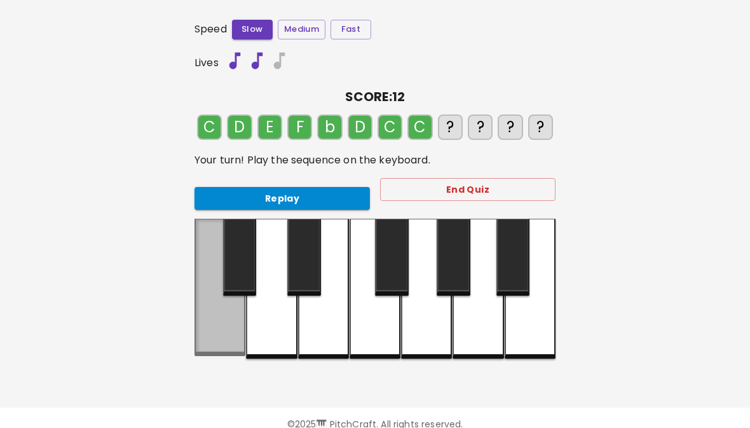
click at [205, 335] on div at bounding box center [219, 287] width 51 height 137
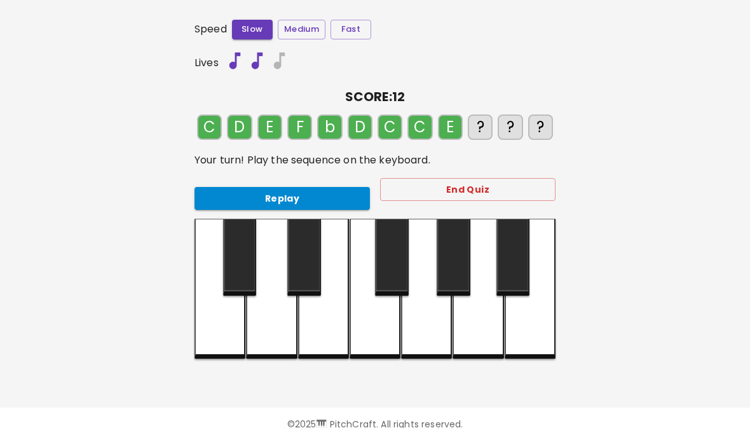
click at [328, 332] on div at bounding box center [323, 289] width 51 height 140
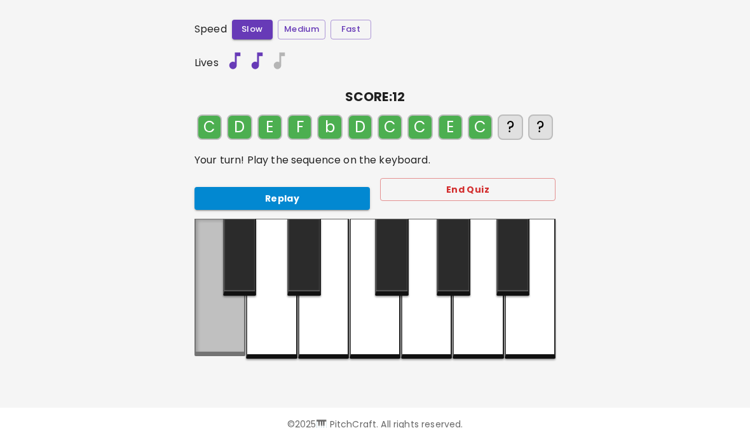
click at [213, 335] on div at bounding box center [219, 287] width 51 height 137
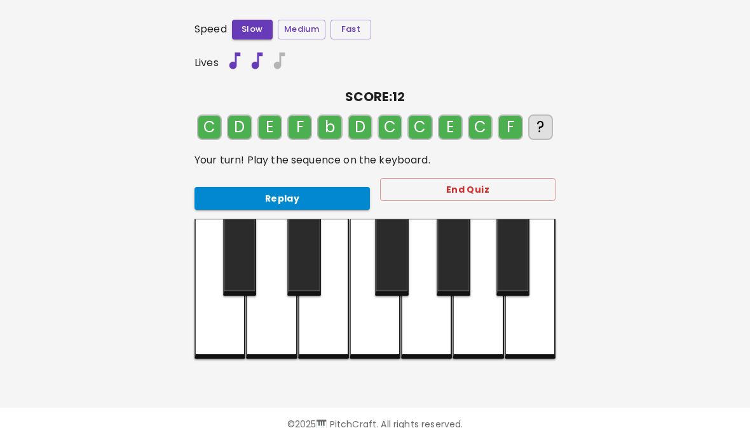
click at [389, 318] on div at bounding box center [374, 289] width 51 height 140
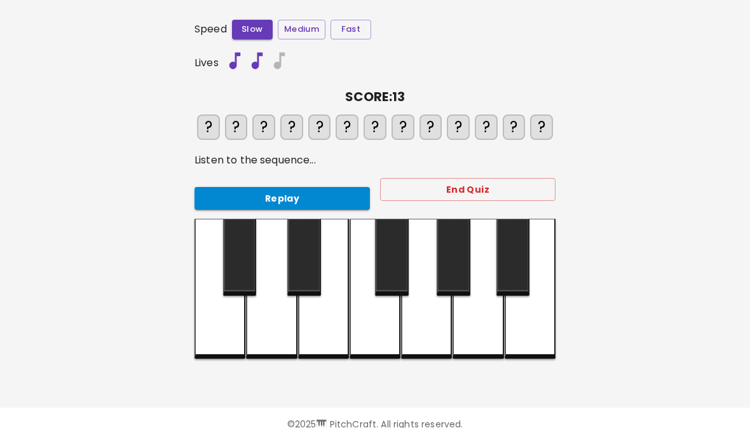
click at [220, 335] on div at bounding box center [219, 289] width 51 height 140
click at [220, 334] on div at bounding box center [219, 289] width 51 height 140
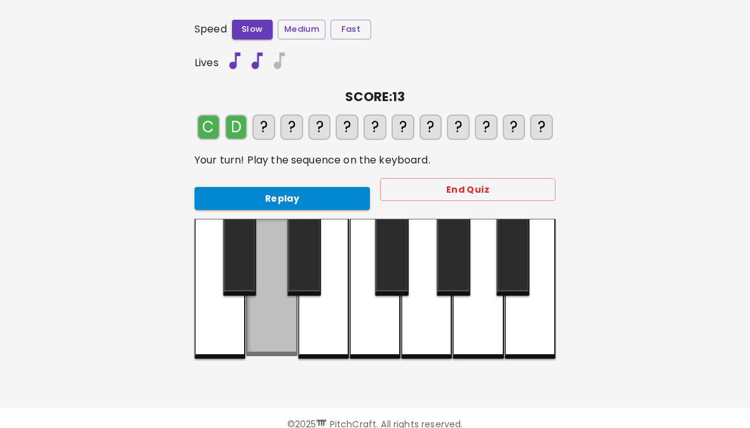
click at [271, 331] on div at bounding box center [271, 287] width 51 height 137
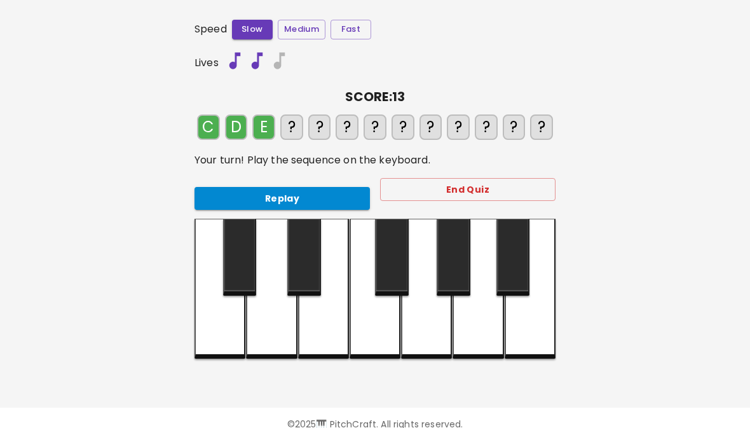
click at [327, 325] on div at bounding box center [323, 289] width 51 height 140
click at [400, 319] on div at bounding box center [374, 289] width 51 height 140
click at [542, 318] on div at bounding box center [529, 289] width 51 height 140
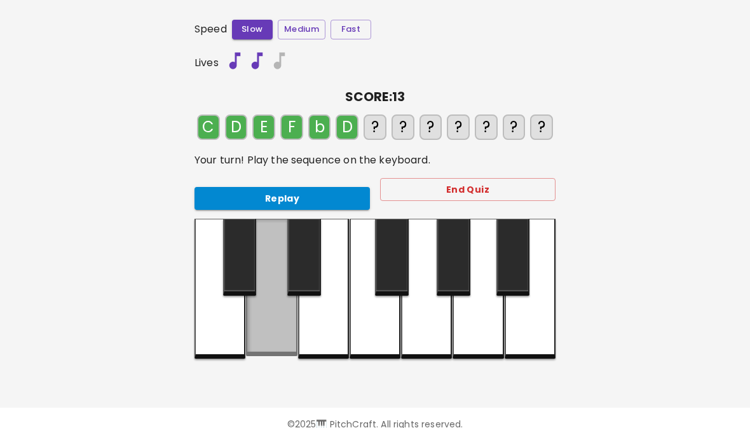
click at [273, 330] on div at bounding box center [271, 287] width 51 height 137
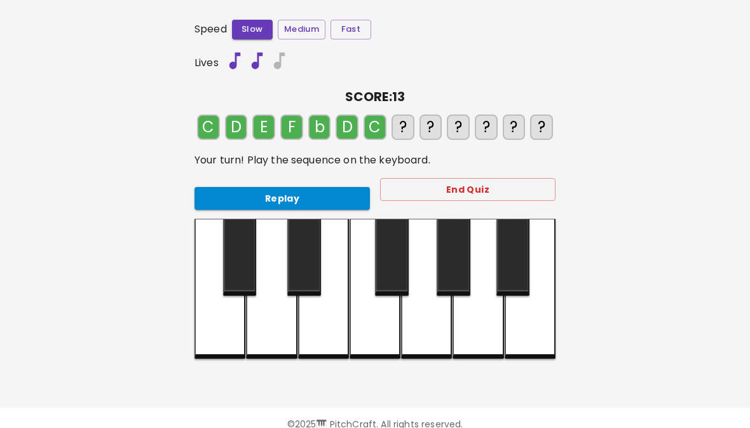
click at [210, 334] on div at bounding box center [219, 289] width 51 height 140
click at [209, 332] on div at bounding box center [219, 289] width 51 height 140
click at [318, 334] on div at bounding box center [323, 289] width 51 height 140
click at [215, 336] on div at bounding box center [219, 289] width 51 height 140
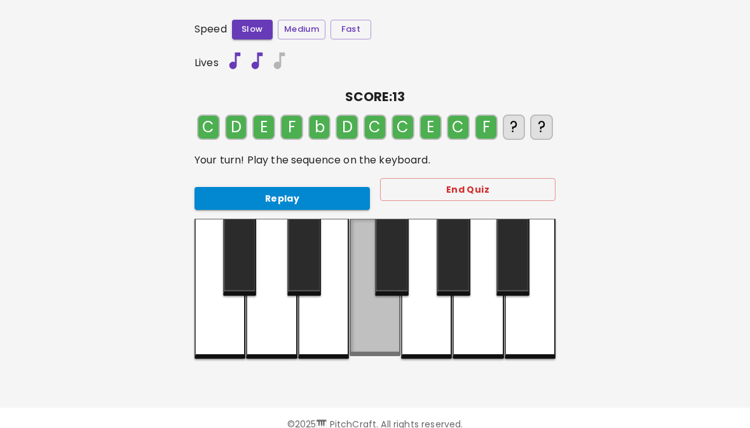
click at [384, 316] on div at bounding box center [374, 287] width 51 height 137
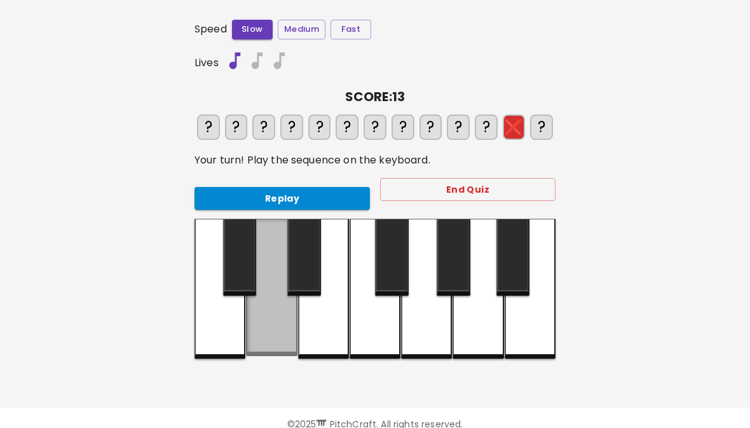
click at [266, 331] on div at bounding box center [271, 287] width 51 height 137
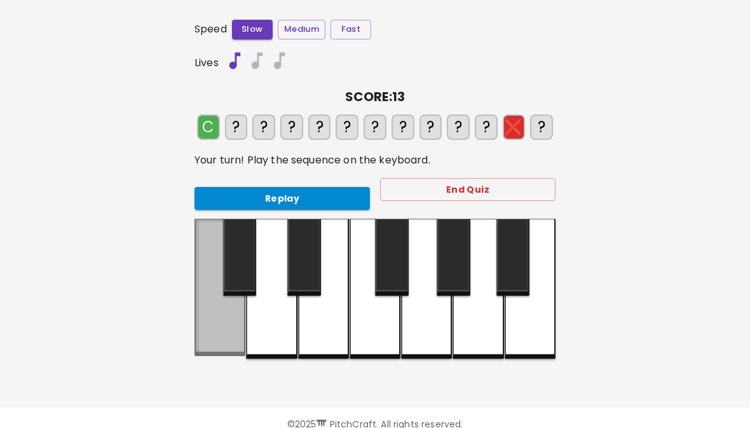
click at [229, 335] on div at bounding box center [219, 287] width 51 height 137
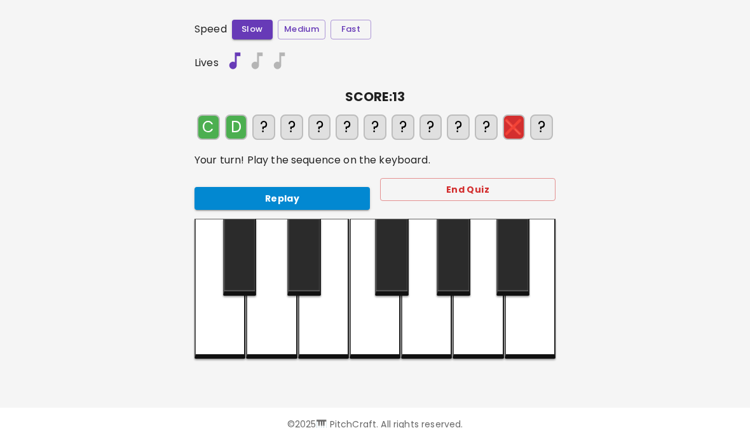
click at [269, 334] on div at bounding box center [271, 289] width 51 height 140
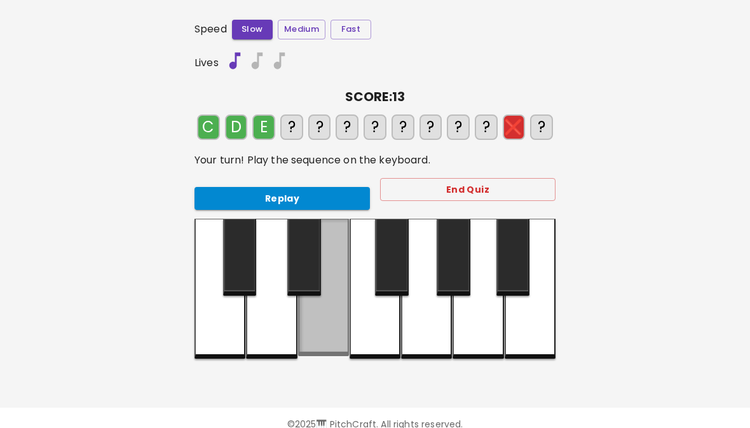
click at [327, 325] on div at bounding box center [323, 287] width 51 height 137
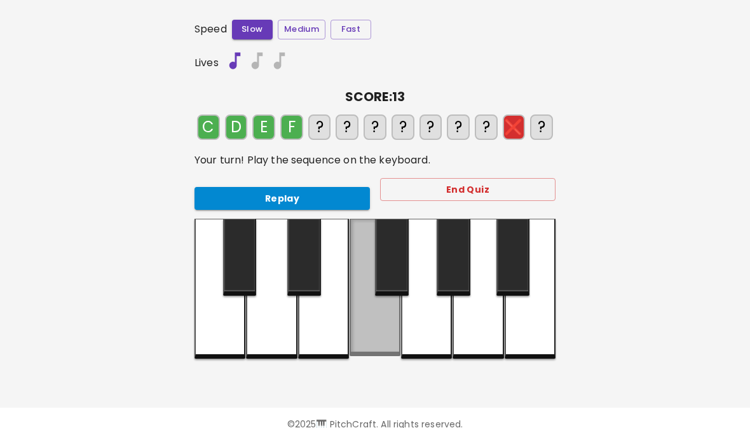
click at [386, 322] on div at bounding box center [374, 287] width 51 height 137
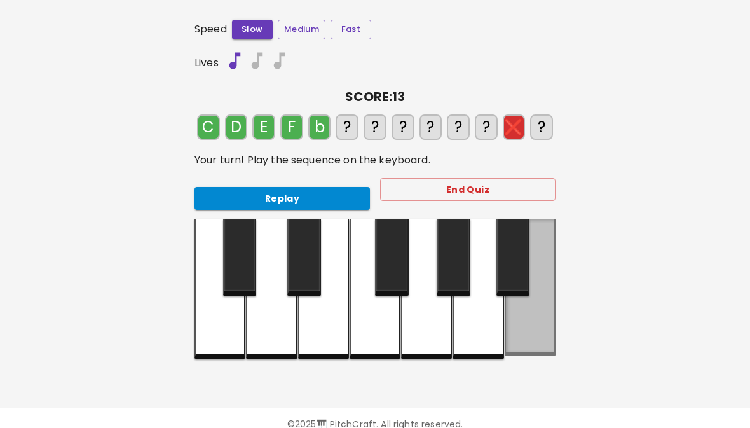
click at [534, 323] on div at bounding box center [529, 287] width 51 height 137
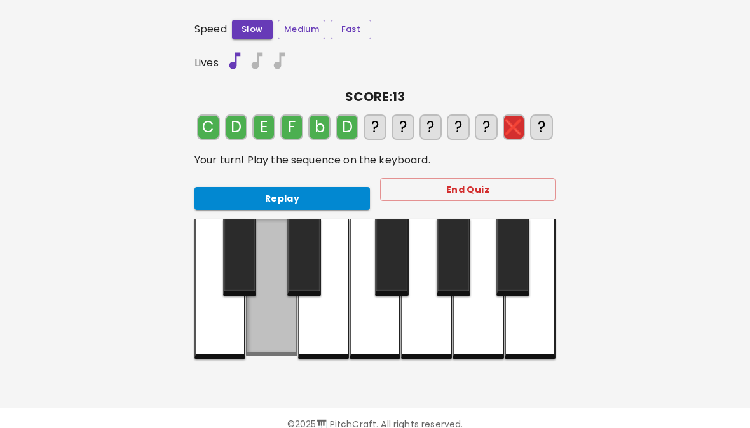
click at [267, 330] on div at bounding box center [271, 287] width 51 height 137
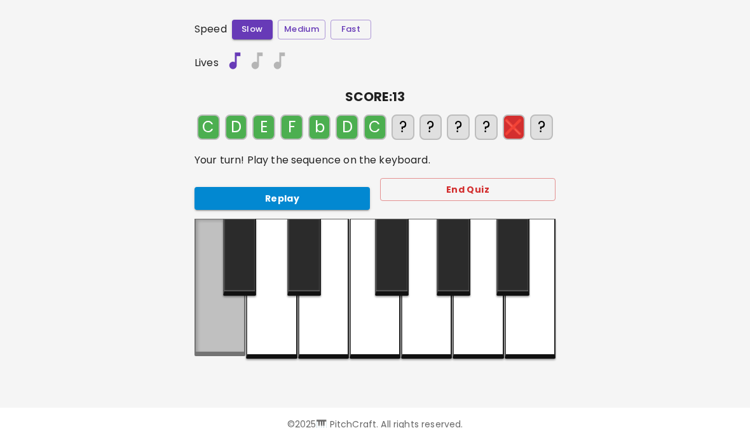
click at [213, 319] on div at bounding box center [219, 287] width 51 height 137
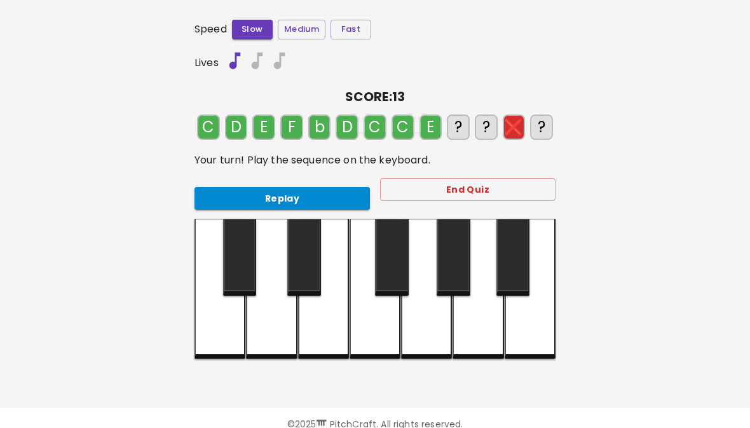
click at [318, 325] on div at bounding box center [323, 289] width 51 height 140
click at [217, 335] on div at bounding box center [219, 289] width 51 height 140
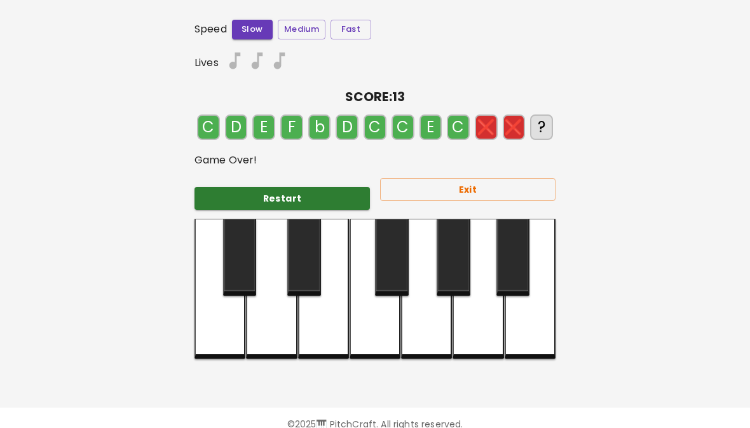
click at [421, 317] on div at bounding box center [426, 289] width 51 height 140
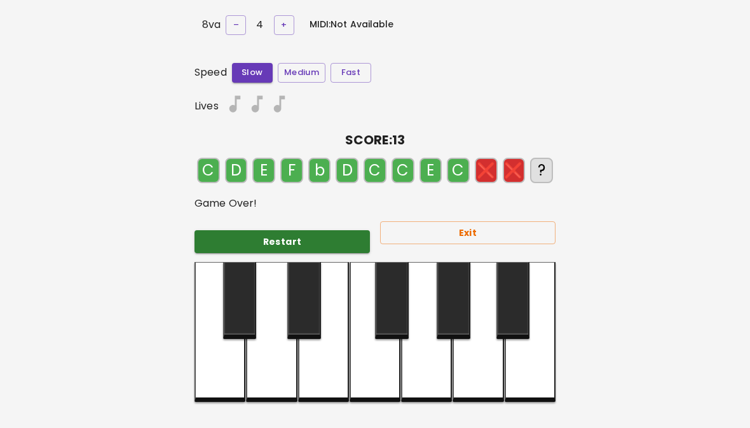
scroll to position [0, 0]
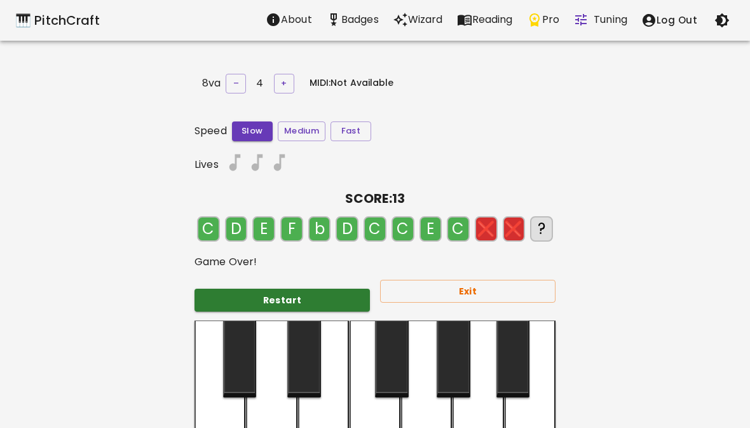
click at [729, 21] on icon "button" at bounding box center [721, 20] width 15 height 15
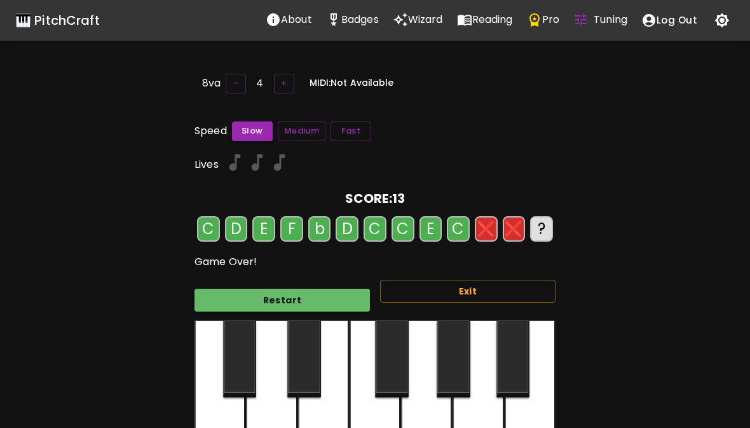
click at [728, 25] on icon "button" at bounding box center [721, 20] width 15 height 15
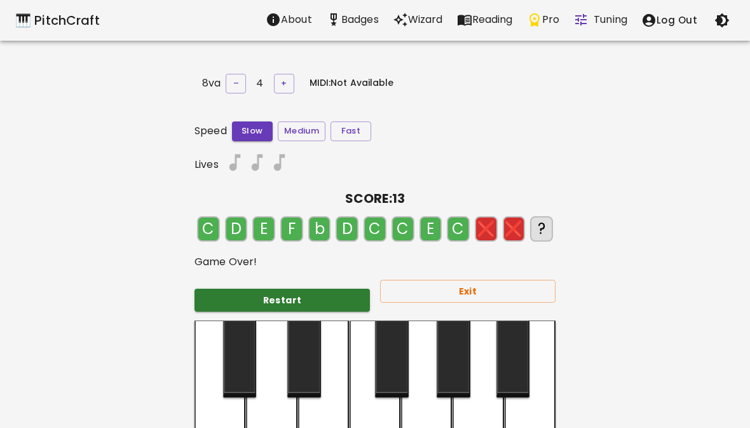
click at [360, 16] on p "Badges" at bounding box center [359, 19] width 37 height 15
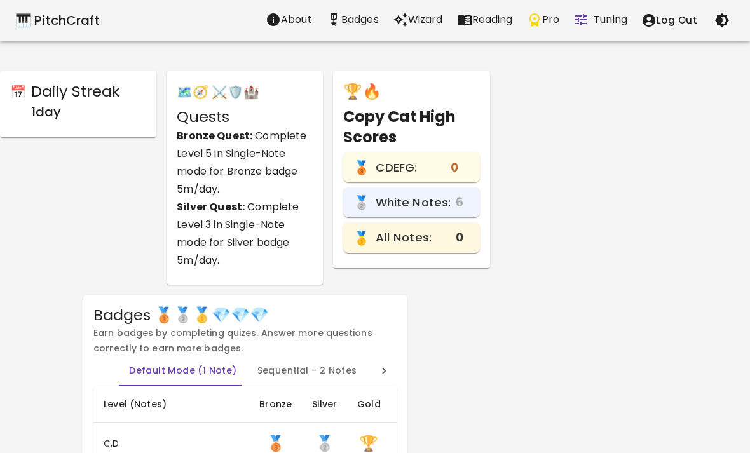
click at [91, 102] on h6 "1 day" at bounding box center [75, 112] width 89 height 20
click at [36, 105] on h6 "1 day" at bounding box center [75, 112] width 89 height 20
click at [432, 198] on span "White Notes:" at bounding box center [413, 203] width 76 height 18
